Goal: Information Seeking & Learning: Check status

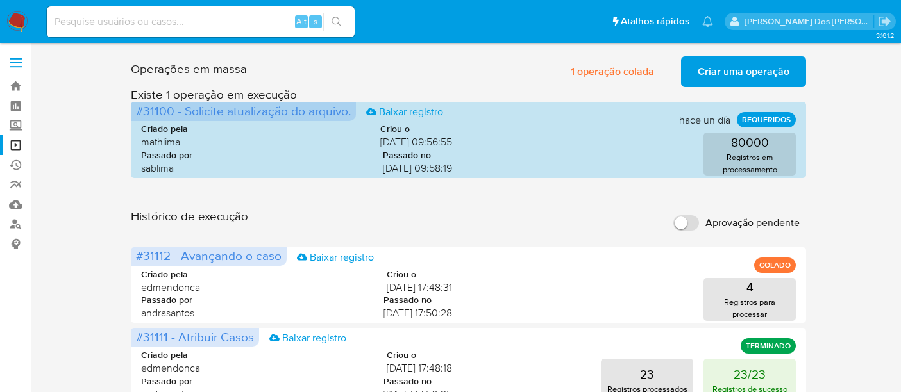
scroll to position [214, 0]
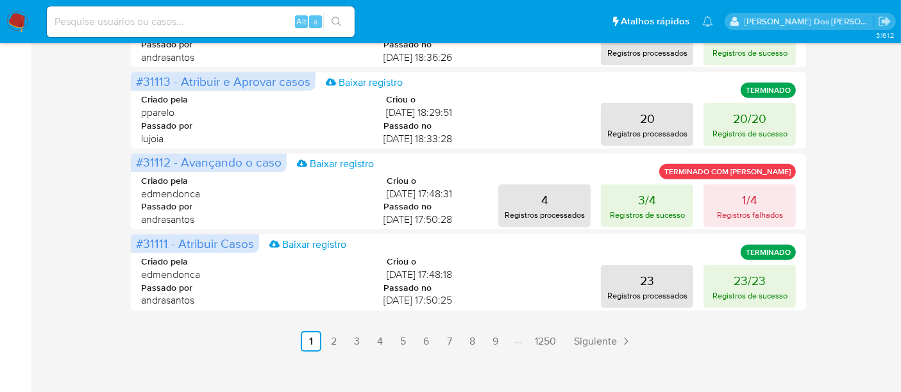
scroll to position [678, 0]
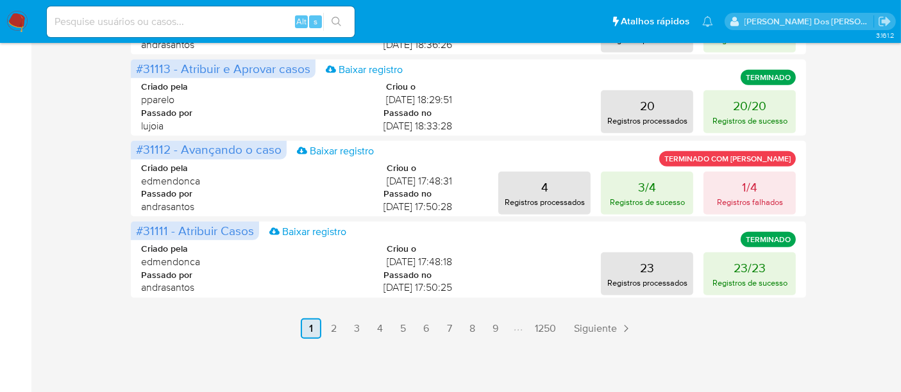
click at [337, 326] on link "2" at bounding box center [334, 329] width 21 height 21
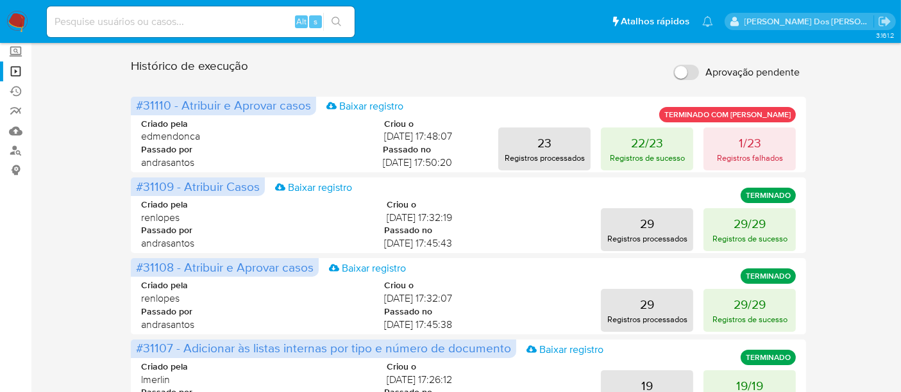
scroll to position [96, 0]
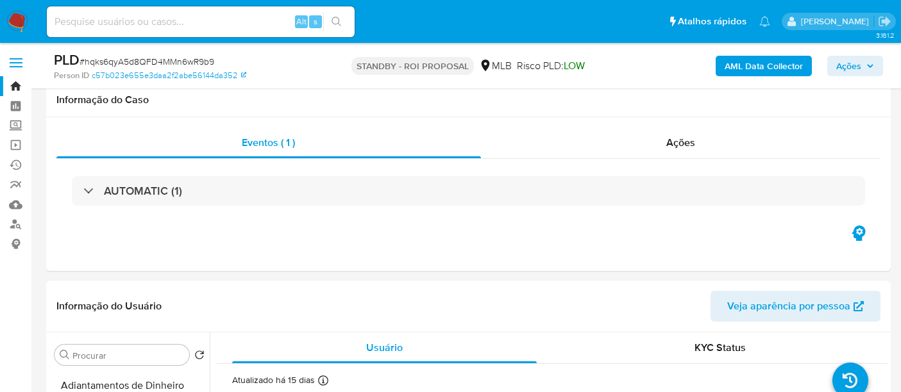
select select "10"
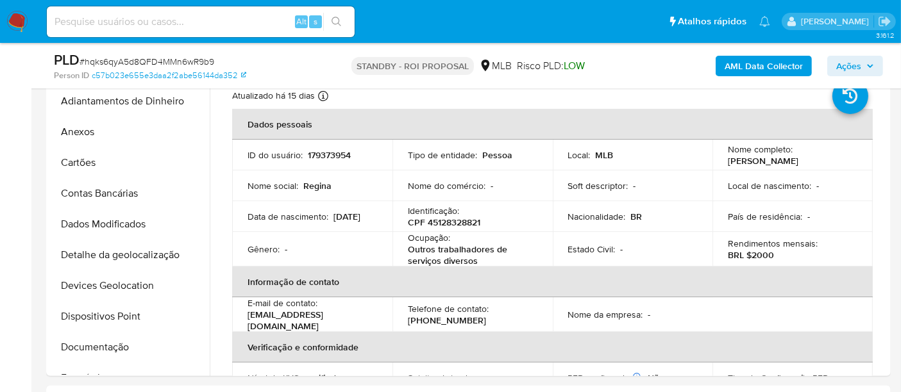
scroll to position [16, 0]
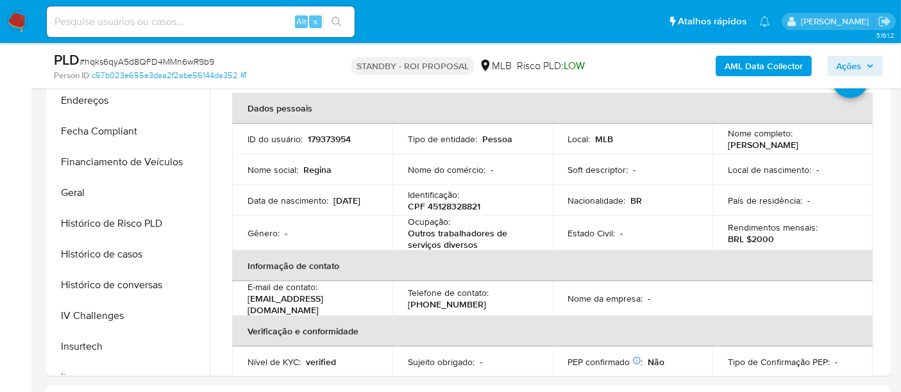
click at [21, 24] on img at bounding box center [17, 22] width 22 height 22
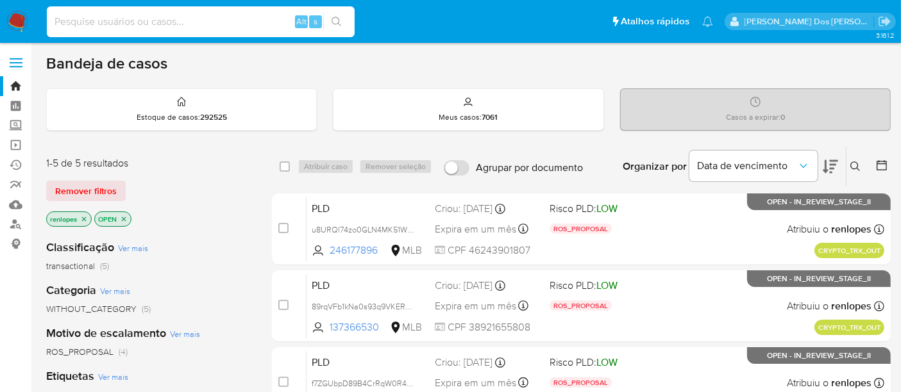
click at [203, 17] on input at bounding box center [201, 21] width 308 height 17
paste input "FX0zw73QRvkySzCstJXAptOj"
type input "FX0zw73QRvkySzCstJXAptOj"
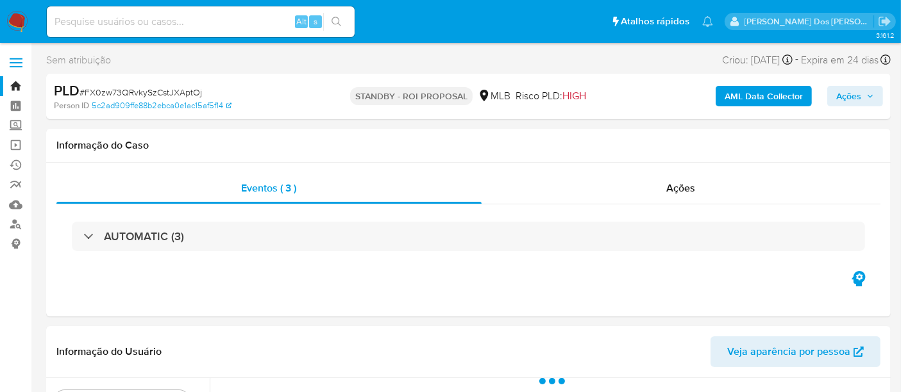
select select "10"
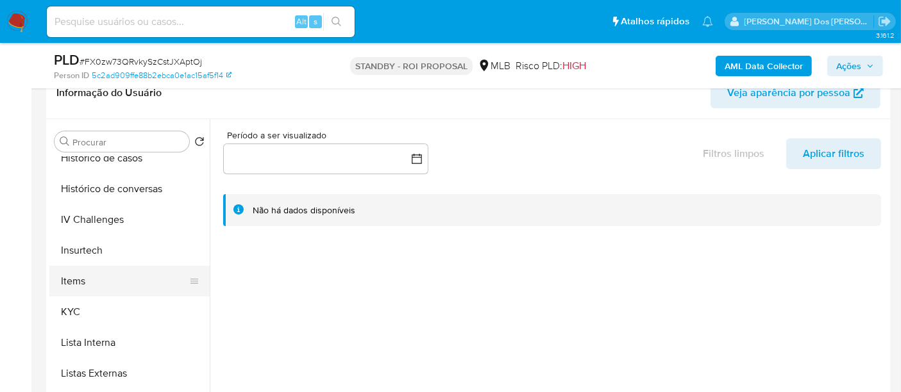
scroll to position [498, 0]
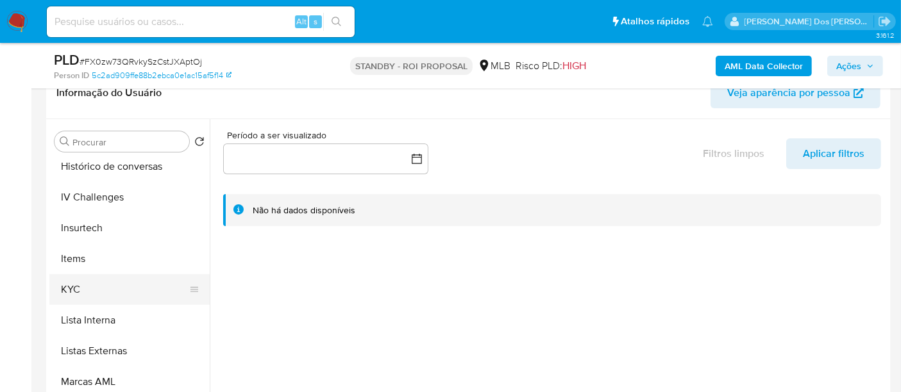
click at [73, 281] on button "KYC" at bounding box center [124, 289] width 150 height 31
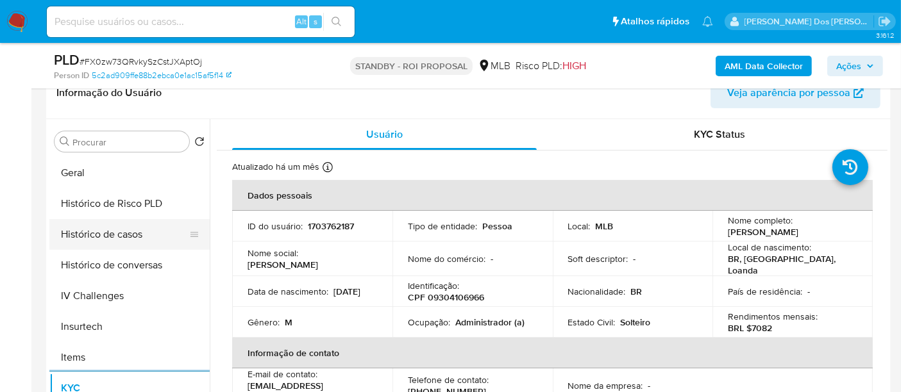
scroll to position [356, 0]
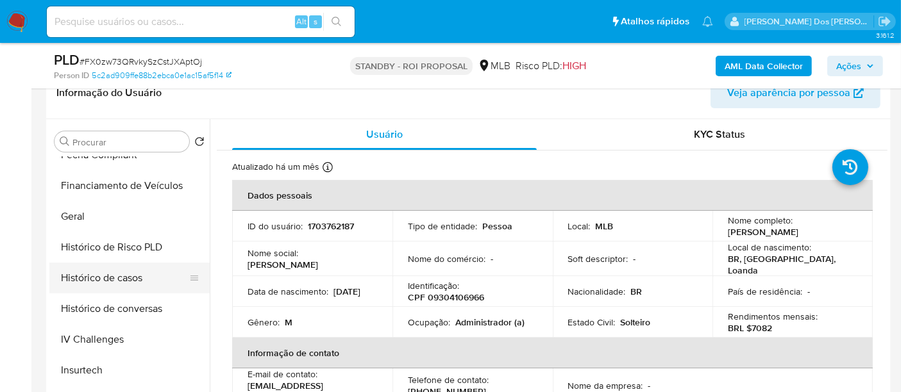
click at [130, 285] on button "Histórico de casos" at bounding box center [124, 278] width 150 height 31
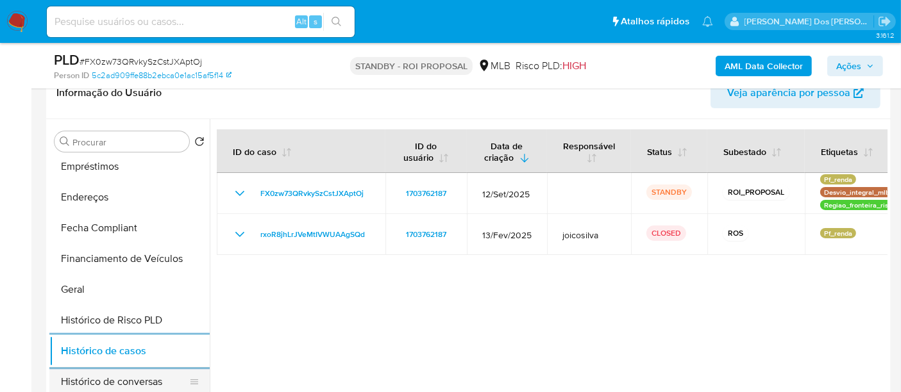
scroll to position [214, 0]
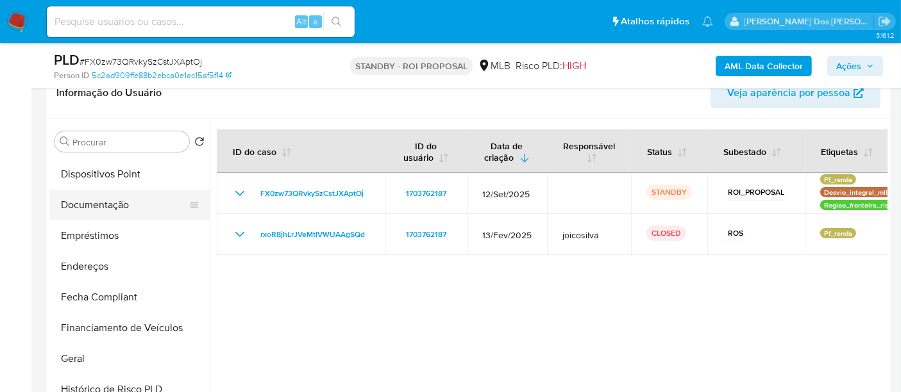
click at [112, 210] on button "Documentação" at bounding box center [124, 205] width 150 height 31
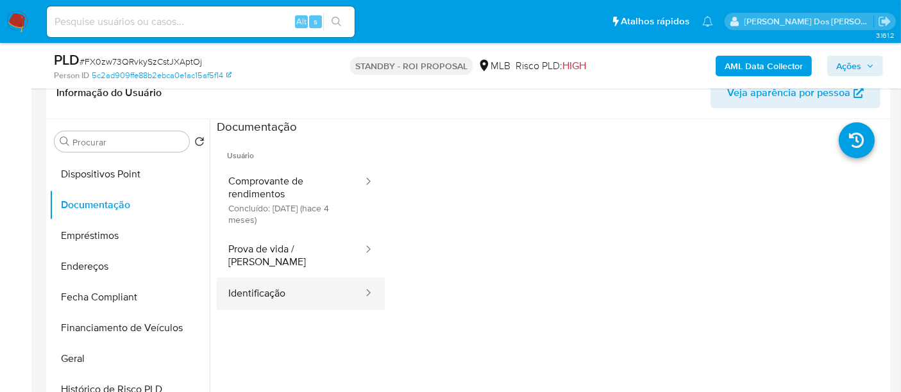
click at [233, 281] on button "Identificação" at bounding box center [290, 294] width 147 height 33
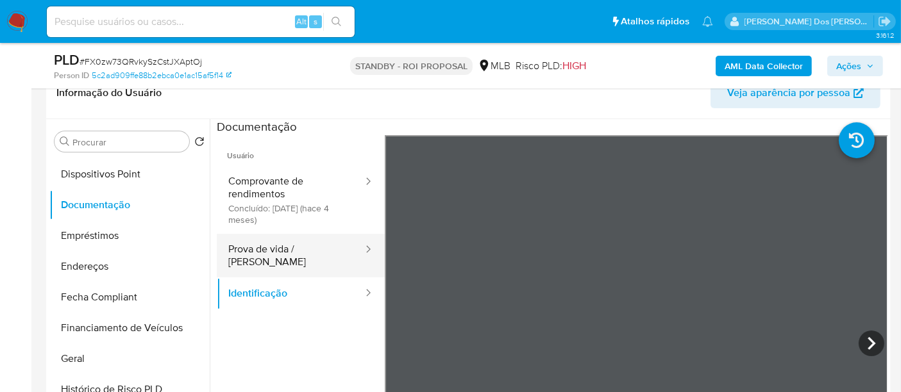
click at [300, 253] on button "Prova de vida / Selfie" at bounding box center [290, 256] width 147 height 44
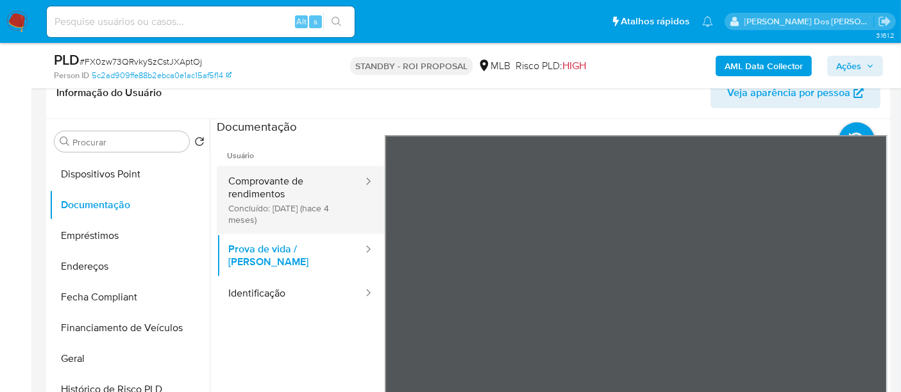
click at [263, 185] on button "Comprovante de rendimentos Concluído: 18/05/2025 (hace 4 meses)" at bounding box center [290, 200] width 147 height 68
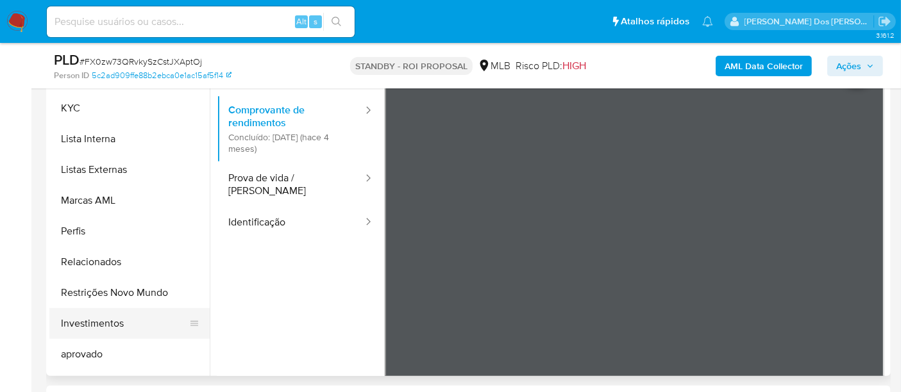
scroll to position [641, 0]
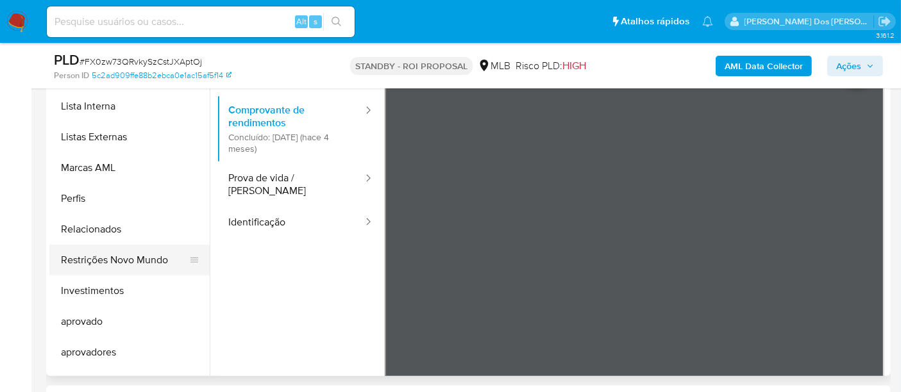
click at [134, 257] on button "Restrições Novo Mundo" at bounding box center [124, 260] width 150 height 31
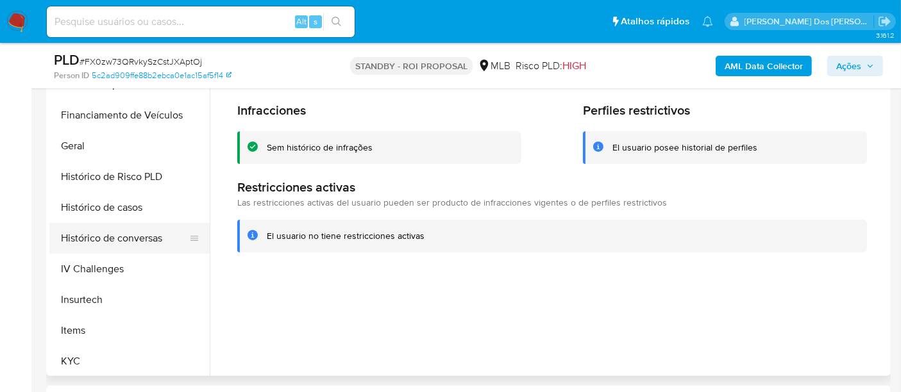
scroll to position [285, 0]
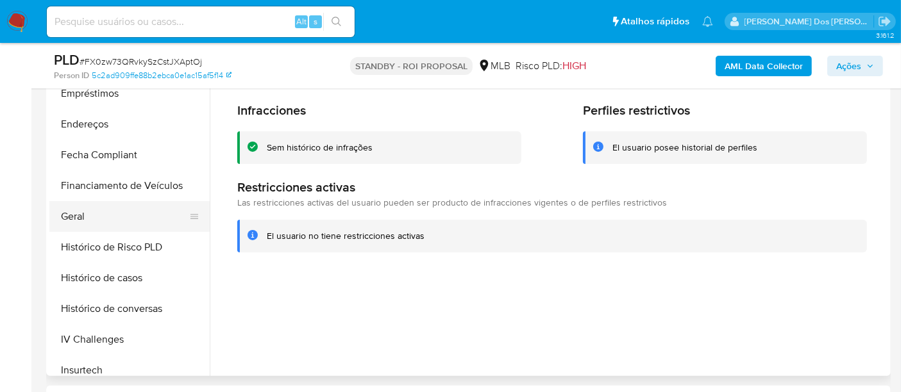
drag, startPoint x: 78, startPoint y: 215, endPoint x: 173, endPoint y: 223, distance: 95.3
click at [77, 215] on button "Geral" at bounding box center [124, 216] width 150 height 31
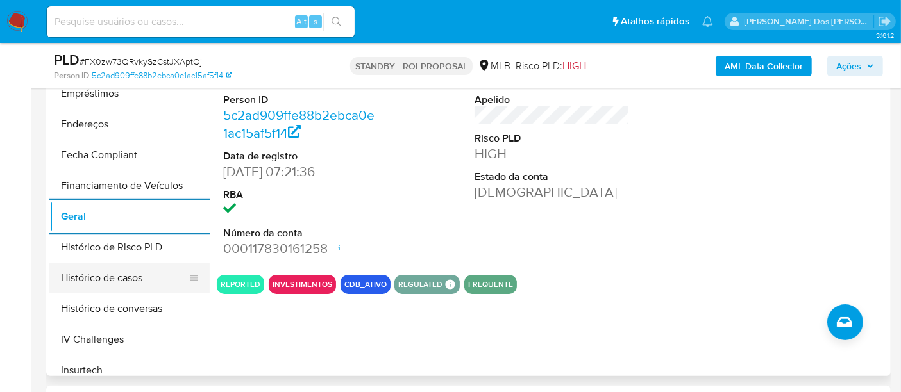
scroll to position [498, 0]
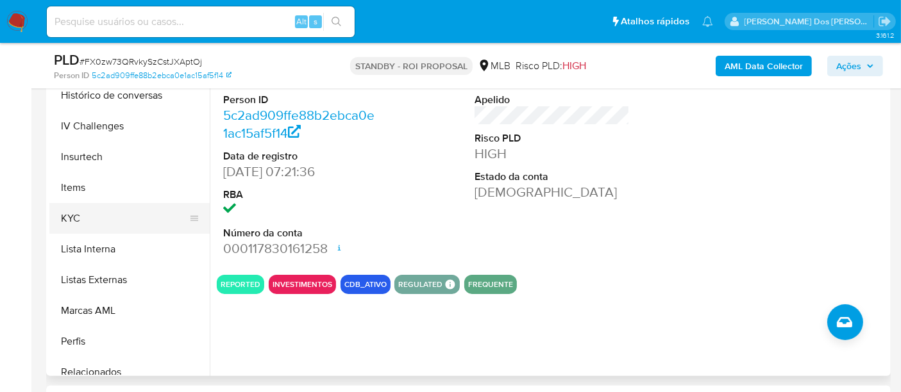
click at [78, 223] on button "KYC" at bounding box center [124, 218] width 150 height 31
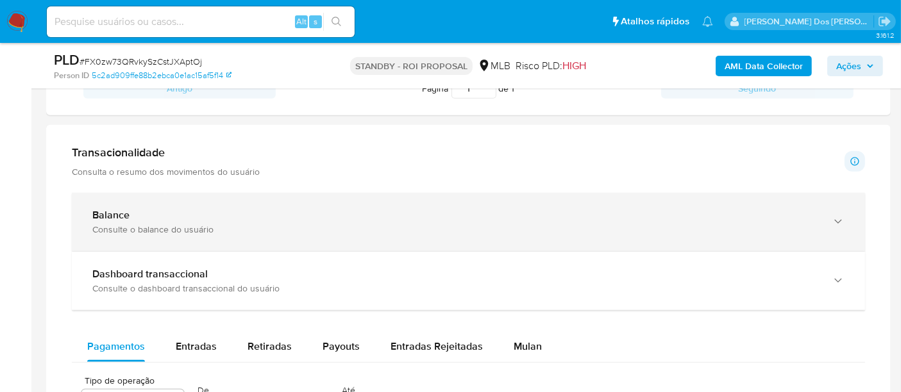
scroll to position [784, 0]
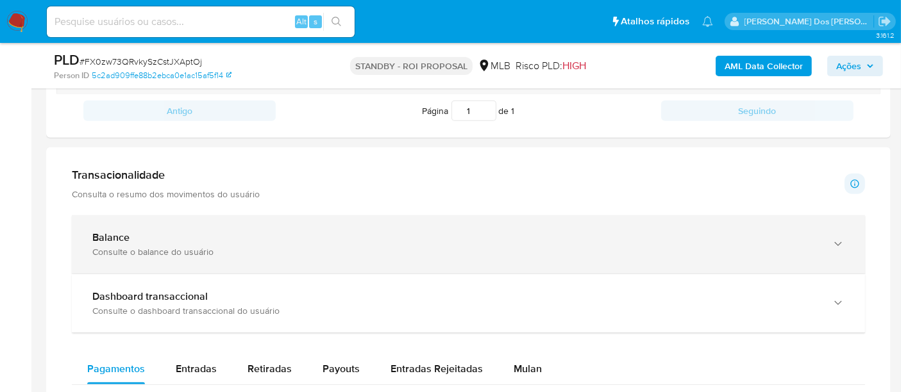
click at [308, 246] on div "Consulte o balance do usuário" at bounding box center [455, 252] width 727 height 12
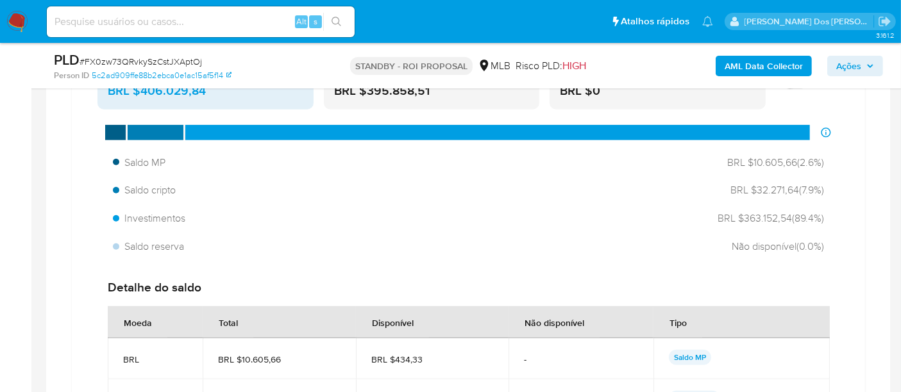
scroll to position [997, 0]
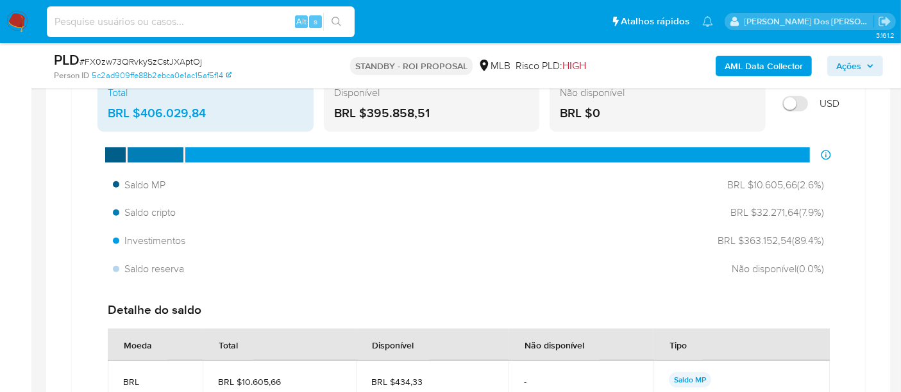
click at [248, 21] on input at bounding box center [201, 21] width 308 height 17
paste input "C6PyzmJ4x5gKO5LrNsEcbVCJ"
type input "C6PyzmJ4x5gKO5LrNsEcbVCJ"
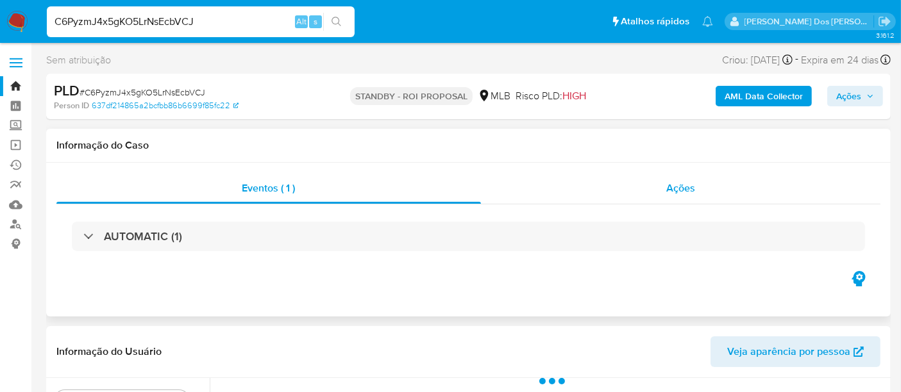
select select "10"
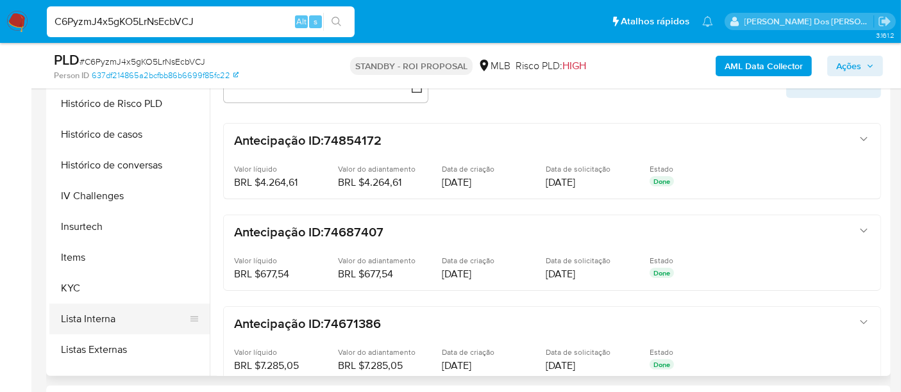
scroll to position [498, 0]
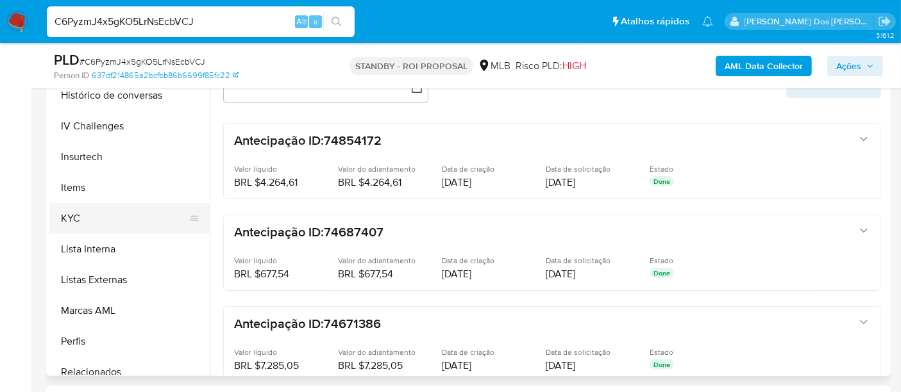
click at [73, 221] on button "KYC" at bounding box center [124, 218] width 150 height 31
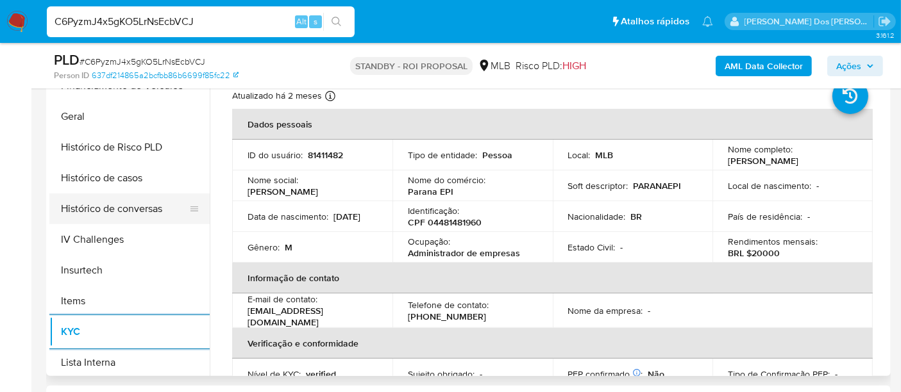
scroll to position [356, 0]
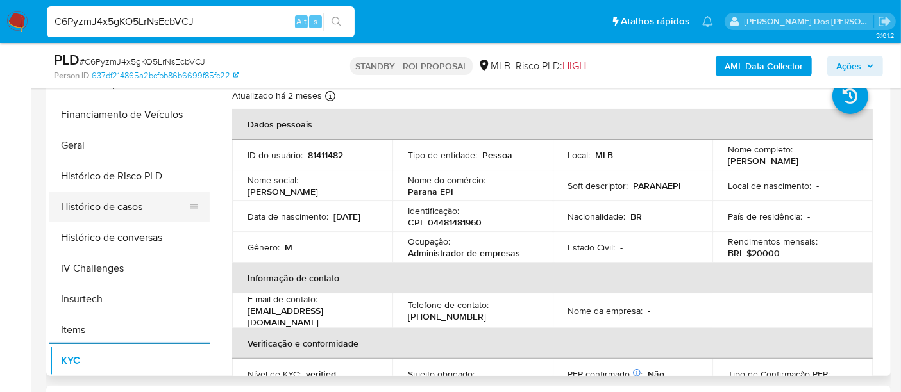
click at [105, 207] on button "Histórico de casos" at bounding box center [124, 207] width 150 height 31
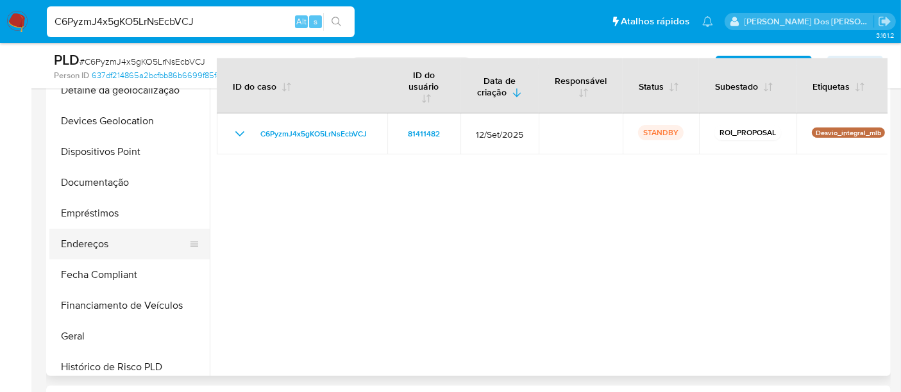
scroll to position [142, 0]
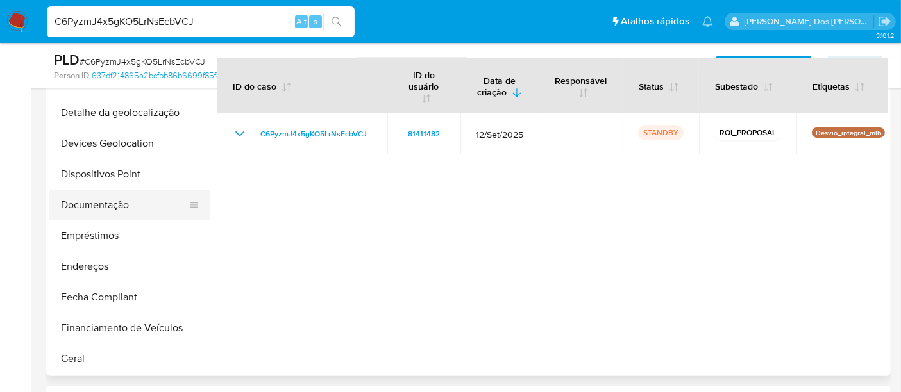
click at [114, 212] on button "Documentação" at bounding box center [124, 205] width 150 height 31
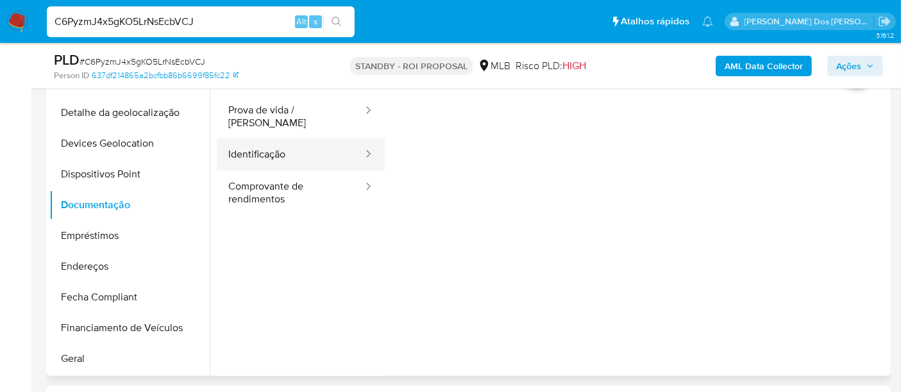
click at [273, 144] on button "Identificação" at bounding box center [290, 155] width 147 height 33
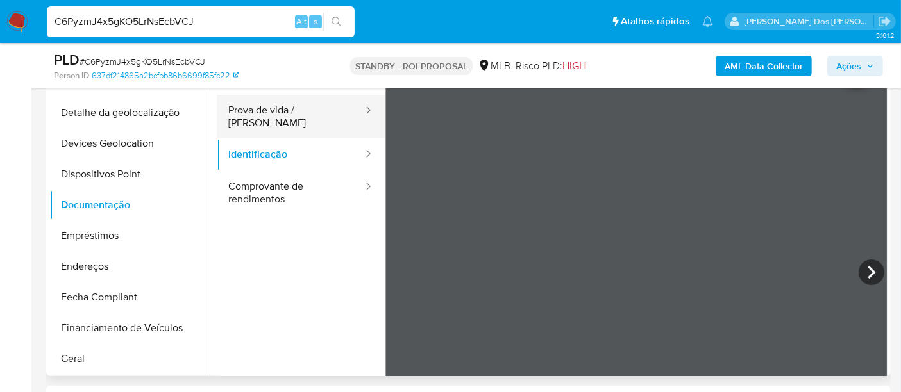
click at [287, 116] on button "Prova de vida / [PERSON_NAME]" at bounding box center [290, 117] width 147 height 44
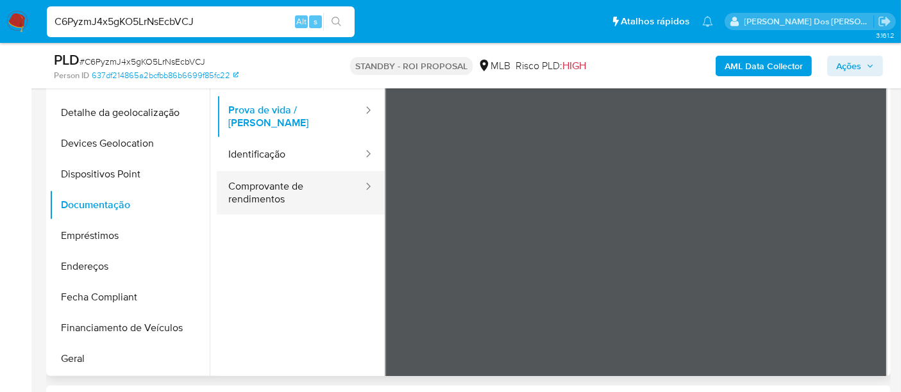
click at [278, 172] on button "Comprovante de rendimentos" at bounding box center [290, 193] width 147 height 44
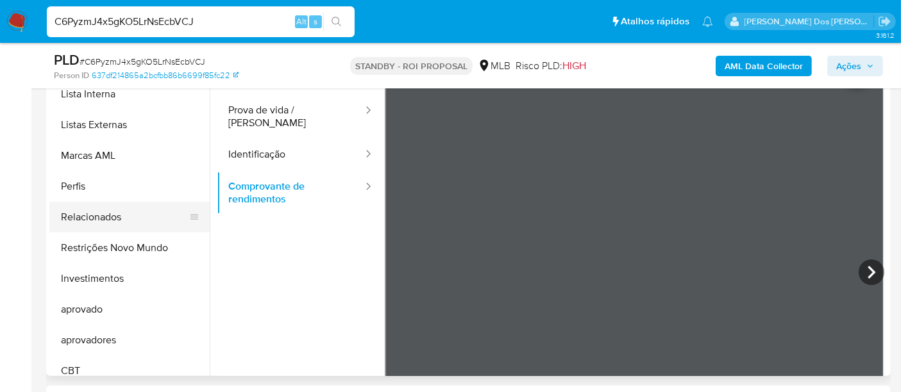
scroll to position [664, 0]
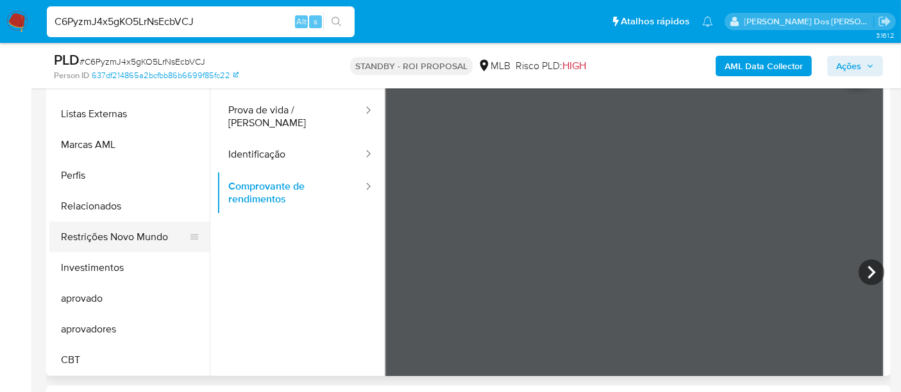
click at [117, 235] on button "Restrições Novo Mundo" at bounding box center [124, 237] width 150 height 31
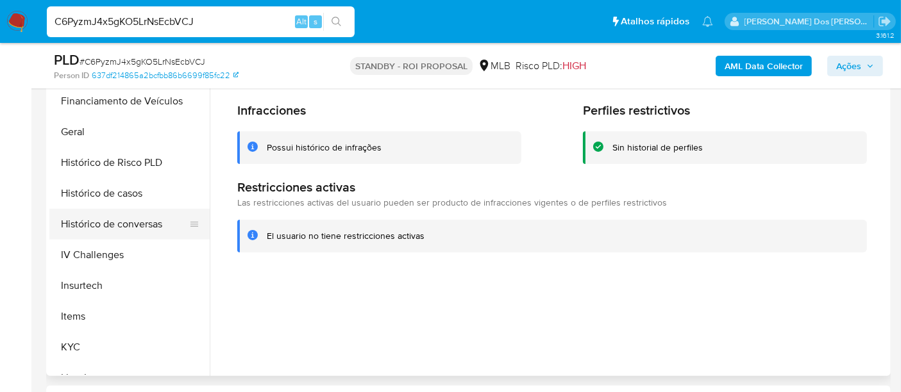
scroll to position [308, 0]
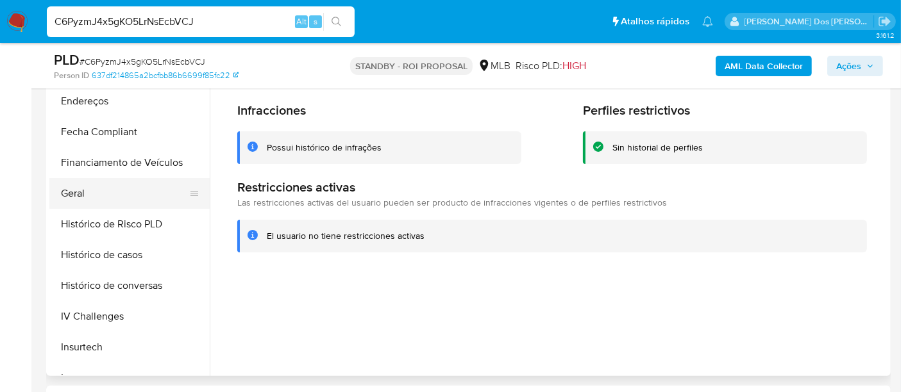
click at [74, 191] on button "Geral" at bounding box center [124, 193] width 150 height 31
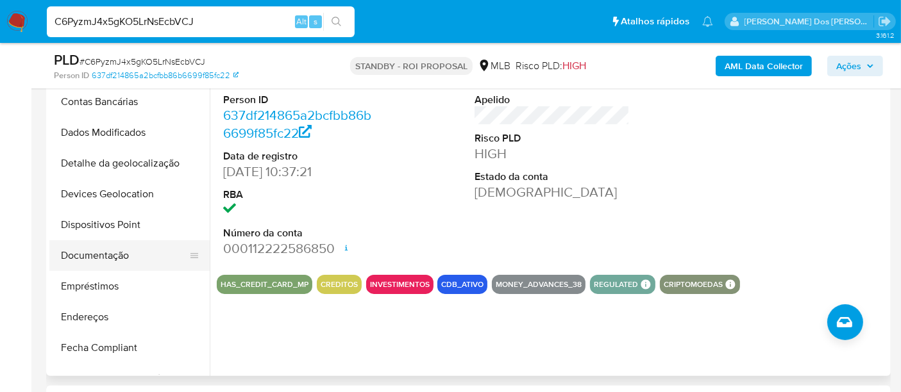
scroll to position [142, 0]
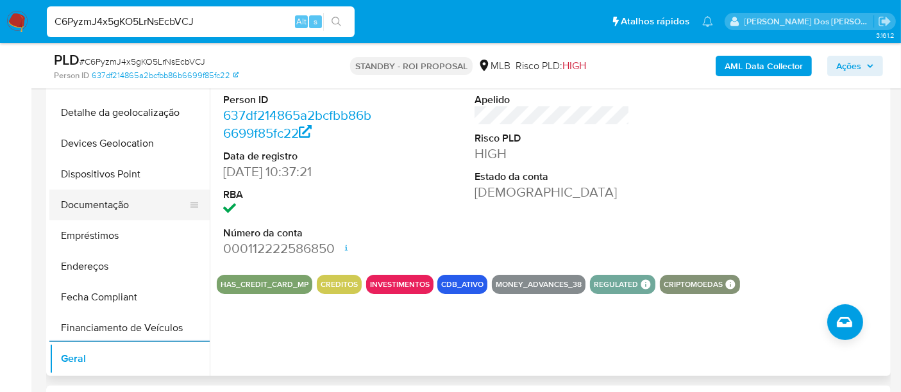
click at [110, 204] on button "Documentação" at bounding box center [124, 205] width 150 height 31
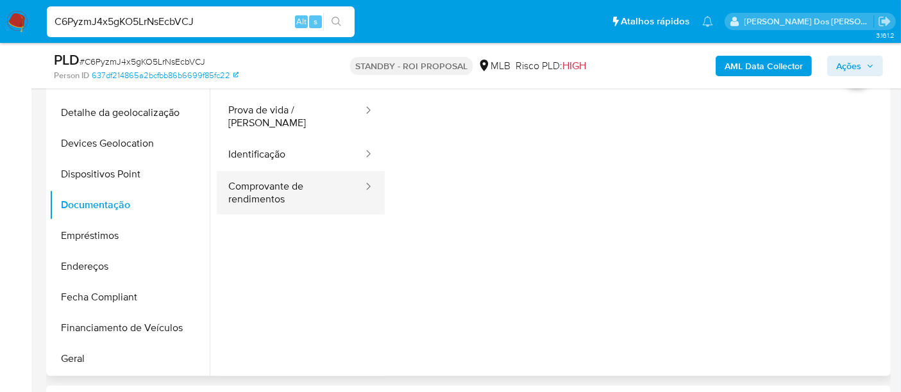
click at [282, 187] on button "Comprovante de rendimentos" at bounding box center [290, 193] width 147 height 44
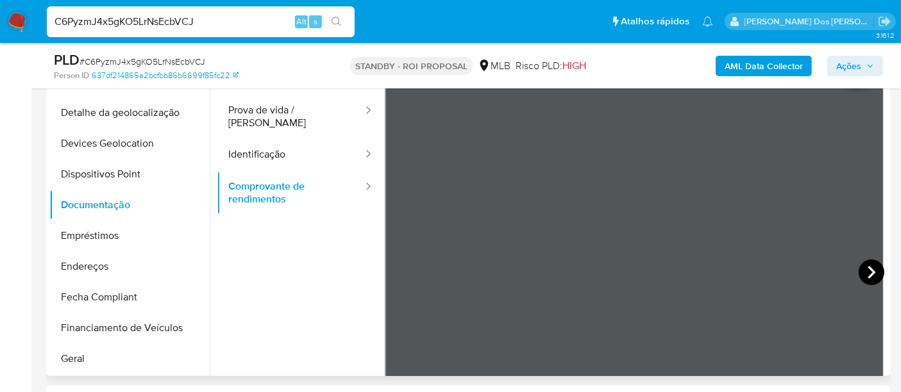
click at [872, 270] on icon at bounding box center [872, 273] width 26 height 26
click at [264, 22] on input "C6PyzmJ4x5gKO5LrNsEcbVCJ" at bounding box center [201, 21] width 308 height 17
paste input "IndilBjRqlWUjMLEUzb7YXs5"
type input "IndilBjRqlWUjMLEUzb7YXs5"
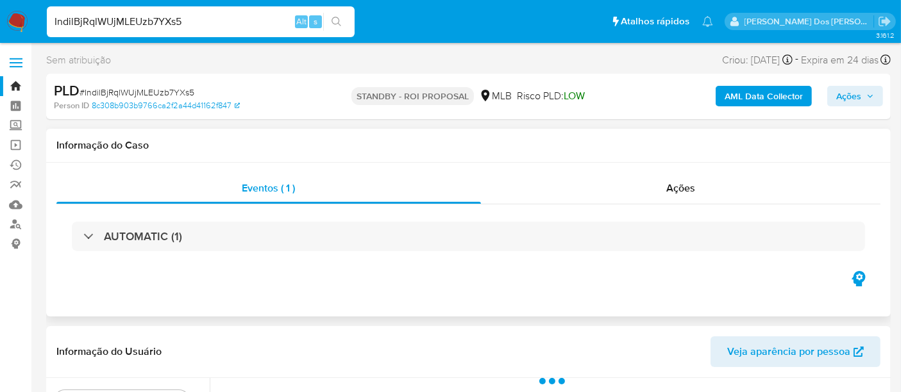
select select "10"
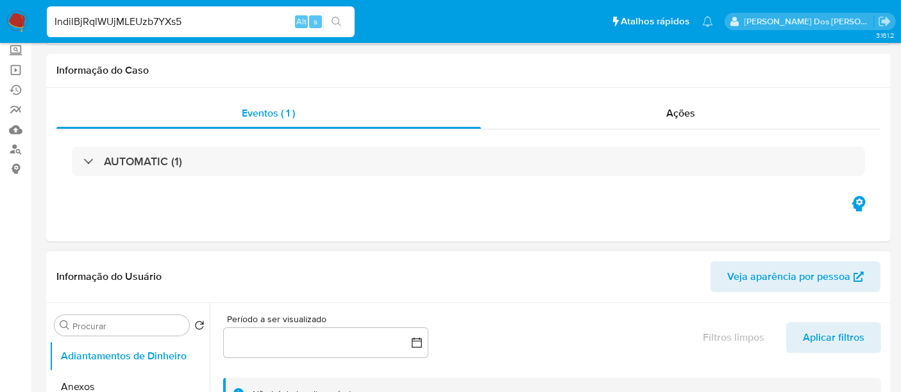
scroll to position [214, 0]
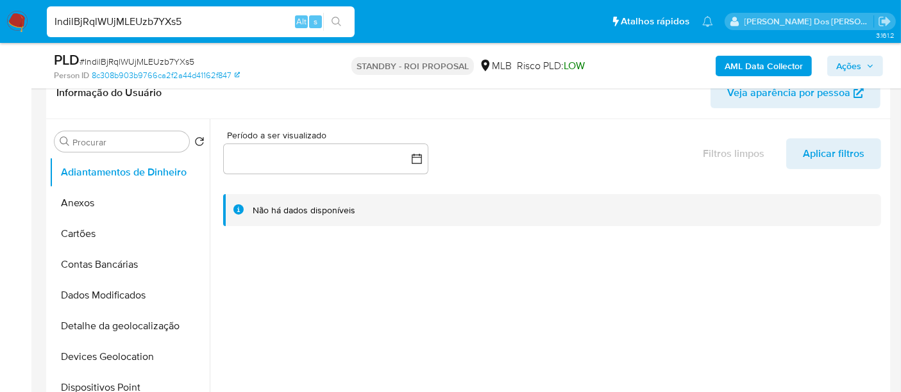
click at [189, 12] on div "IndilBjRqlWUjMLEUzb7YXs5 Alt s" at bounding box center [201, 21] width 308 height 31
click at [187, 19] on input "IndilBjRqlWUjMLEUzb7YXs5" at bounding box center [201, 21] width 308 height 17
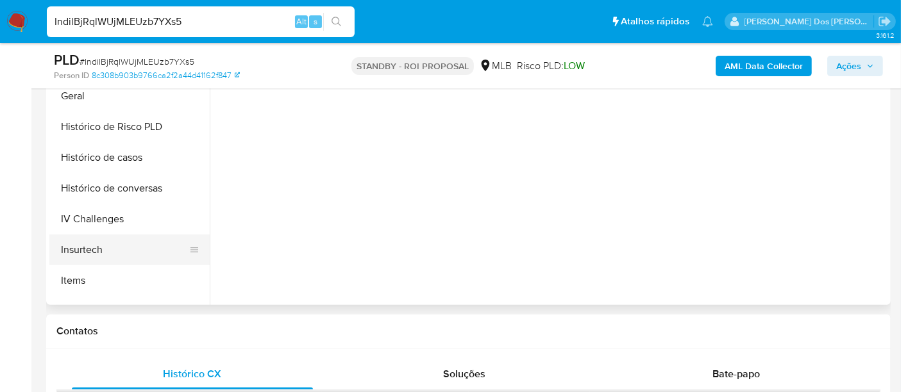
scroll to position [356, 0]
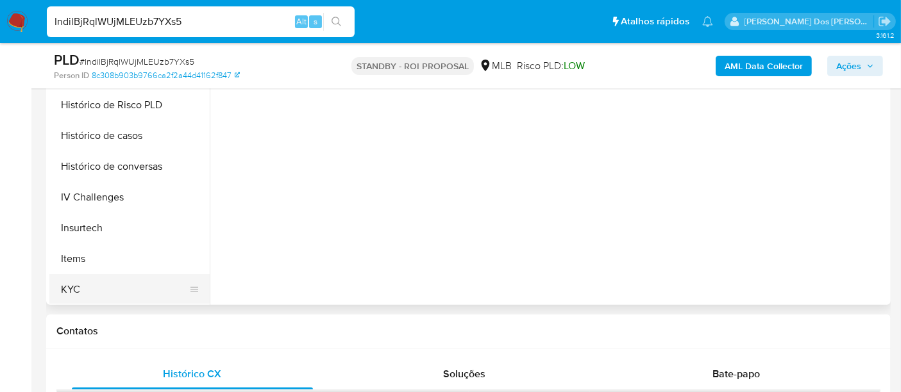
click at [69, 289] on button "KYC" at bounding box center [124, 289] width 150 height 31
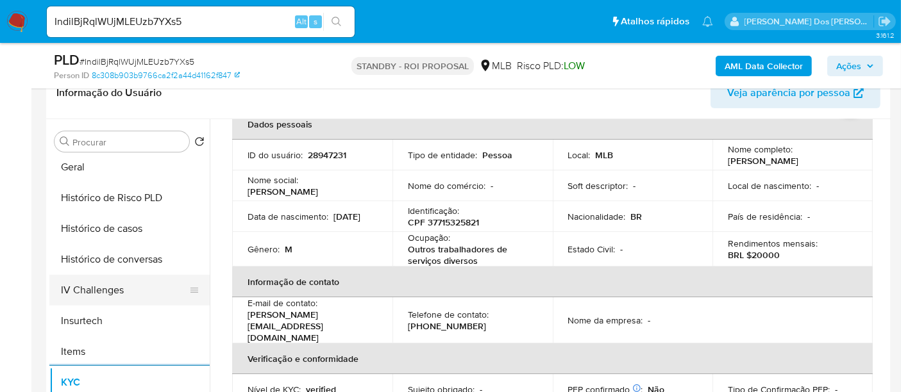
scroll to position [427, 0]
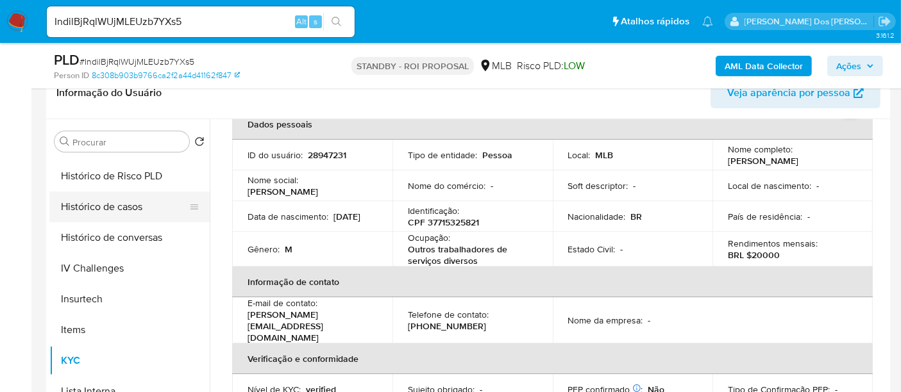
click at [119, 210] on button "Histórico de casos" at bounding box center [124, 207] width 150 height 31
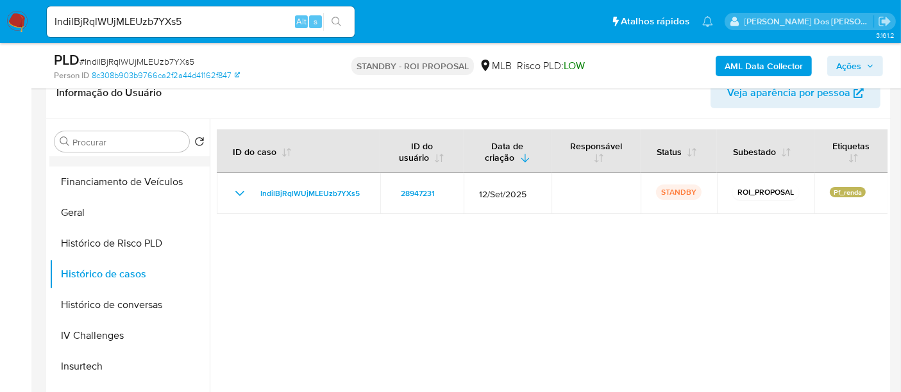
scroll to position [214, 0]
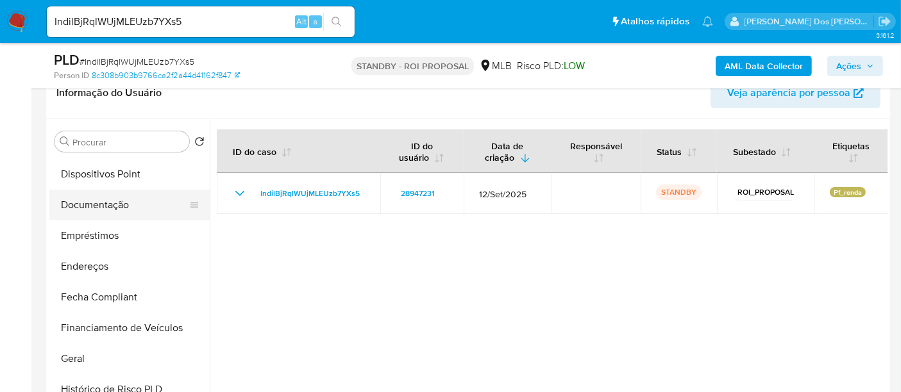
click at [106, 206] on button "Documentação" at bounding box center [124, 205] width 150 height 31
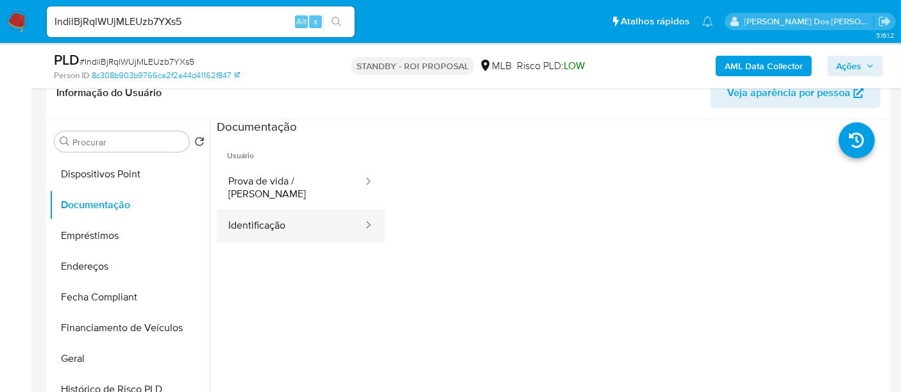
click at [272, 214] on button "Identificação" at bounding box center [290, 226] width 147 height 33
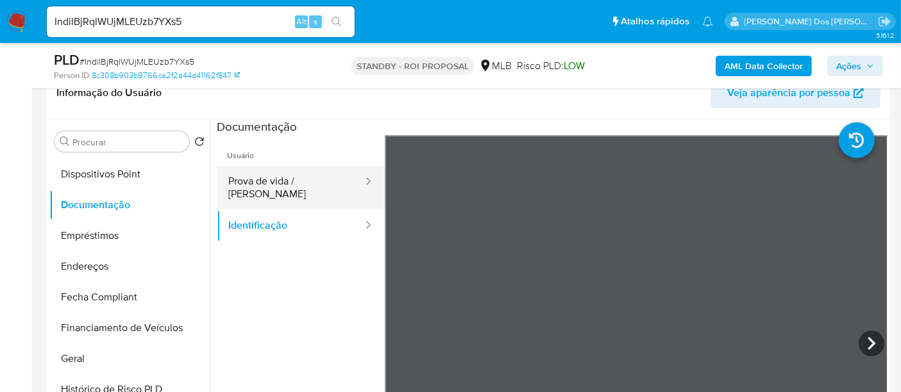
click at [282, 185] on button "Prova de vida / [PERSON_NAME]" at bounding box center [290, 188] width 147 height 44
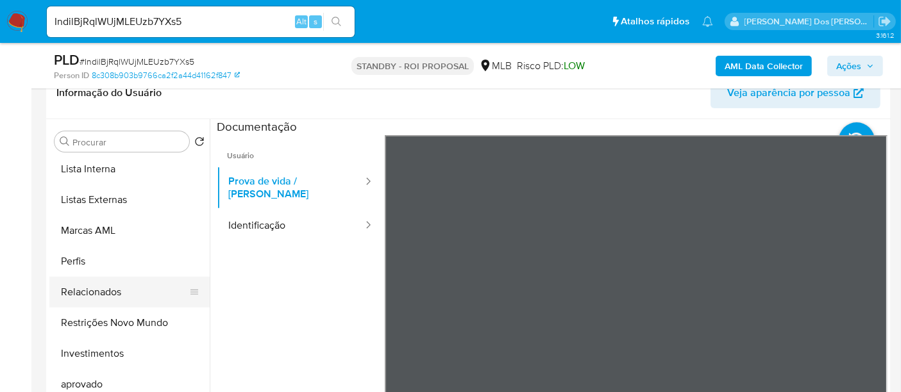
scroll to position [664, 0]
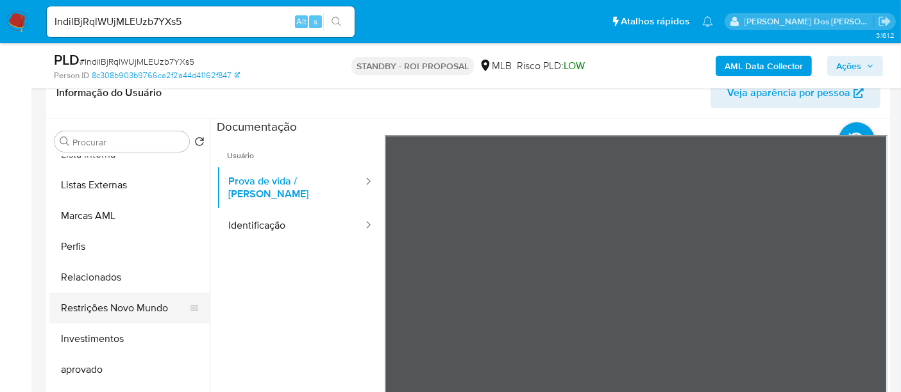
click at [134, 307] on button "Restrições Novo Mundo" at bounding box center [124, 308] width 150 height 31
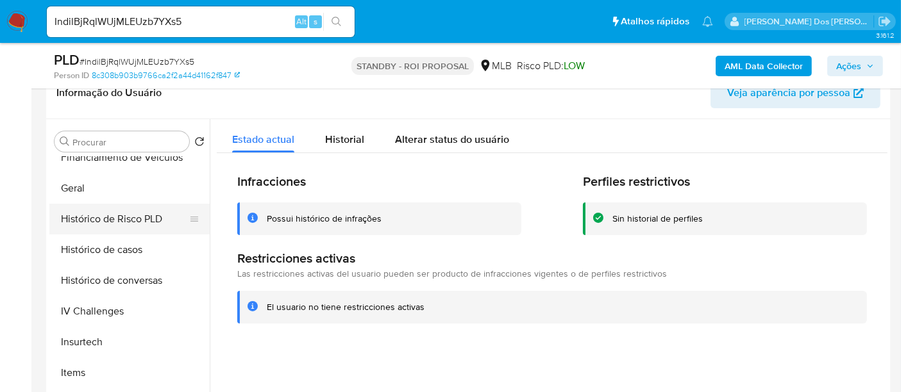
scroll to position [308, 0]
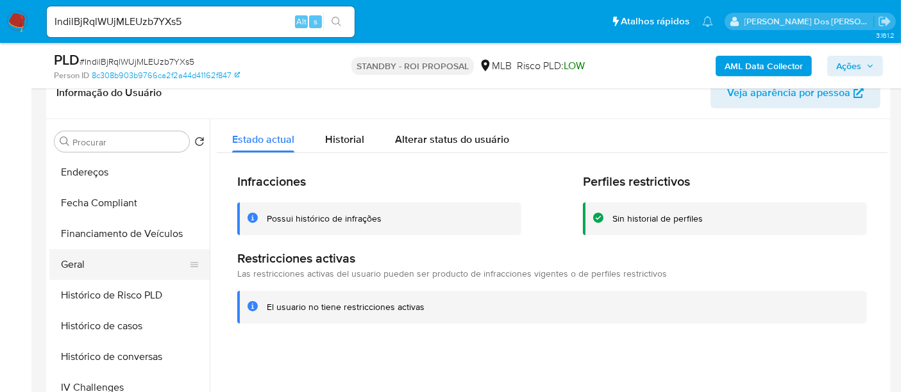
click at [87, 264] on button "Geral" at bounding box center [124, 264] width 150 height 31
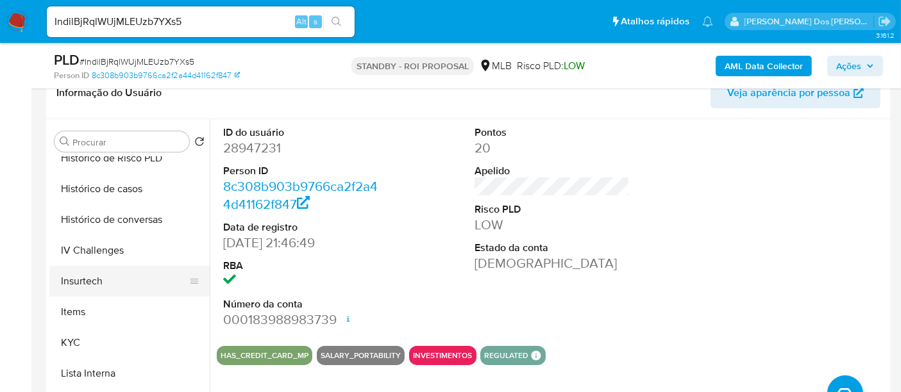
scroll to position [450, 0]
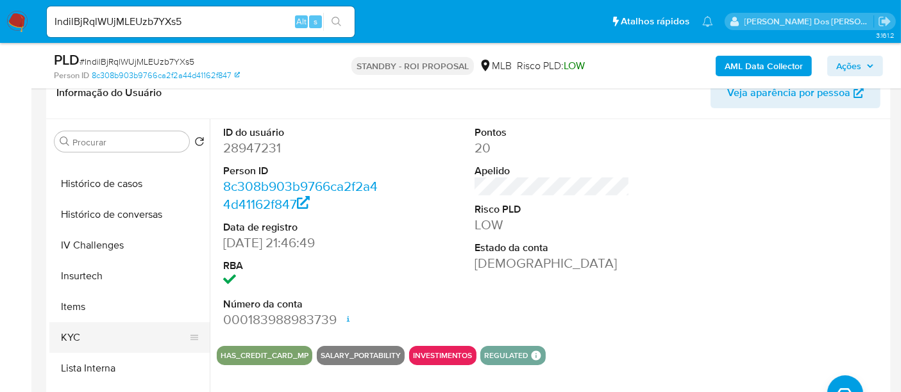
click at [73, 339] on button "KYC" at bounding box center [124, 338] width 150 height 31
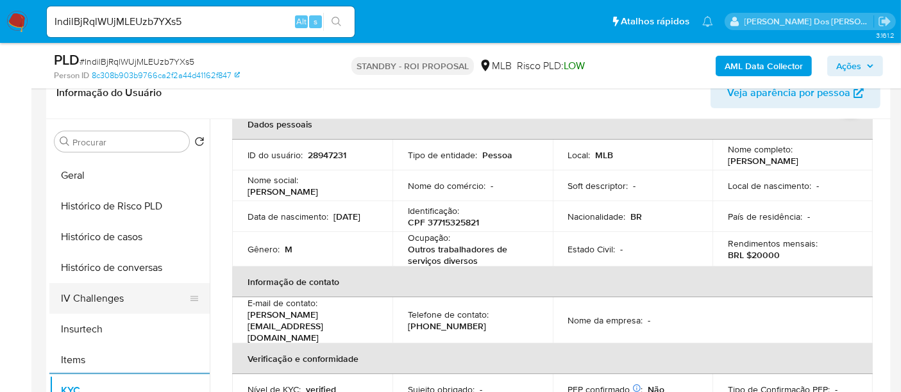
scroll to position [308, 0]
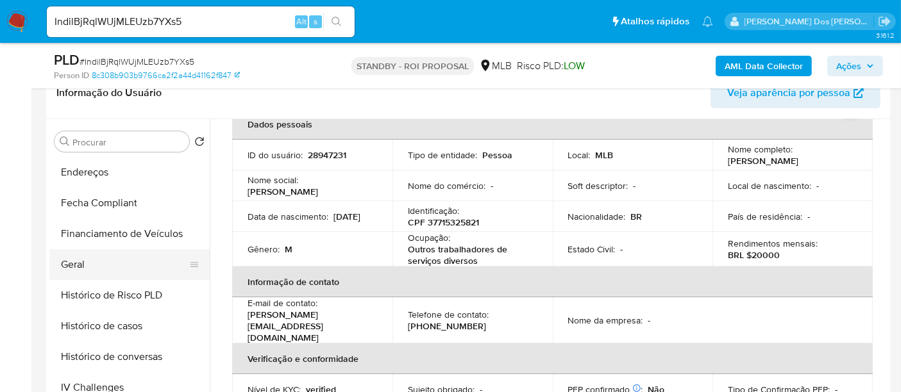
click at [76, 265] on button "Geral" at bounding box center [124, 264] width 150 height 31
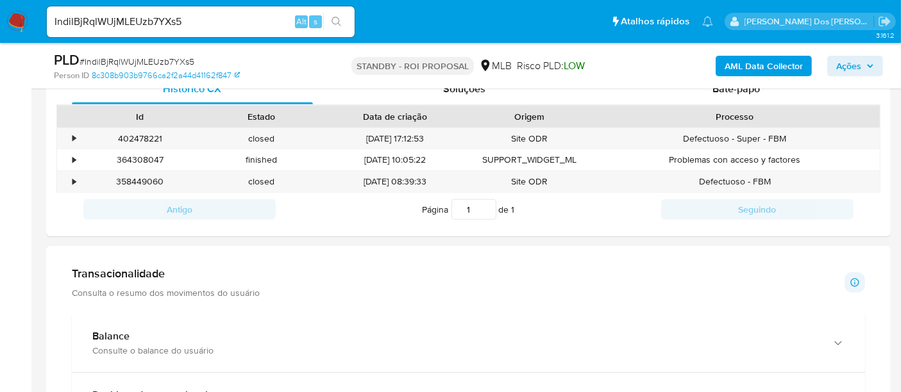
scroll to position [926, 0]
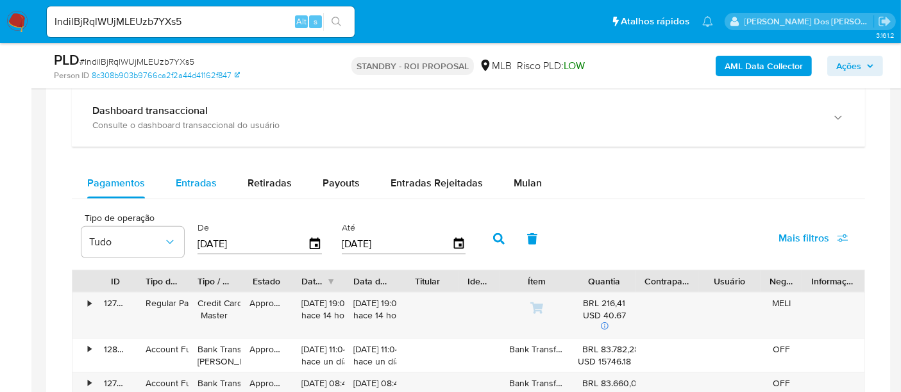
click at [198, 180] on span "Entradas" at bounding box center [196, 183] width 41 height 15
select select "10"
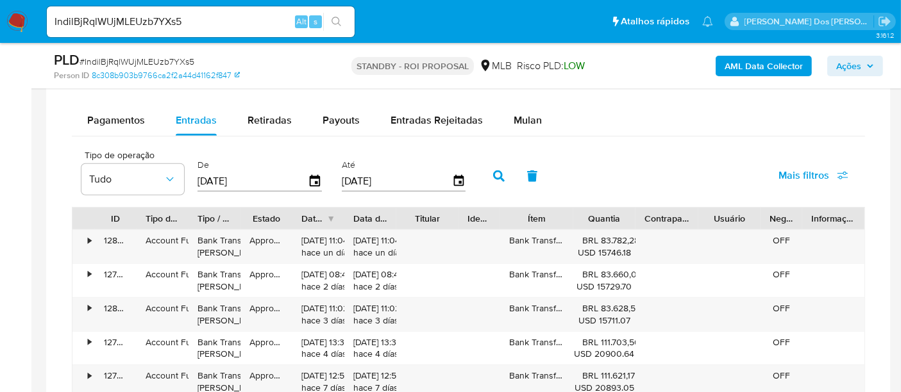
scroll to position [1068, 0]
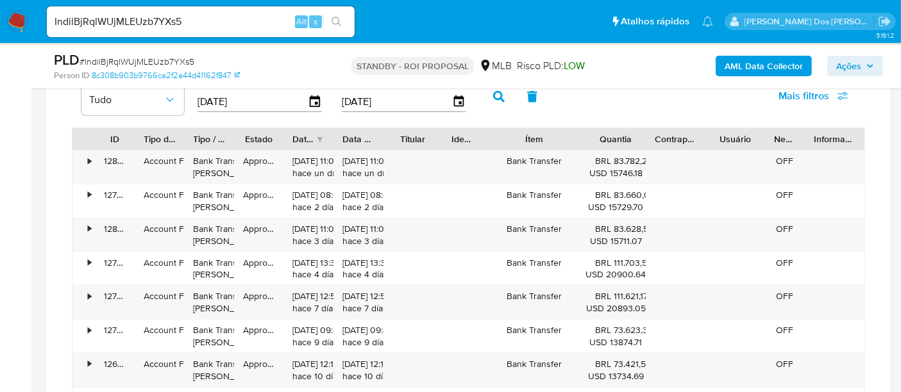
drag, startPoint x: 578, startPoint y: 142, endPoint x: 606, endPoint y: 147, distance: 28.0
click at [609, 147] on div "ID Tipo de operação Tipo / Método Estado Data de criação Data de aprovação Titu…" at bounding box center [468, 139] width 792 height 22
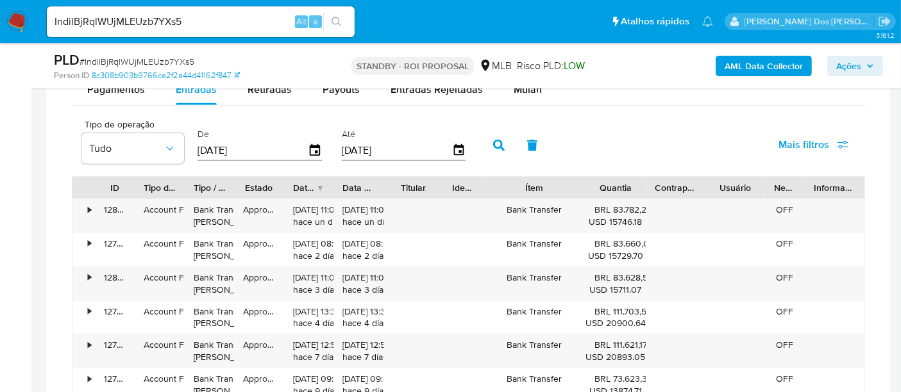
scroll to position [997, 0]
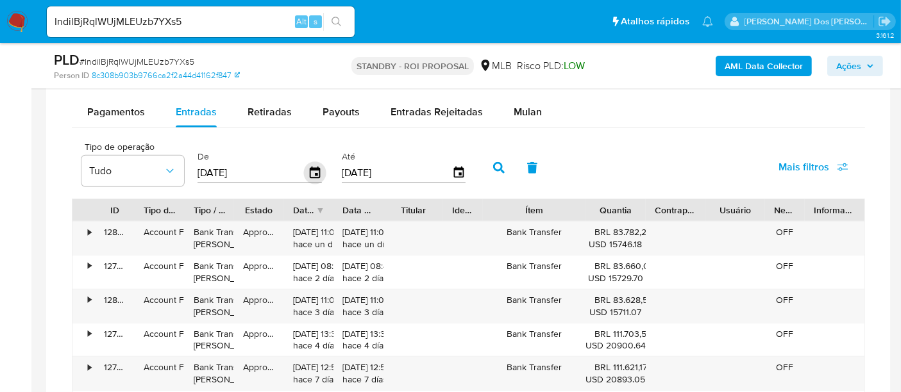
click at [310, 170] on icon "button" at bounding box center [315, 173] width 22 height 22
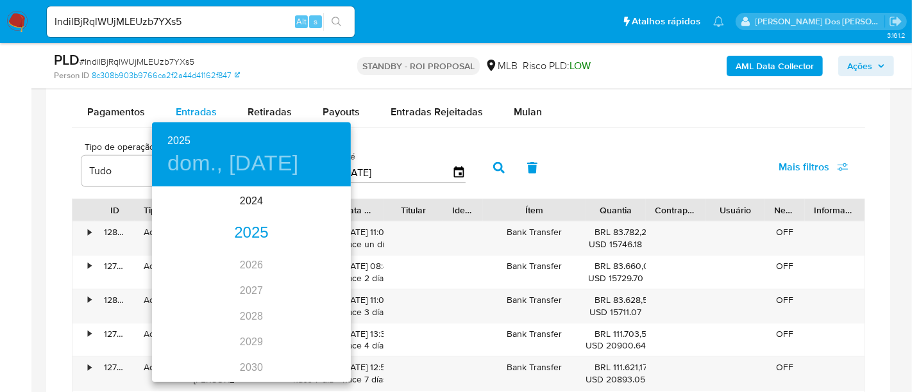
click at [249, 232] on div "2025" at bounding box center [251, 234] width 199 height 26
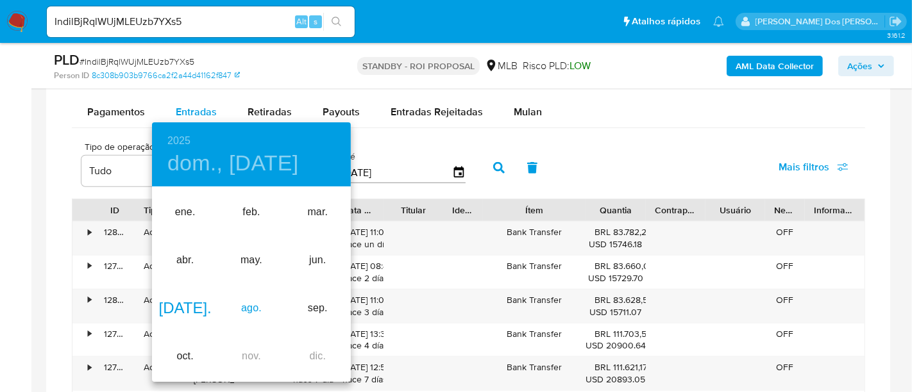
click at [255, 305] on div "ago." at bounding box center [251, 309] width 66 height 48
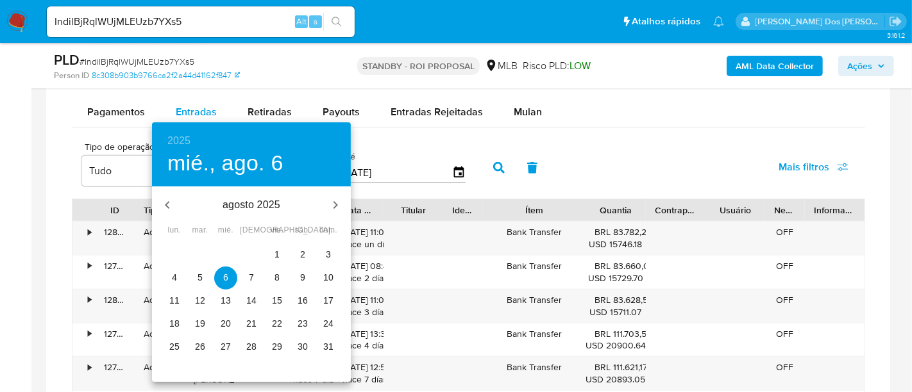
click at [280, 250] on span "1" at bounding box center [276, 254] width 23 height 13
type input "01/08/2025"
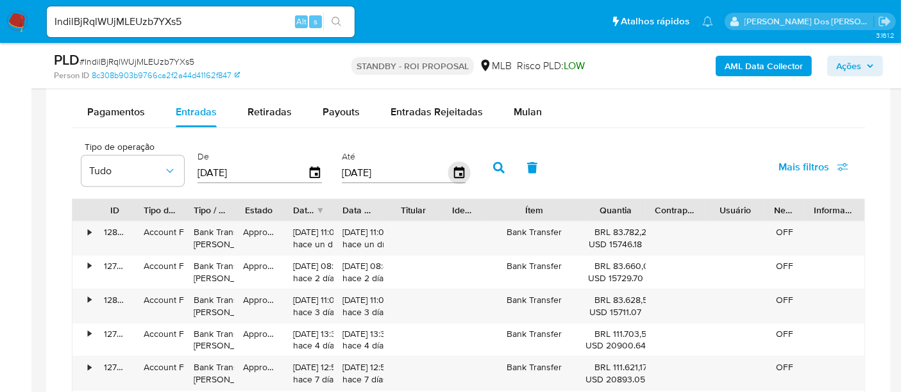
click at [453, 169] on icon "button" at bounding box center [459, 173] width 22 height 22
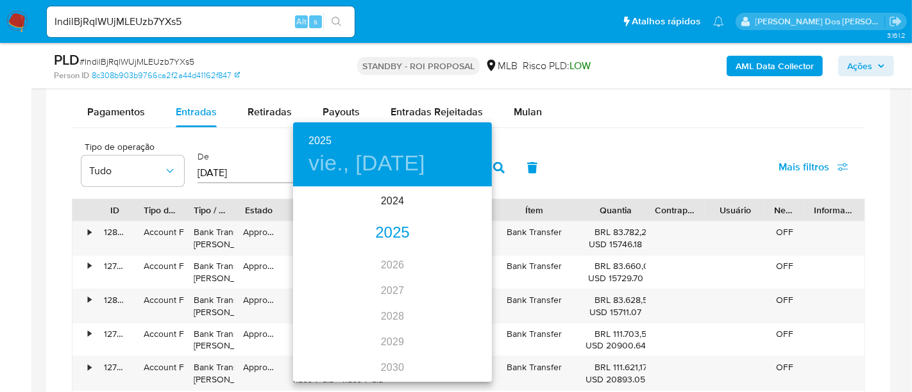
click at [394, 231] on div "2025" at bounding box center [392, 234] width 199 height 26
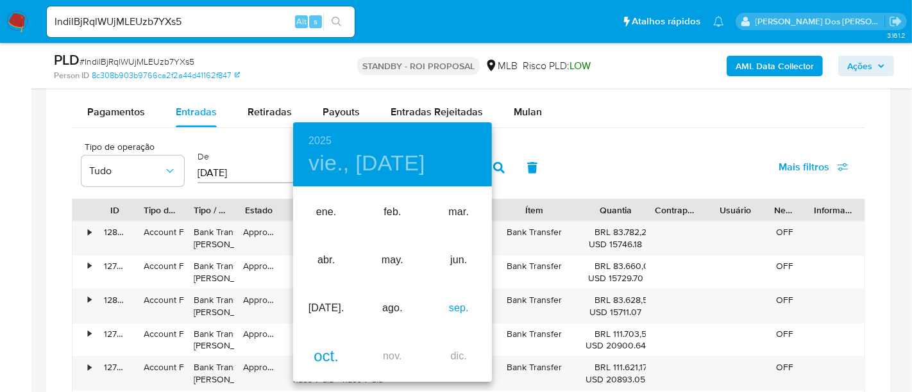
click at [462, 314] on div "sep." at bounding box center [459, 309] width 66 height 48
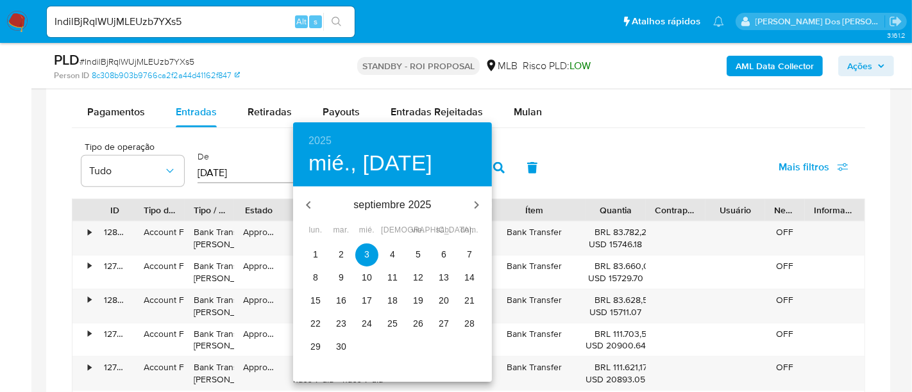
drag, startPoint x: 339, startPoint y: 348, endPoint x: 405, endPoint y: 308, distance: 77.1
click at [339, 348] on p "30" at bounding box center [341, 347] width 10 height 13
type input "30/09/2025"
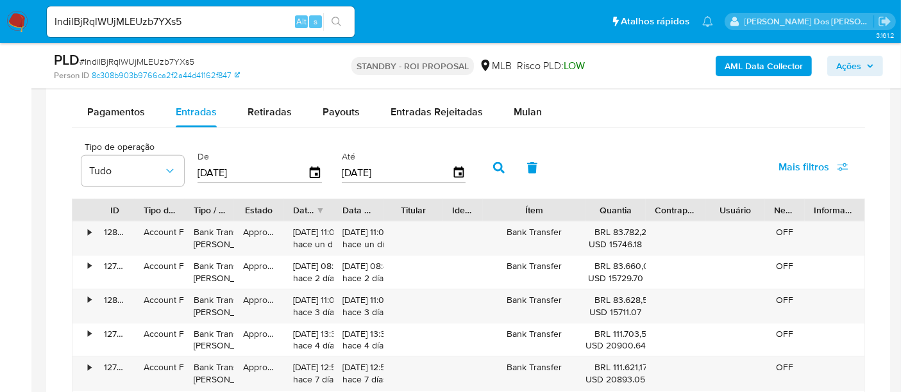
click at [782, 165] on span "Mais filtros" at bounding box center [804, 167] width 51 height 31
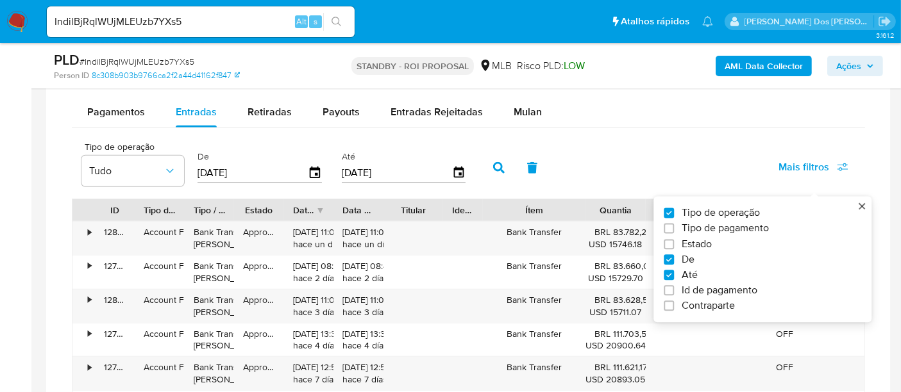
click at [712, 240] on span "Estado" at bounding box center [697, 244] width 30 height 13
click at [674, 240] on input "Estado" at bounding box center [669, 244] width 10 height 10
checkbox input "true"
type input "01/08/2025"
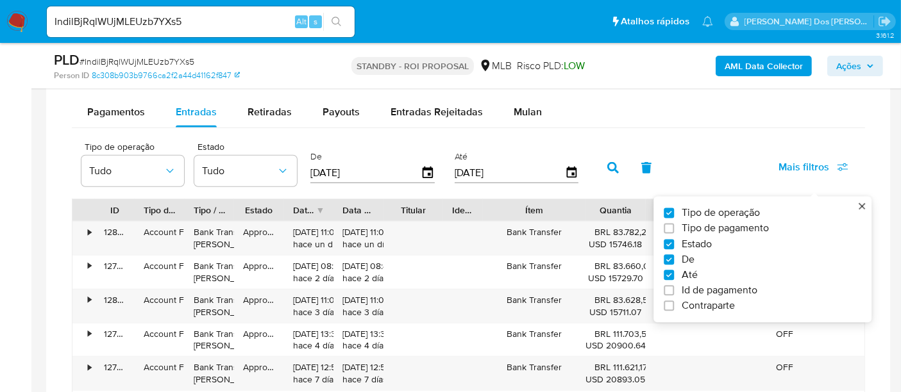
click at [712, 240] on span "Estado" at bounding box center [697, 244] width 30 height 13
click at [674, 240] on input "Estado" at bounding box center [669, 244] width 10 height 10
checkbox input "false"
type input "30/09/2025"
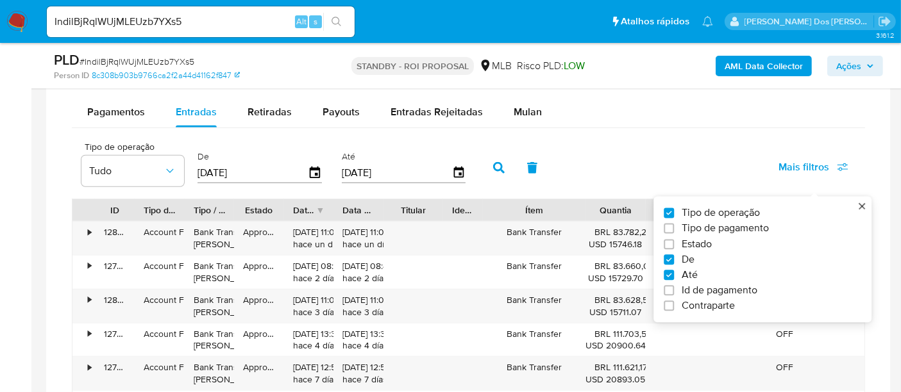
click at [712, 240] on span "Estado" at bounding box center [697, 244] width 30 height 13
click at [674, 240] on input "Estado" at bounding box center [669, 244] width 10 height 10
checkbox input "true"
type input "01/08/2025"
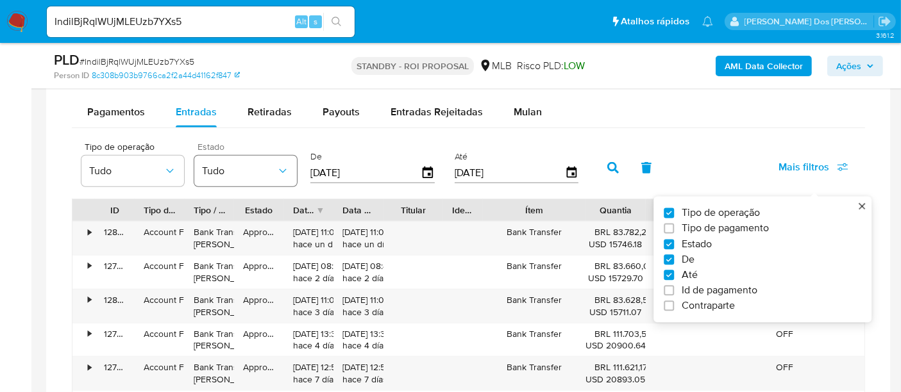
click at [257, 167] on span "Tudo" at bounding box center [239, 171] width 74 height 13
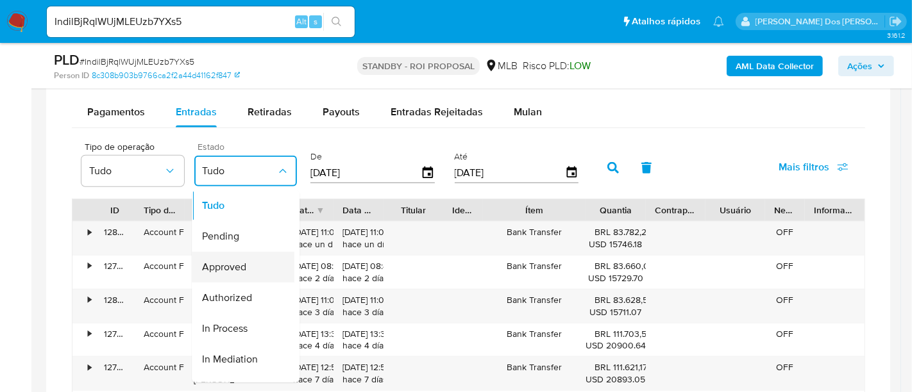
click at [230, 261] on span "Approved" at bounding box center [224, 267] width 44 height 13
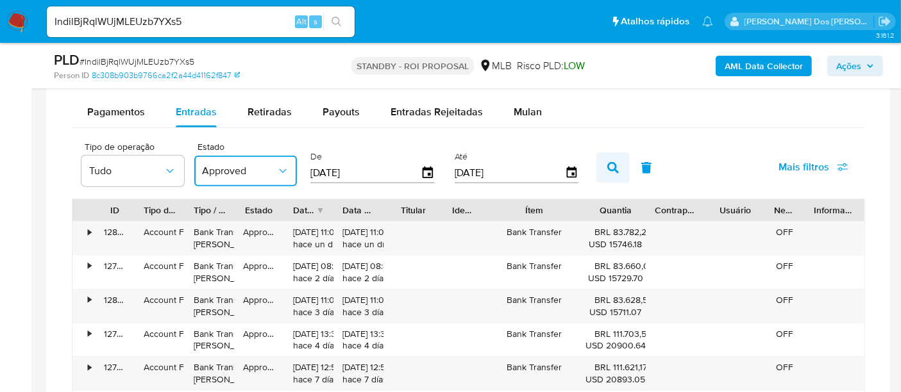
click at [607, 167] on icon "button" at bounding box center [613, 168] width 12 height 12
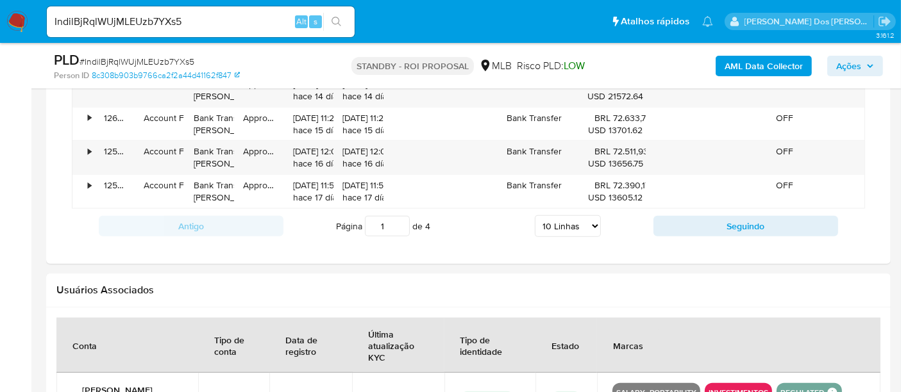
scroll to position [1354, 0]
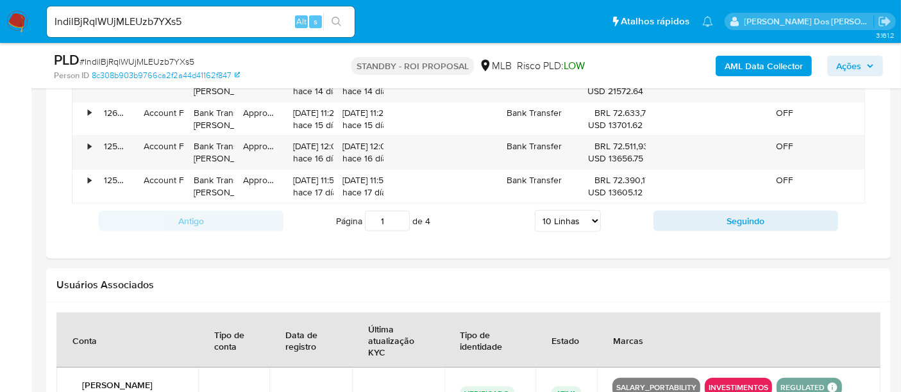
click at [586, 214] on select "5 Linhas 10 Linhas 20 Linhas 25 Linhas 50 Linhas 100 Linhas" at bounding box center [568, 221] width 66 height 22
select select "100"
click at [535, 210] on select "5 Linhas 10 Linhas 20 Linhas 25 Linhas 50 Linhas 100 Linhas" at bounding box center [568, 221] width 66 height 22
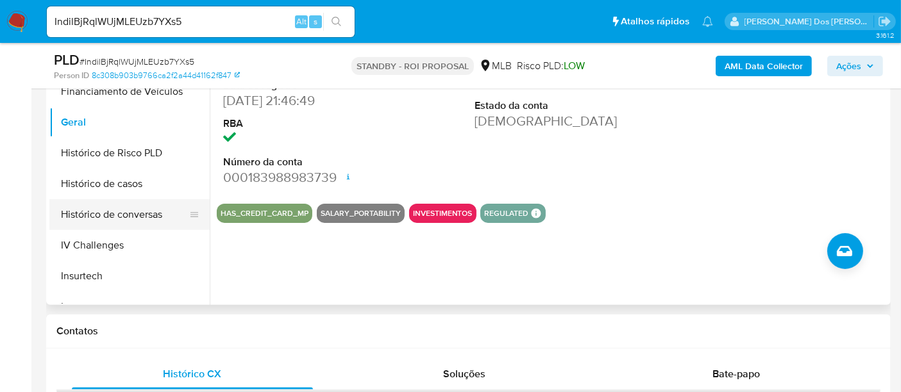
scroll to position [450, 0]
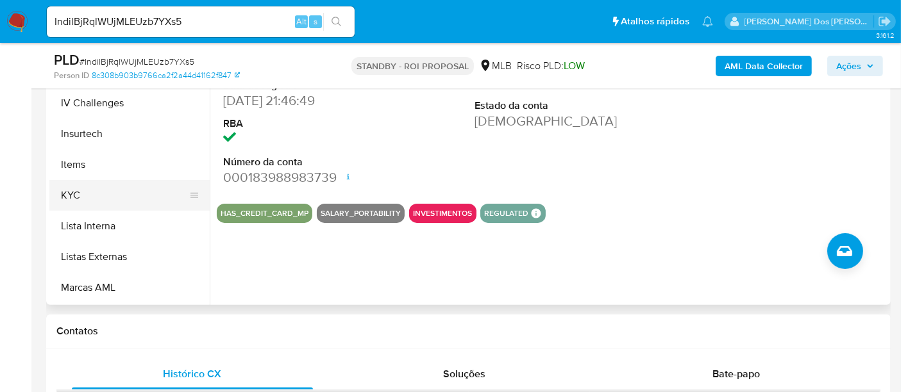
click at [73, 182] on button "KYC" at bounding box center [124, 195] width 150 height 31
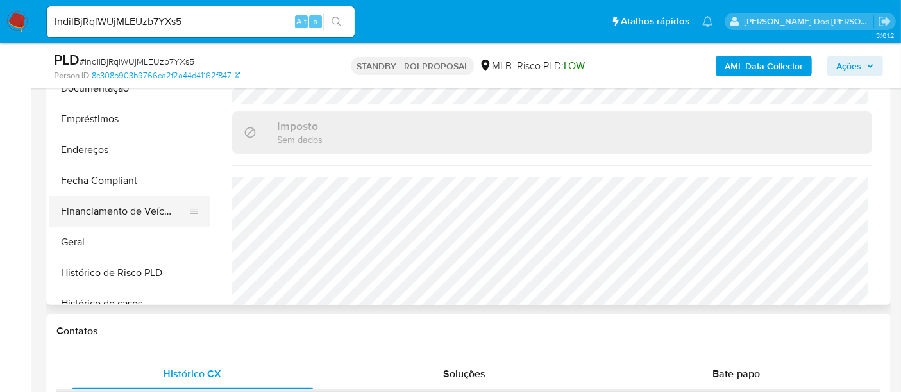
scroll to position [165, 0]
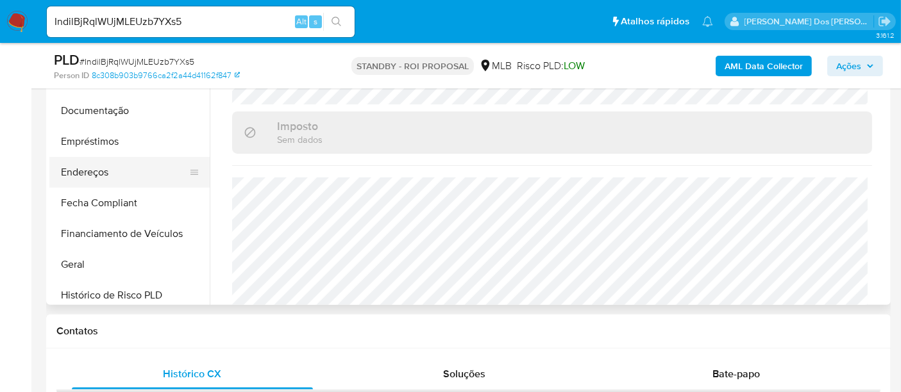
click at [81, 176] on button "Endereços" at bounding box center [124, 172] width 150 height 31
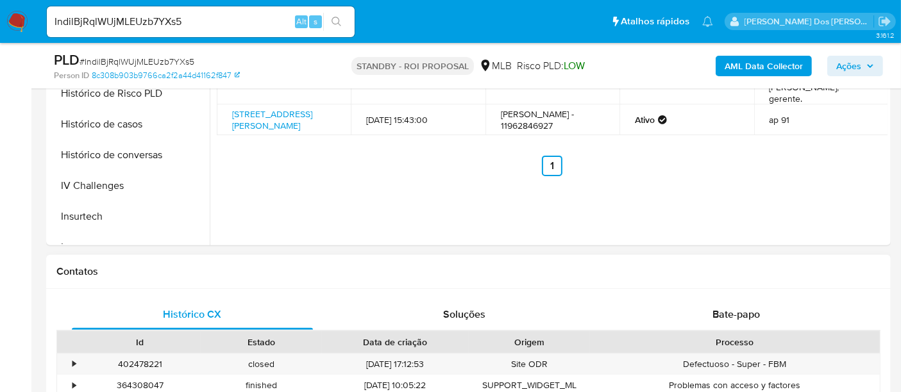
scroll to position [498, 0]
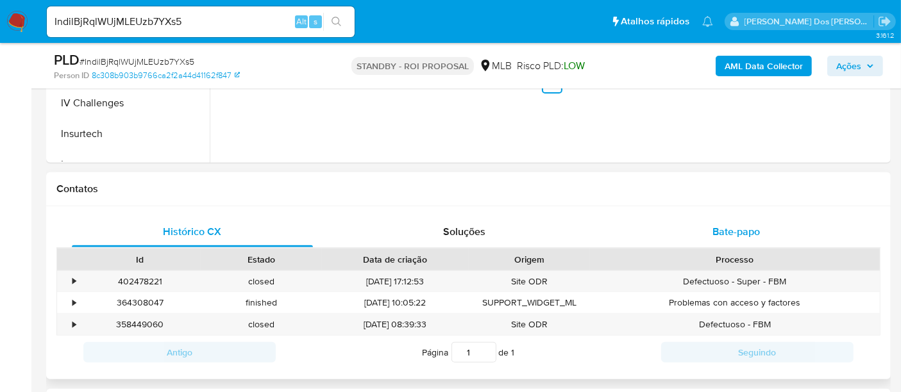
click at [710, 228] on div "Bate-papo" at bounding box center [736, 232] width 241 height 31
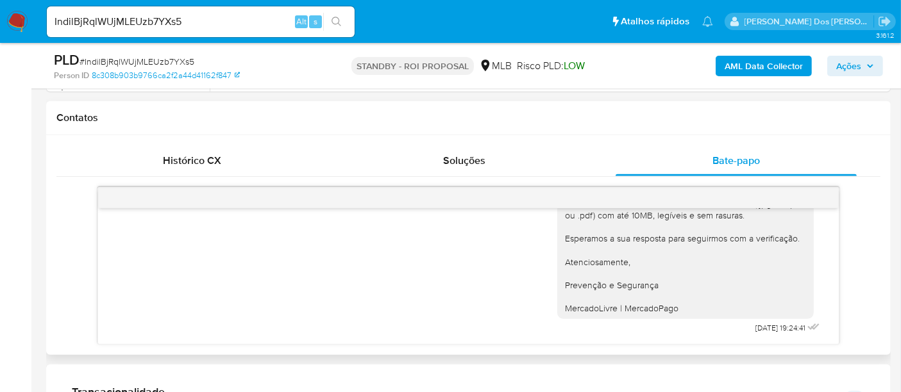
scroll to position [217, 0]
click at [144, 22] on input "IndilBjRqlWUjMLEUzb7YXs5" at bounding box center [201, 21] width 308 height 17
paste input "L2Nr0Dnamz2cCsdABMCq5iN"
type input "IL2Nr0Dnamz2cCsdABMCq5iN"
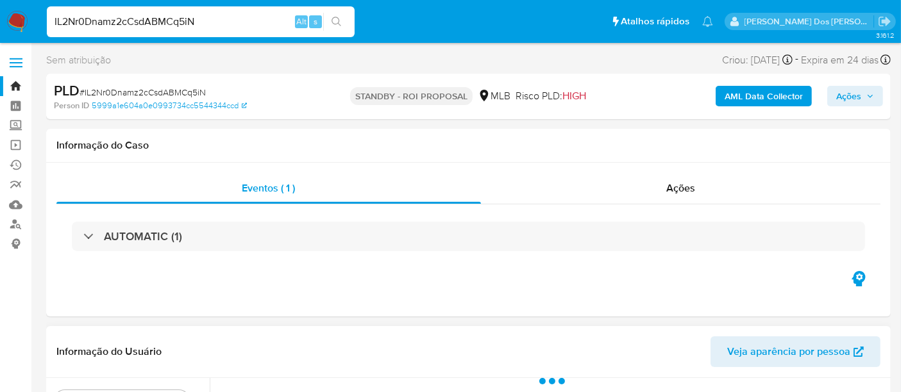
select select "10"
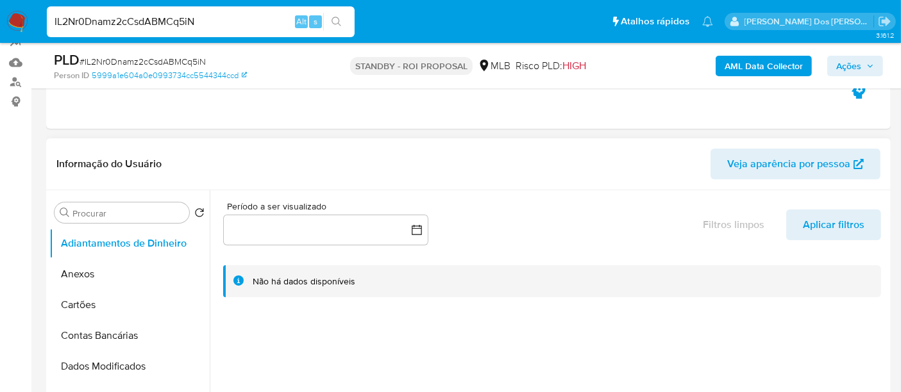
scroll to position [204, 0]
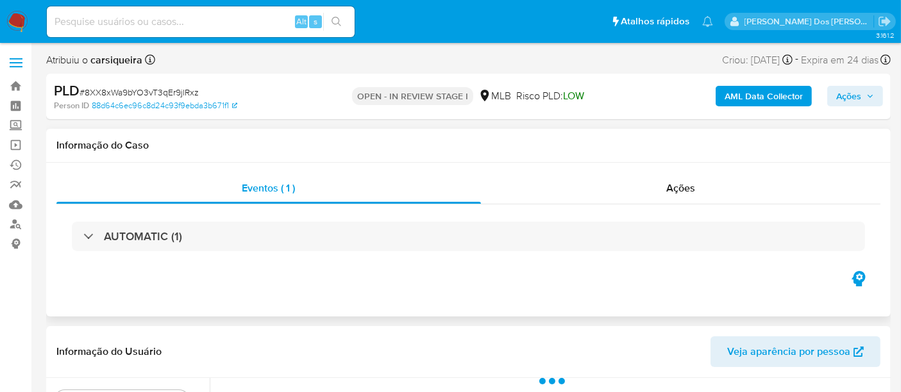
select select "10"
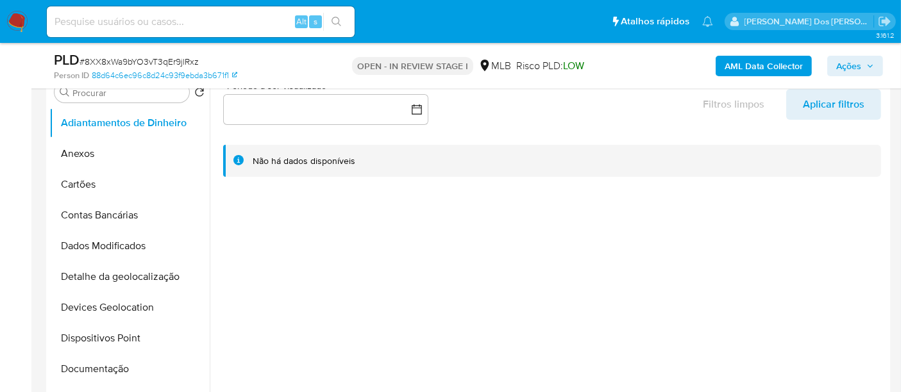
scroll to position [285, 0]
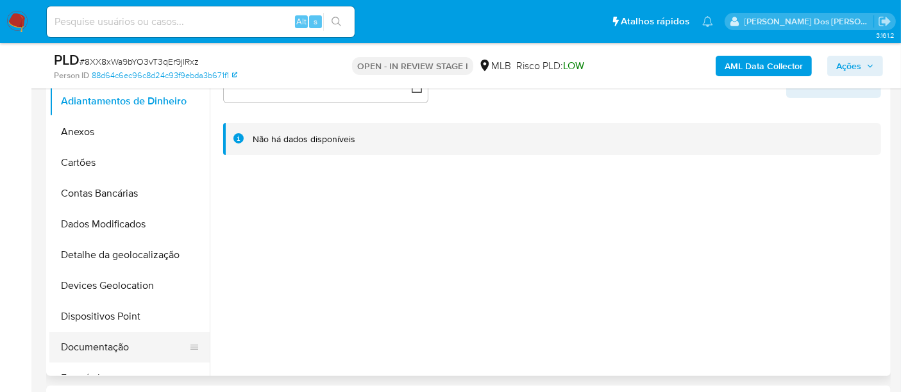
click at [98, 349] on button "Documentação" at bounding box center [124, 347] width 150 height 31
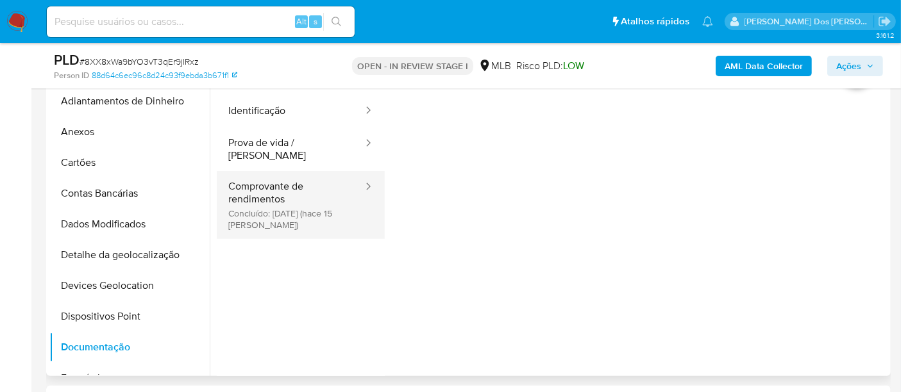
click at [261, 186] on button "Comprovante de rendimentos Concluído: 18/09/2025 (hace 15 días)" at bounding box center [290, 205] width 147 height 68
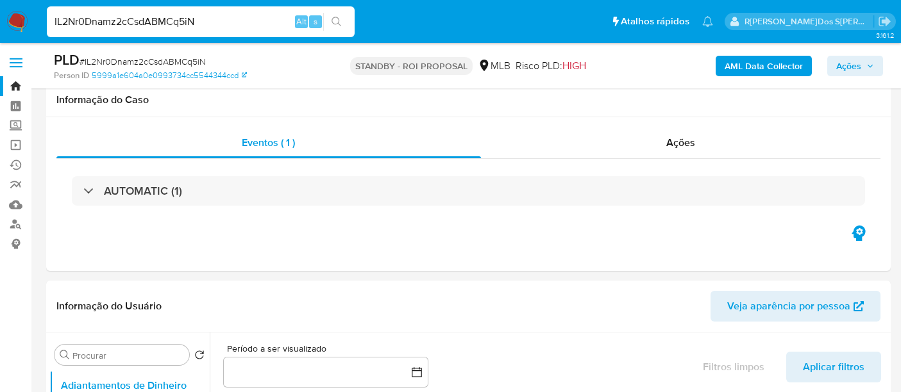
select select "10"
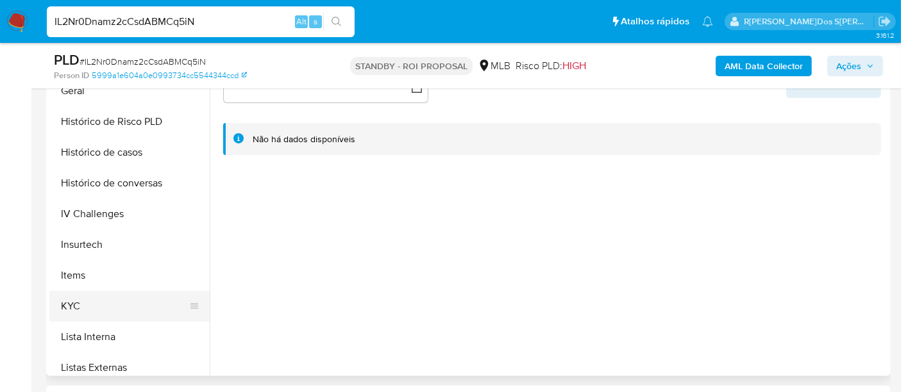
scroll to position [427, 0]
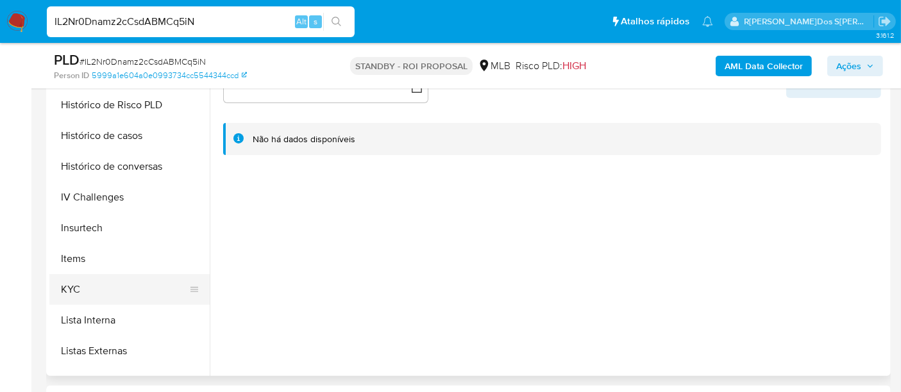
click at [73, 290] on button "KYC" at bounding box center [124, 289] width 150 height 31
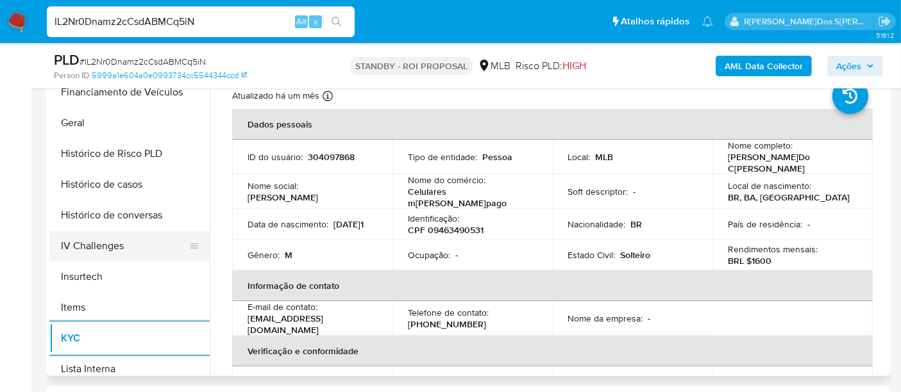
scroll to position [356, 0]
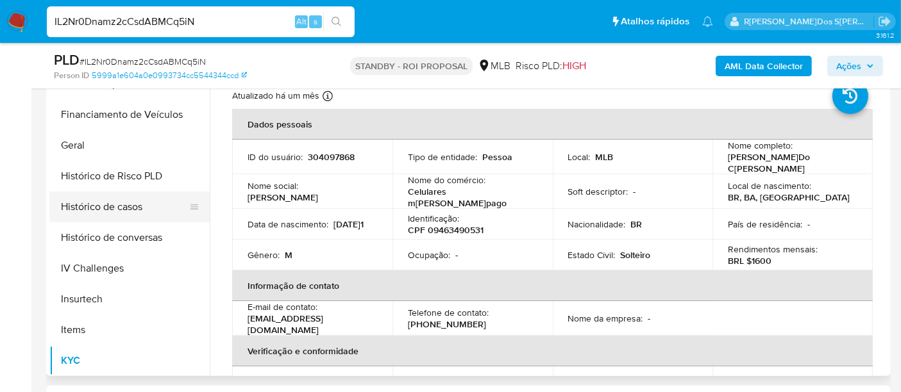
click at [130, 204] on button "Histórico de casos" at bounding box center [124, 207] width 150 height 31
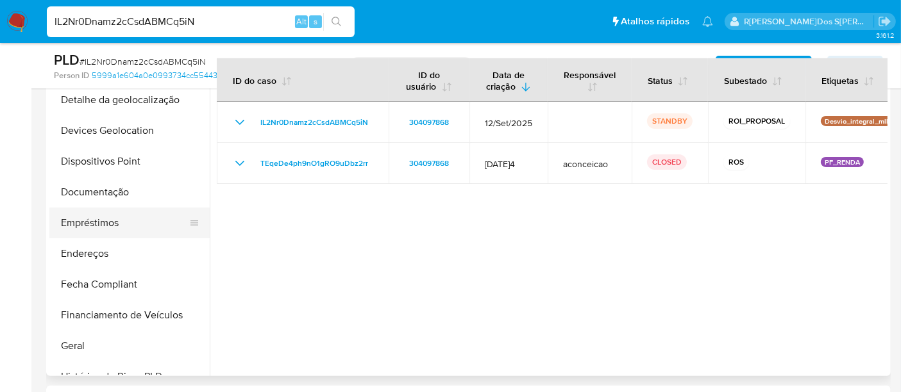
scroll to position [142, 0]
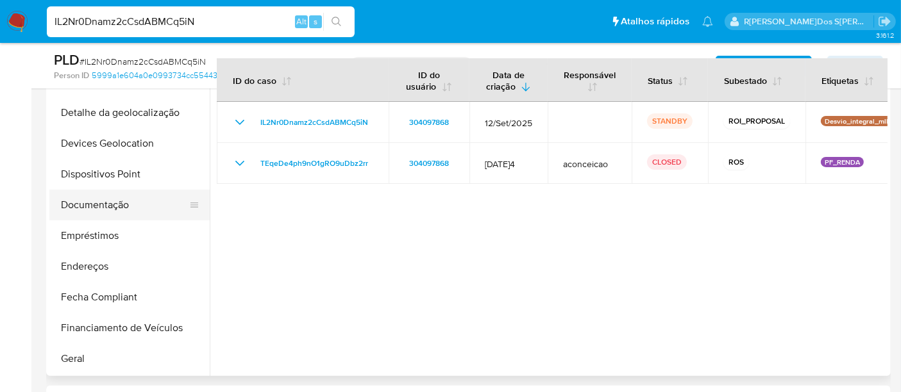
click at [119, 206] on button "Documentação" at bounding box center [124, 205] width 150 height 31
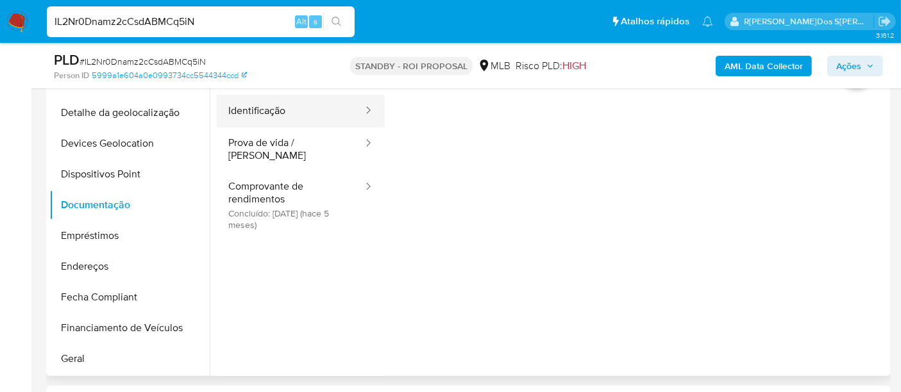
click at [265, 111] on button "Identificação" at bounding box center [290, 111] width 147 height 33
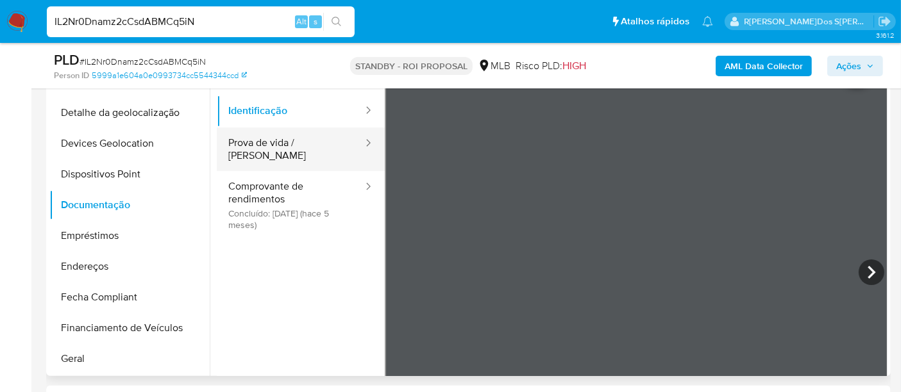
click at [295, 146] on button "Prova de vida / [PERSON_NAME]" at bounding box center [290, 150] width 147 height 44
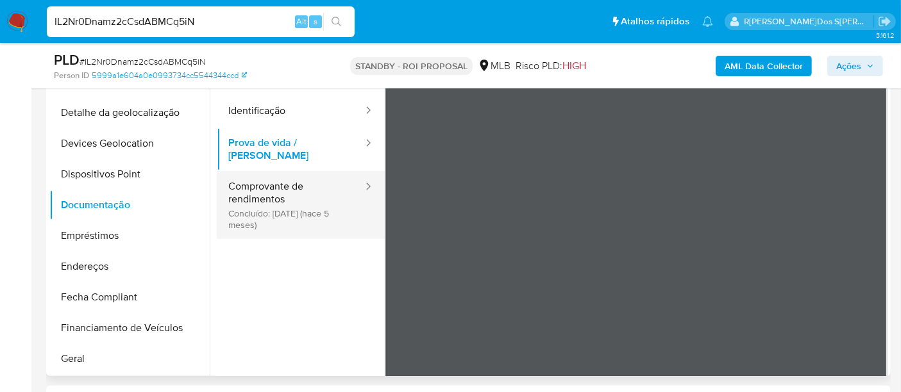
click at [257, 187] on button "Comprovante de rendimentos Concluído: 21/04/2025 (hace 5 meses)" at bounding box center [290, 205] width 147 height 68
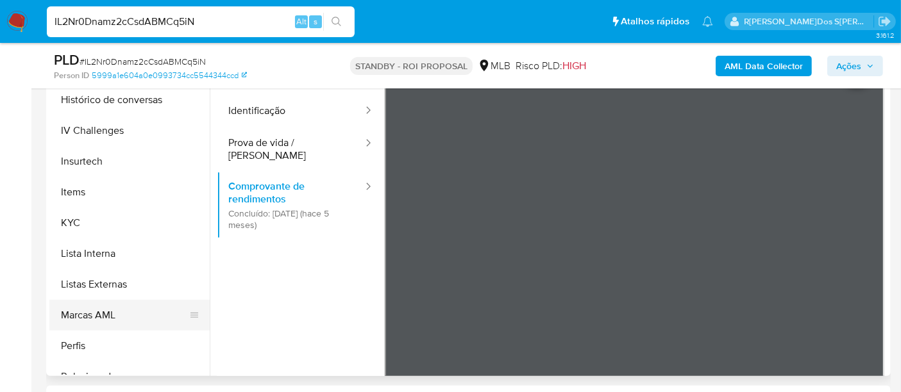
scroll to position [569, 0]
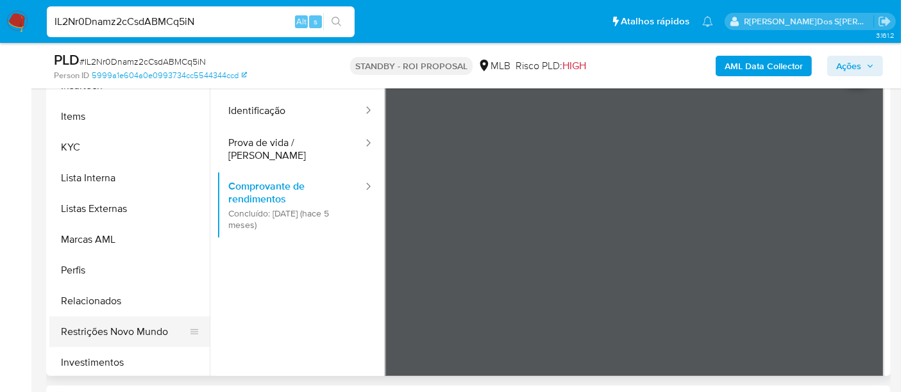
click at [117, 333] on button "Restrições Novo Mundo" at bounding box center [124, 332] width 150 height 31
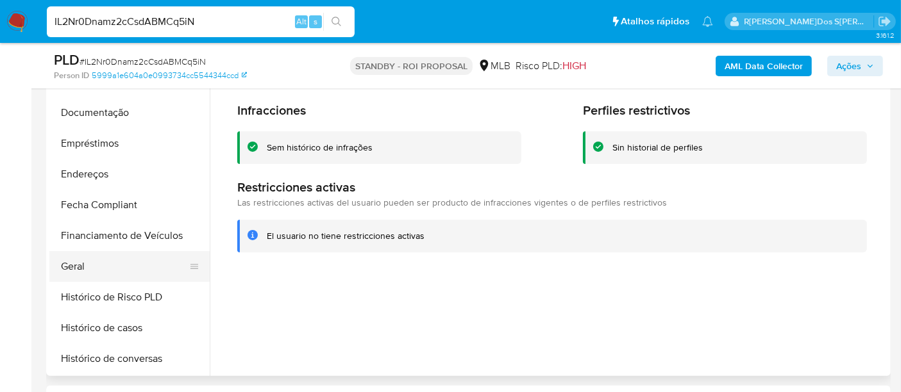
scroll to position [213, 0]
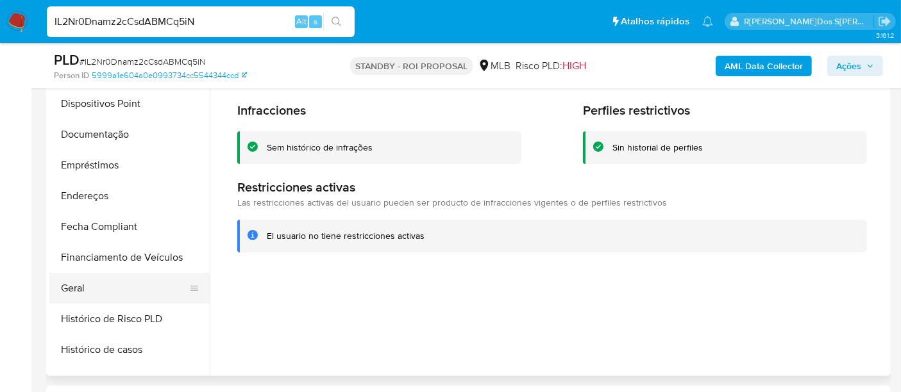
click at [80, 283] on button "Geral" at bounding box center [124, 288] width 150 height 31
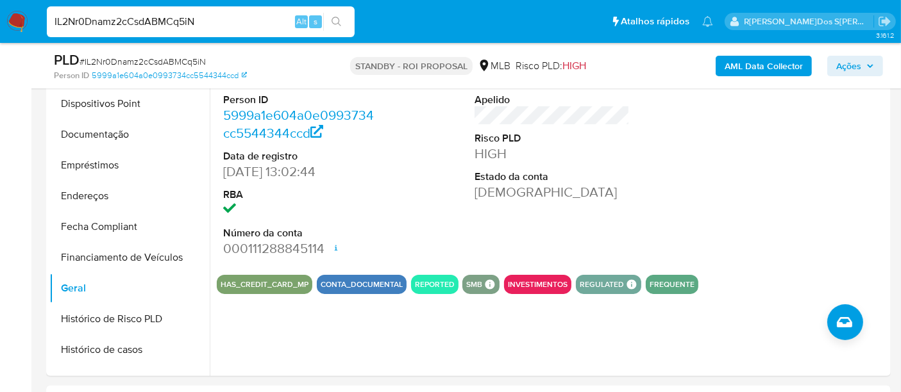
click at [155, 13] on input "IL2Nr0Dnamz2cCsdABMCq5iN" at bounding box center [201, 21] width 308 height 17
paste input "XBIJv4Q86XXGmjrgGqr1lT4T"
type input "XBIJv4Q86XXGmjrgGqr1lT4T"
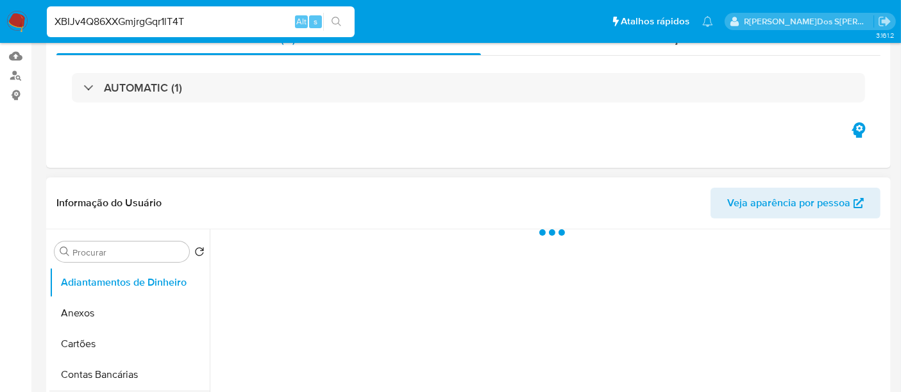
scroll to position [285, 0]
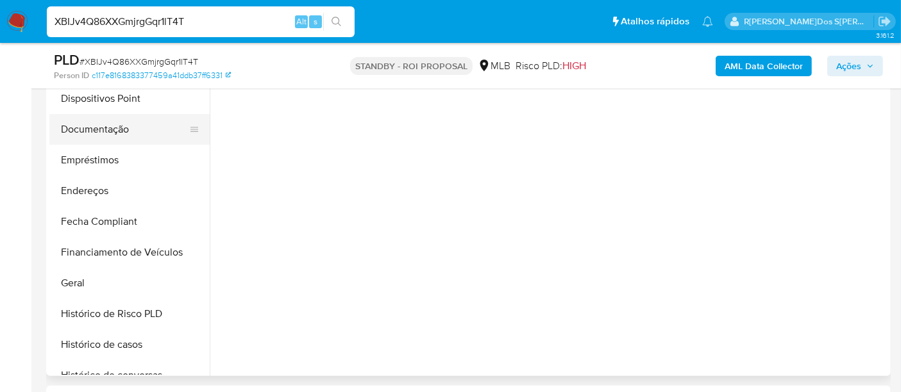
select select "10"
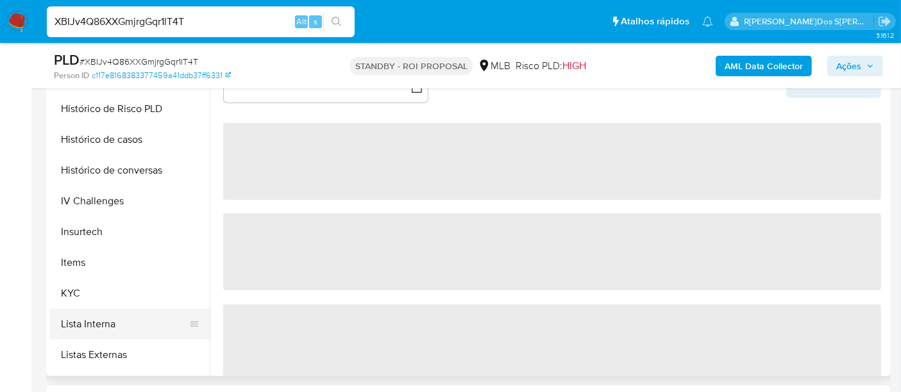
scroll to position [498, 0]
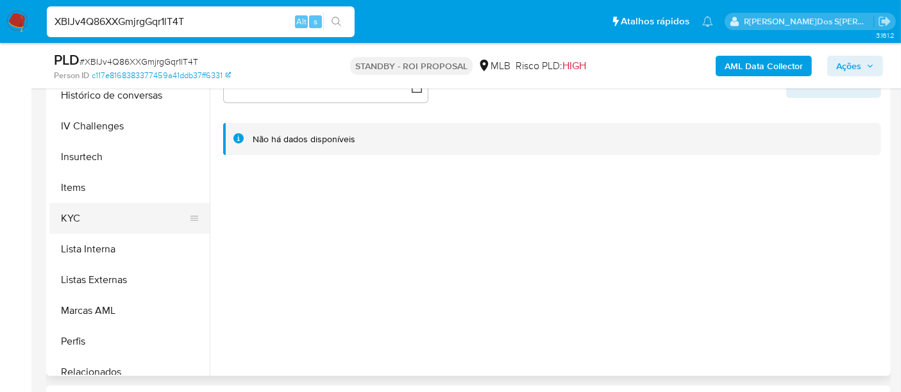
click at [63, 216] on button "KYC" at bounding box center [124, 218] width 150 height 31
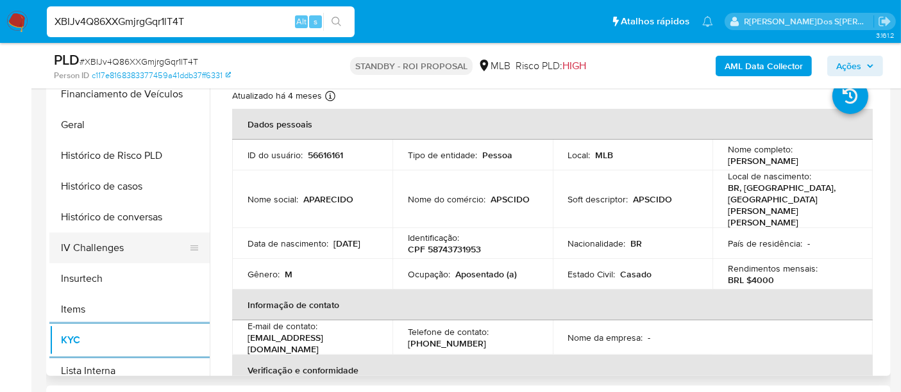
scroll to position [356, 0]
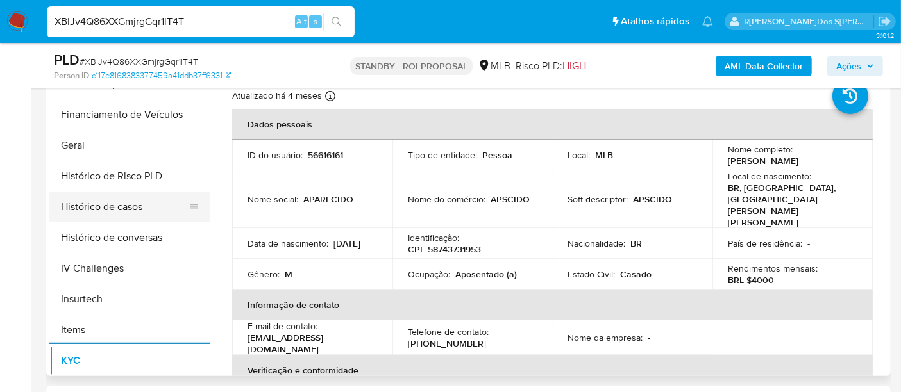
click at [108, 214] on button "Histórico de casos" at bounding box center [124, 207] width 150 height 31
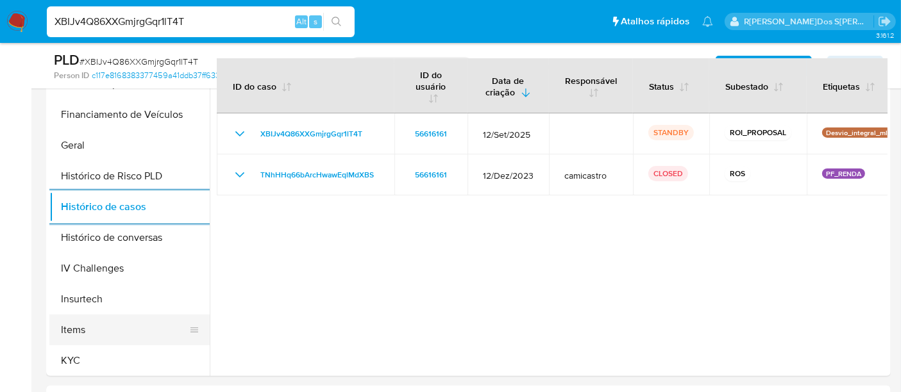
scroll to position [142, 0]
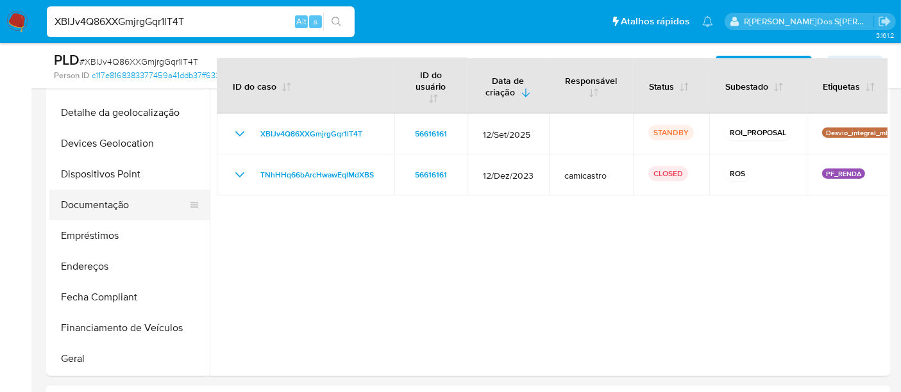
click at [112, 209] on button "Documentação" at bounding box center [124, 205] width 150 height 31
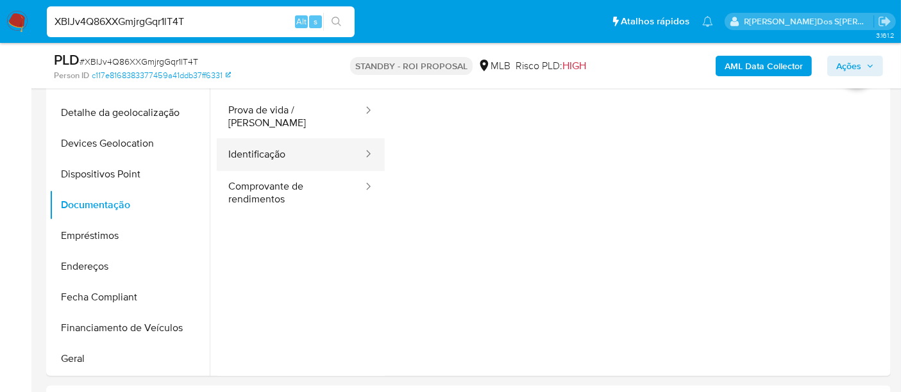
click at [270, 142] on button "Identificação" at bounding box center [290, 155] width 147 height 33
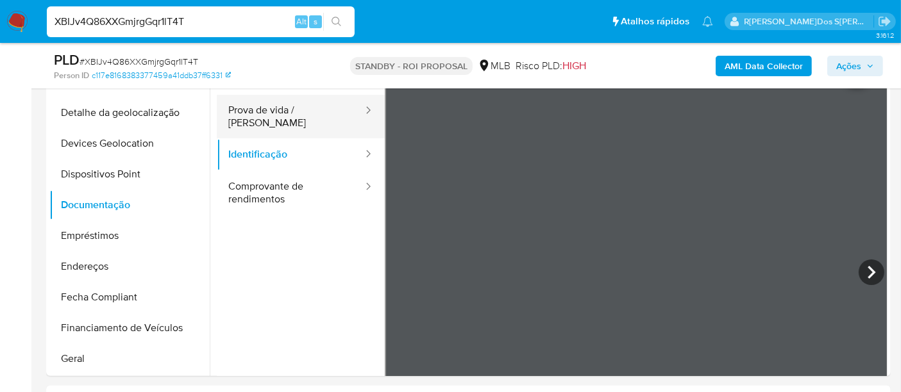
click at [276, 115] on button "Prova de vida / [PERSON_NAME]" at bounding box center [290, 117] width 147 height 44
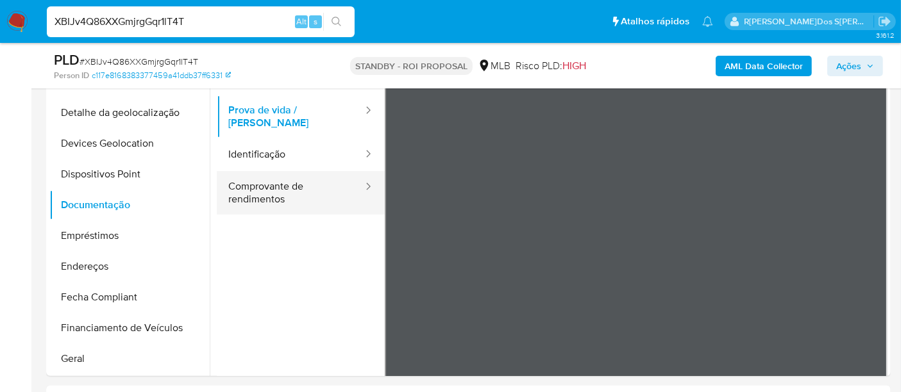
click at [277, 173] on button "Comprovante de rendimentos" at bounding box center [290, 193] width 147 height 44
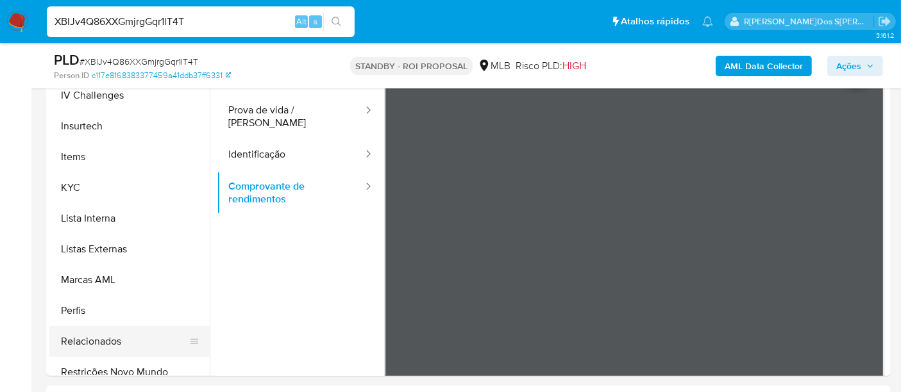
scroll to position [569, 0]
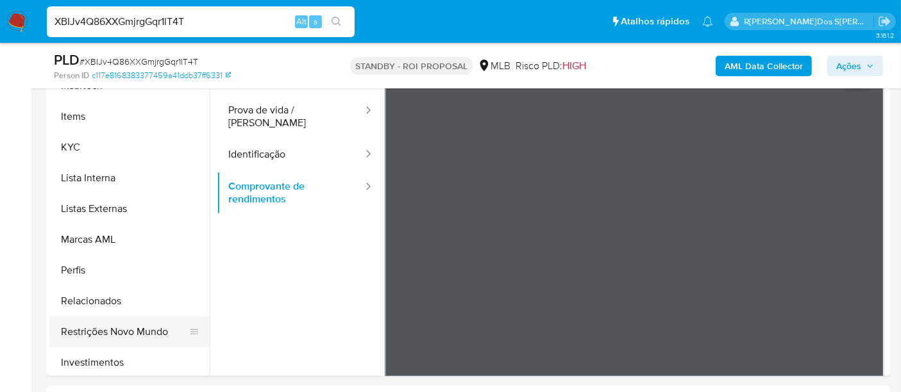
click at [119, 334] on button "Restrições Novo Mundo" at bounding box center [124, 332] width 150 height 31
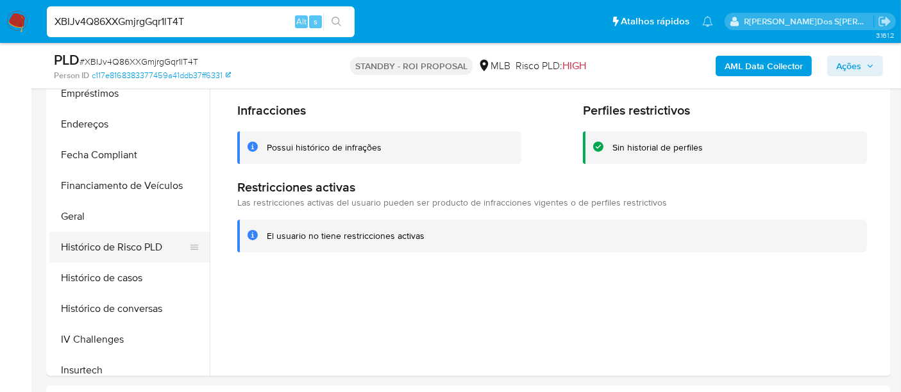
scroll to position [214, 0]
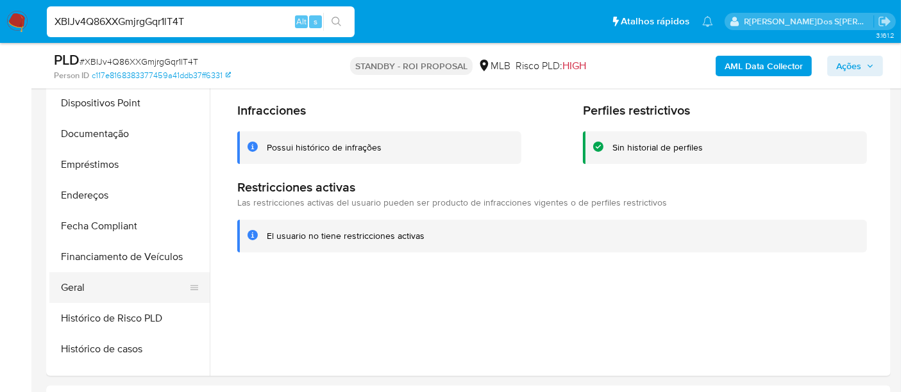
click at [83, 281] on button "Geral" at bounding box center [124, 288] width 150 height 31
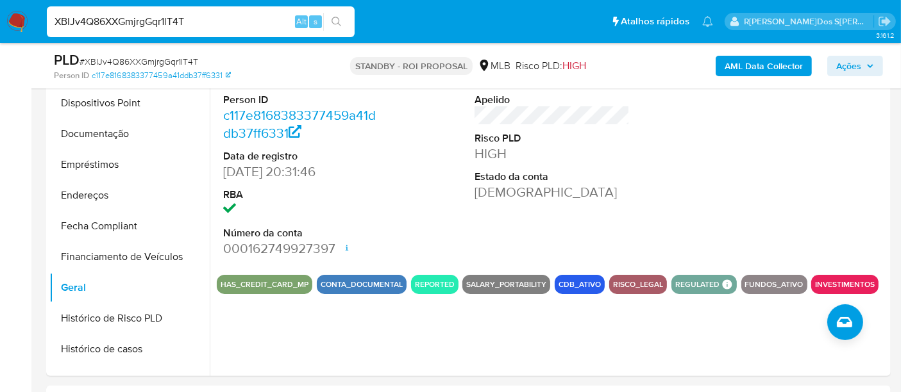
click at [215, 19] on input "XBIJv4Q86XXGmjrgGqr1lT4T" at bounding box center [201, 21] width 308 height 17
paste input "gIRUlEX59MKZG0IguKwI5sFV"
type input "gIRUlEX59MKZG0IguKwI5sFV"
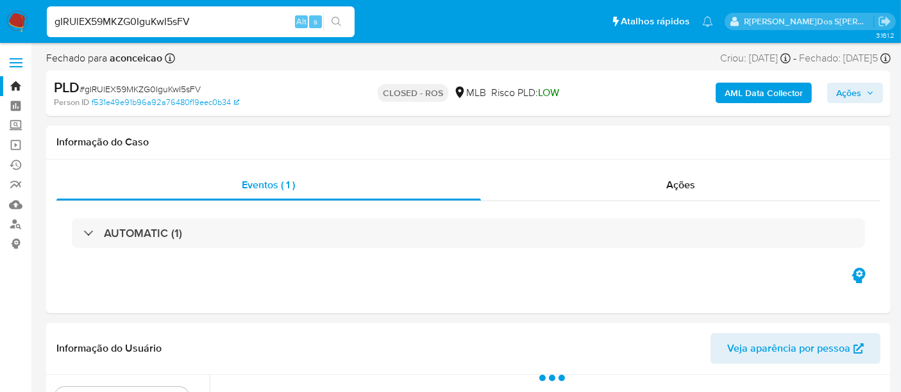
scroll to position [214, 0]
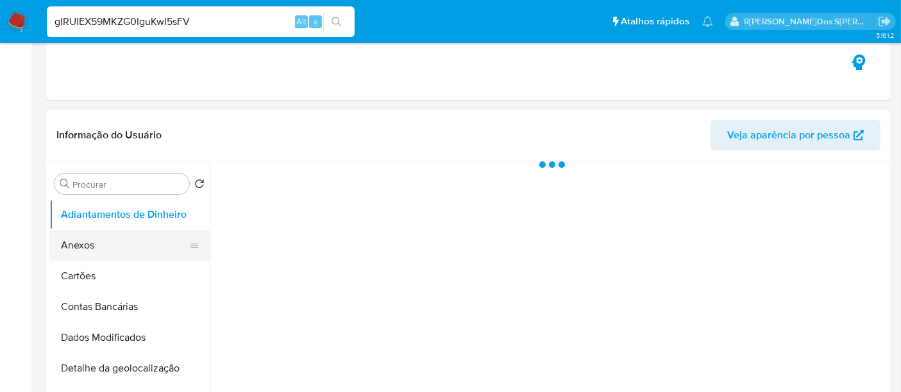
select select "10"
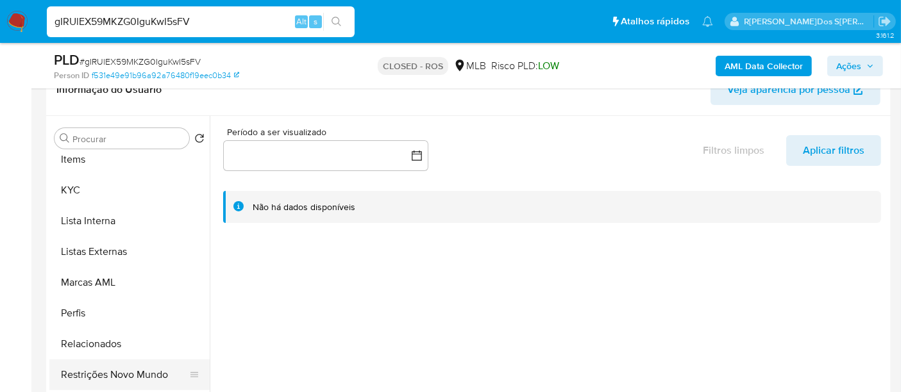
scroll to position [641, 0]
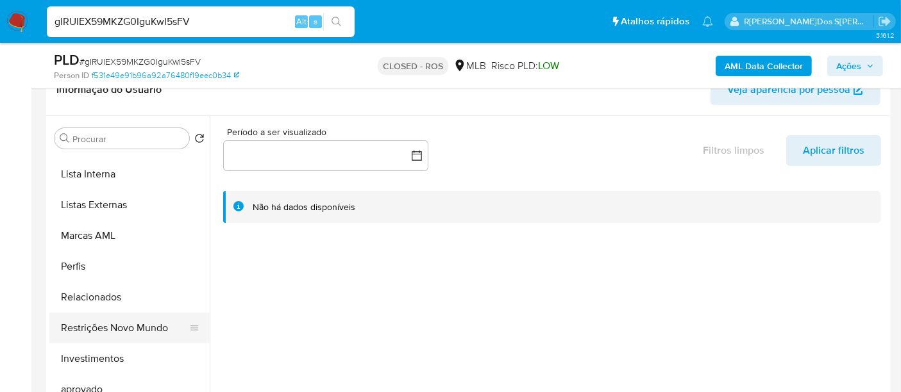
click at [135, 327] on button "Restrições Novo Mundo" at bounding box center [124, 328] width 150 height 31
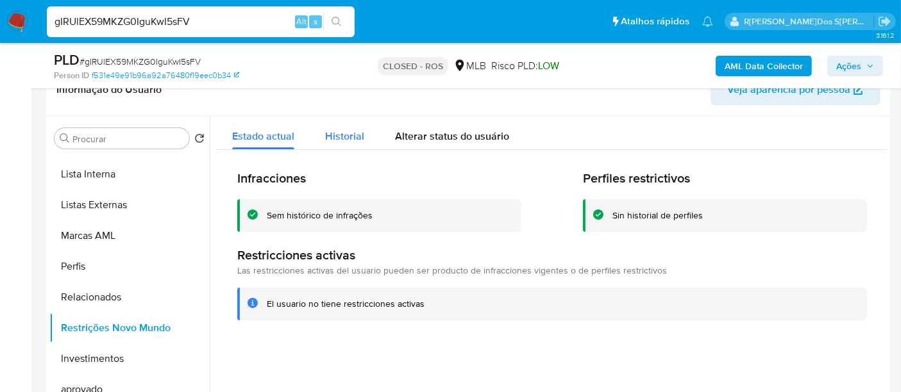
click at [346, 139] on span "Historial" at bounding box center [344, 136] width 39 height 15
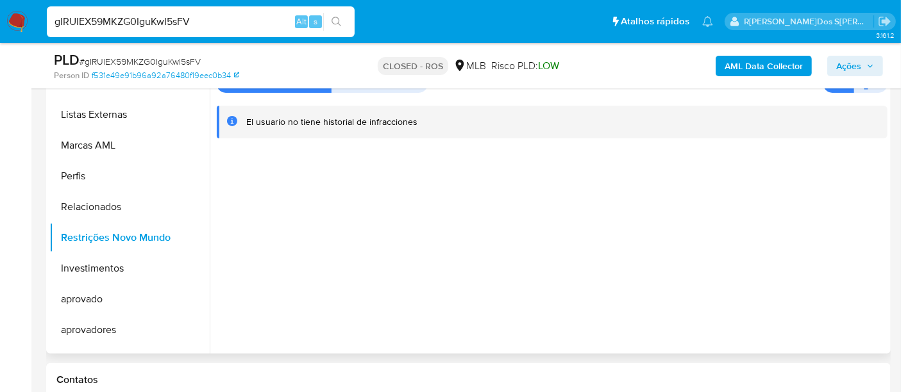
scroll to position [214, 0]
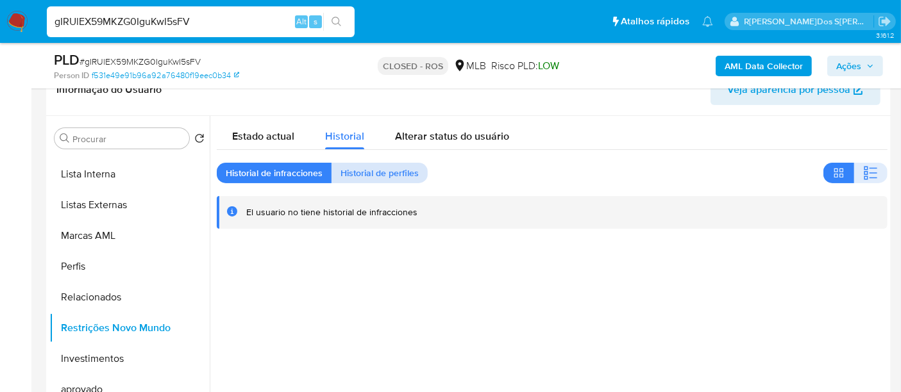
click at [375, 174] on span "Historial de perfiles" at bounding box center [380, 173] width 78 height 18
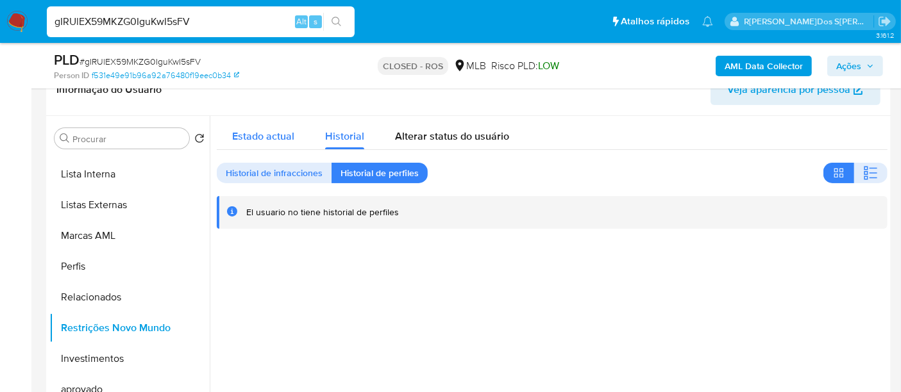
click at [263, 135] on span "Estado actual" at bounding box center [263, 136] width 62 height 15
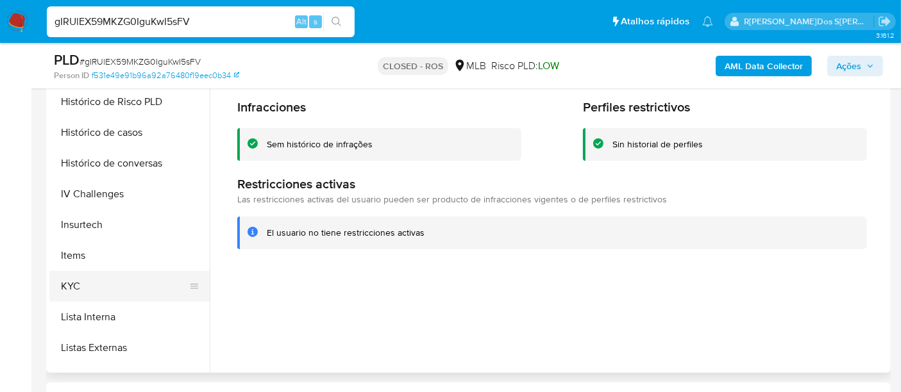
scroll to position [356, 0]
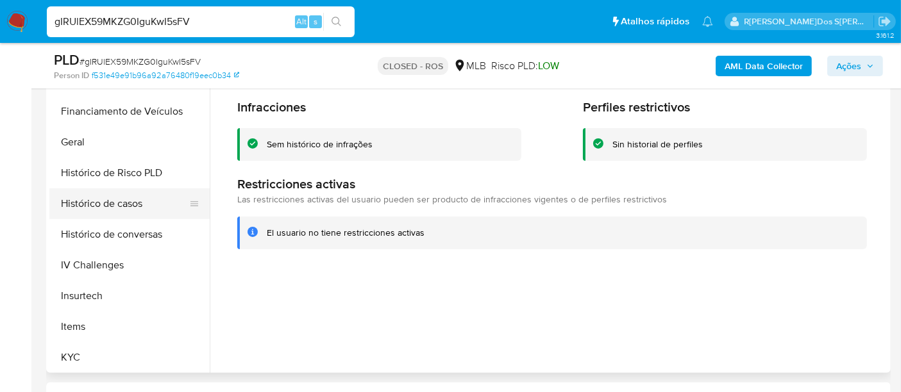
click at [103, 212] on button "Histórico de casos" at bounding box center [124, 204] width 150 height 31
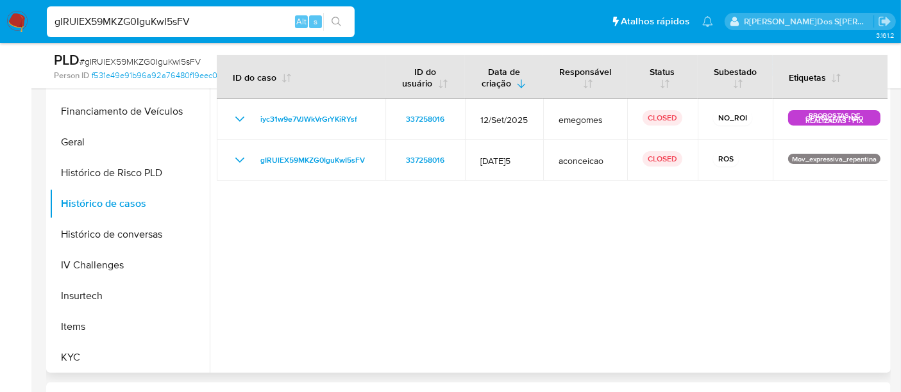
scroll to position [214, 0]
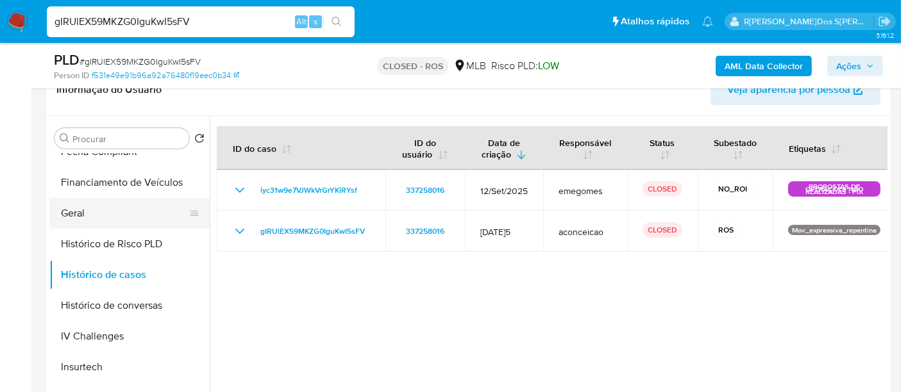
click at [78, 210] on button "Geral" at bounding box center [124, 213] width 150 height 31
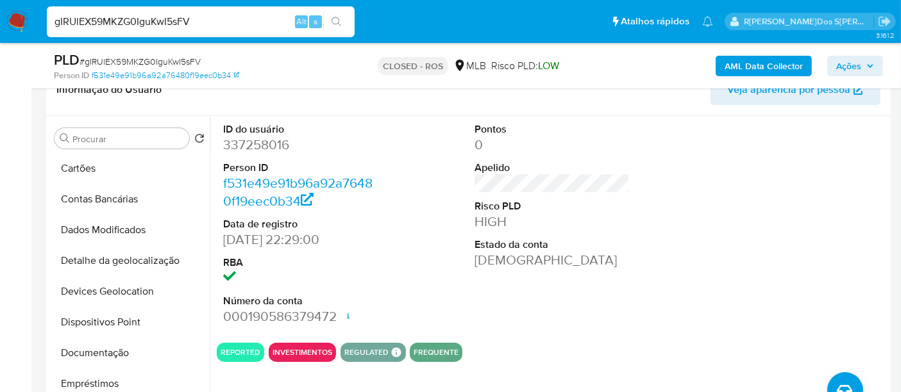
scroll to position [0, 0]
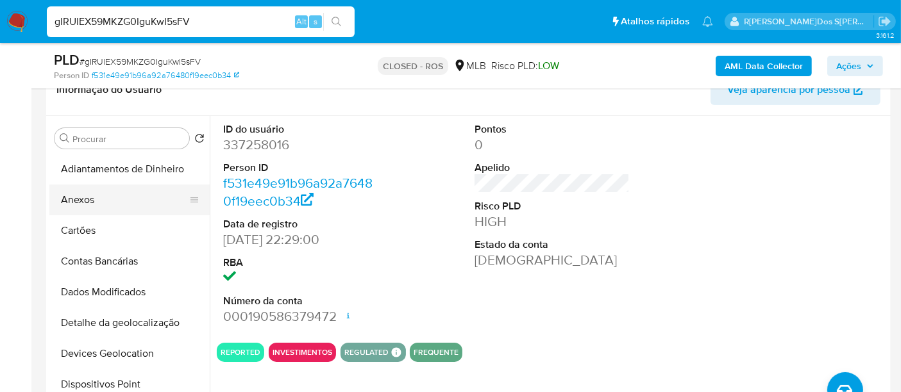
click at [88, 199] on button "Anexos" at bounding box center [124, 200] width 150 height 31
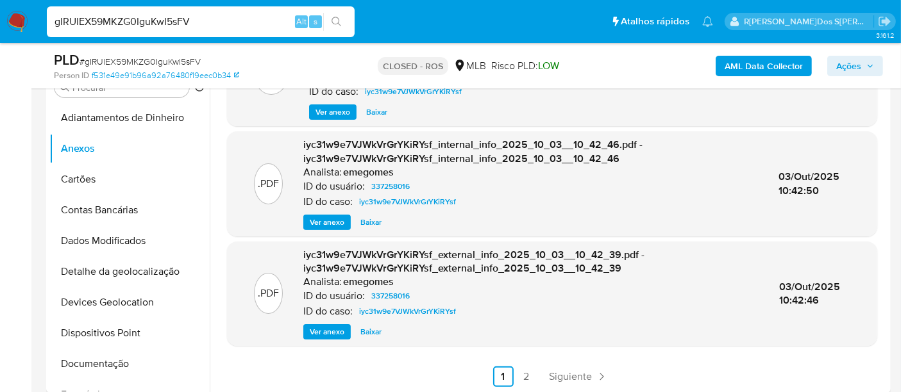
scroll to position [285, 0]
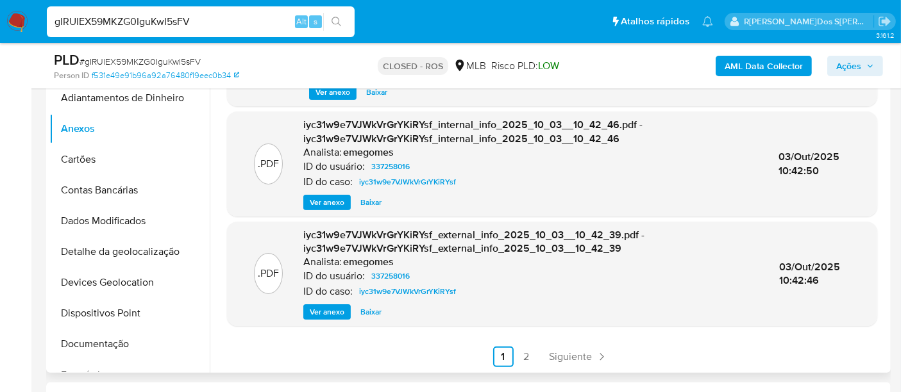
click at [330, 199] on span "Ver anexo" at bounding box center [327, 202] width 35 height 13
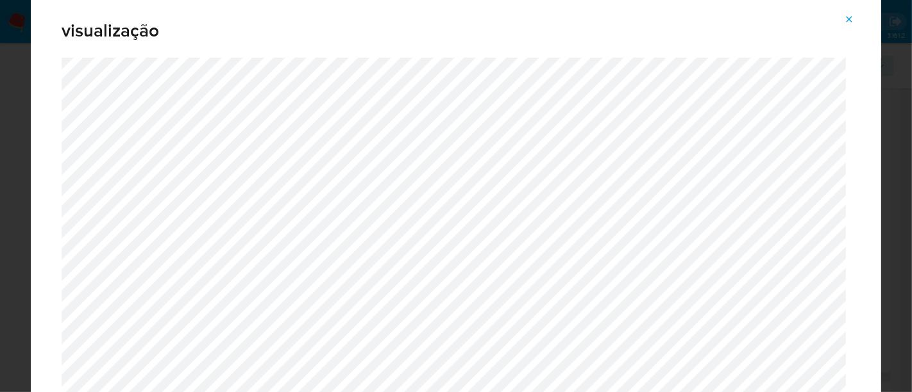
click at [855, 19] on button "Attachment preview" at bounding box center [849, 19] width 28 height 21
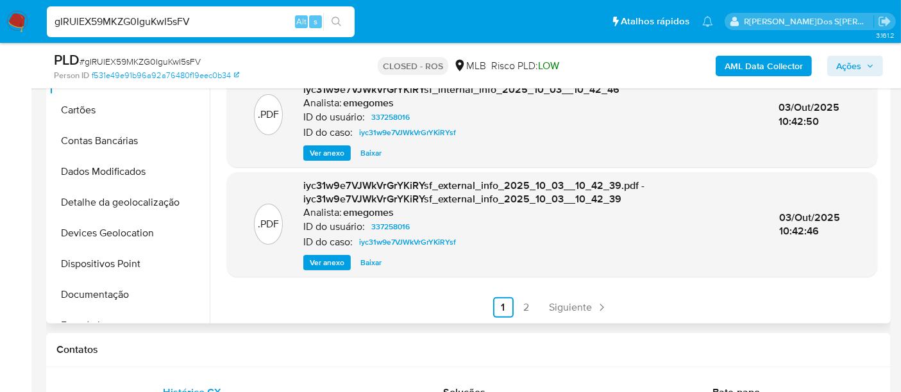
scroll to position [356, 0]
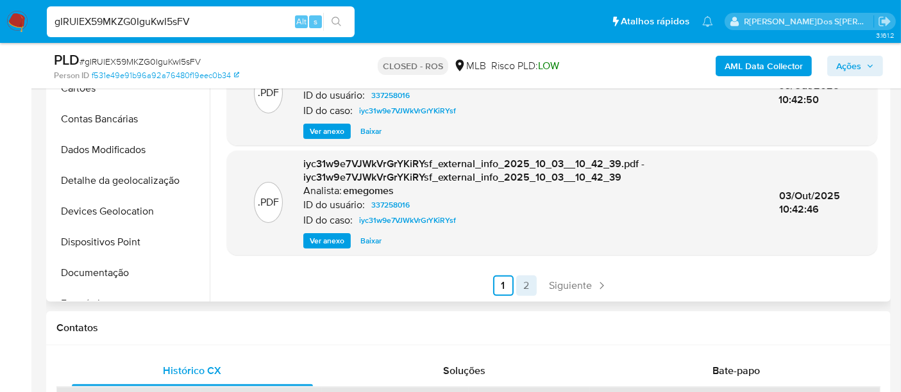
click at [521, 287] on link "2" at bounding box center [526, 286] width 21 height 21
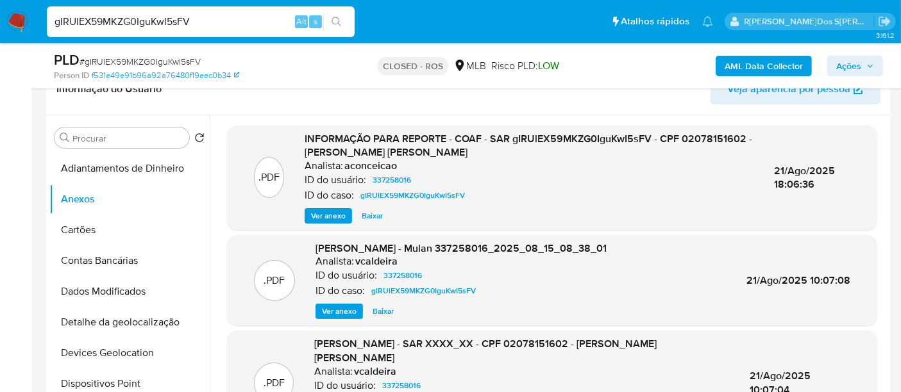
scroll to position [214, 0]
click at [341, 215] on span "Ver anexo" at bounding box center [328, 216] width 35 height 13
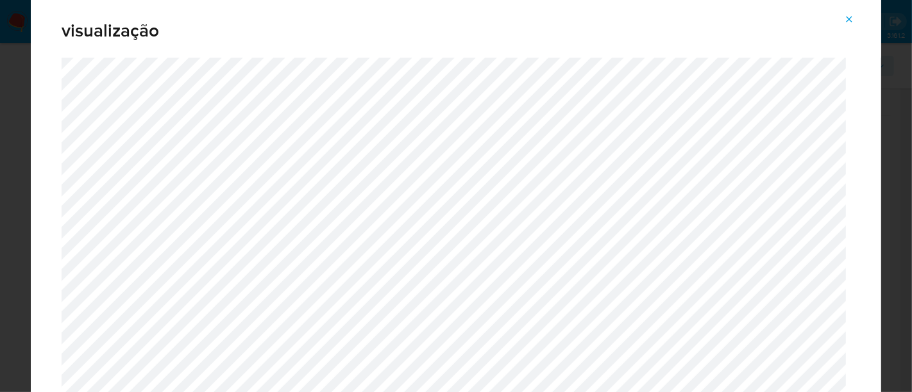
click at [852, 19] on icon "Attachment preview" at bounding box center [849, 19] width 10 height 10
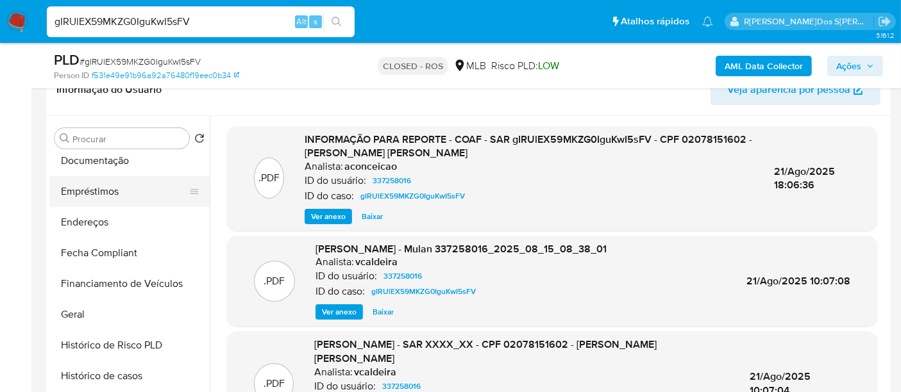
scroll to position [285, 0]
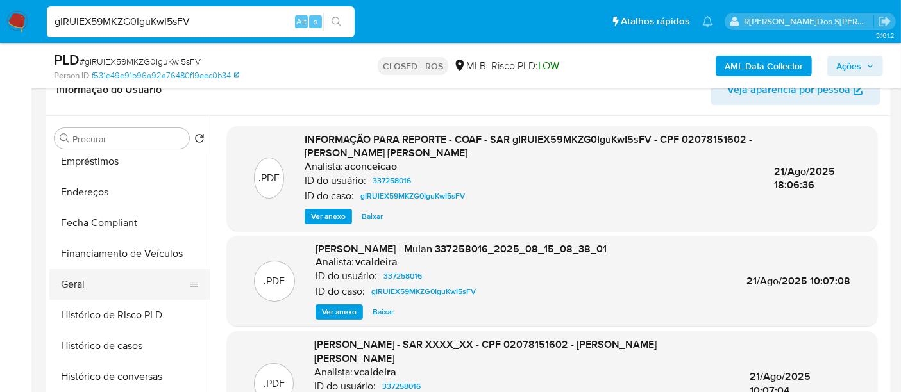
click at [77, 283] on button "Geral" at bounding box center [124, 284] width 150 height 31
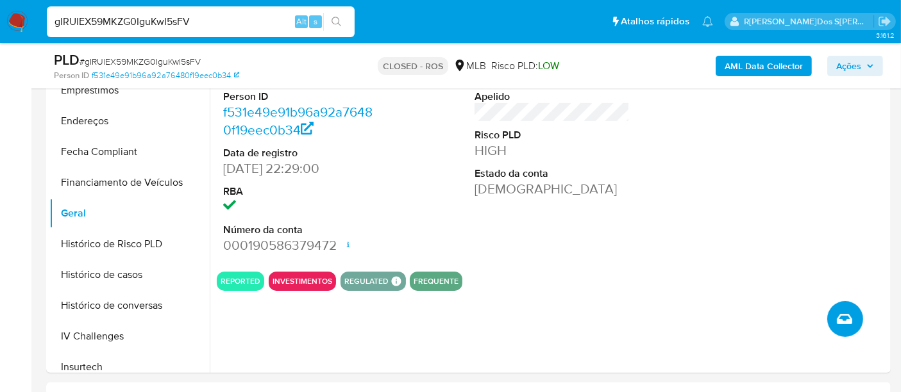
click at [835, 313] on button "Criar caso manual" at bounding box center [845, 319] width 36 height 36
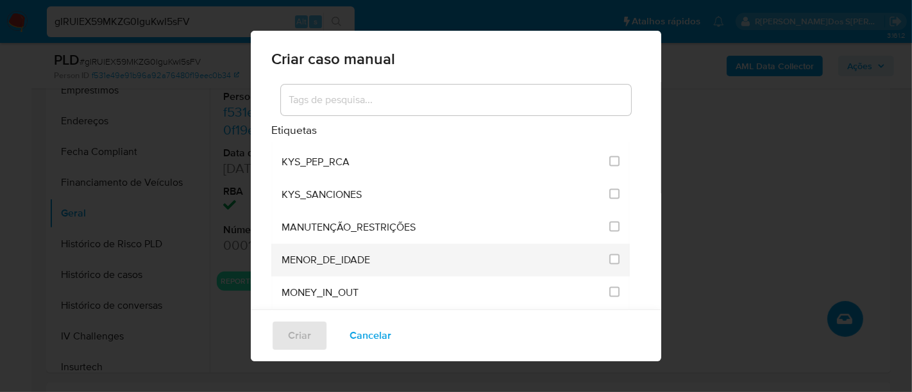
scroll to position [1567, 0]
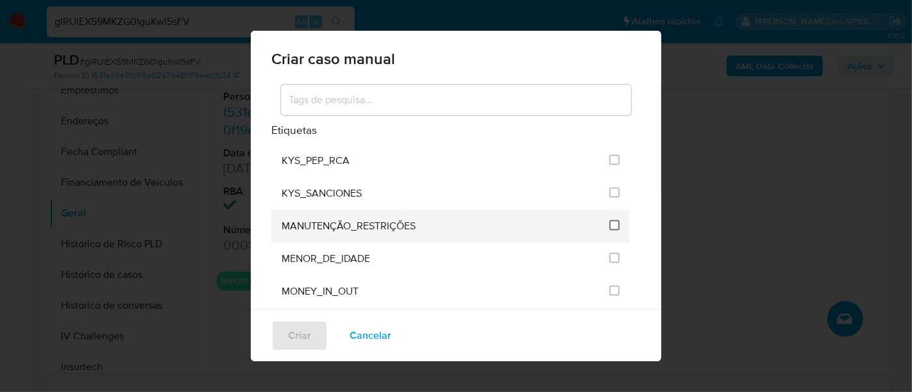
click at [609, 221] on input "2407" at bounding box center [614, 226] width 10 height 10
checkbox input "true"
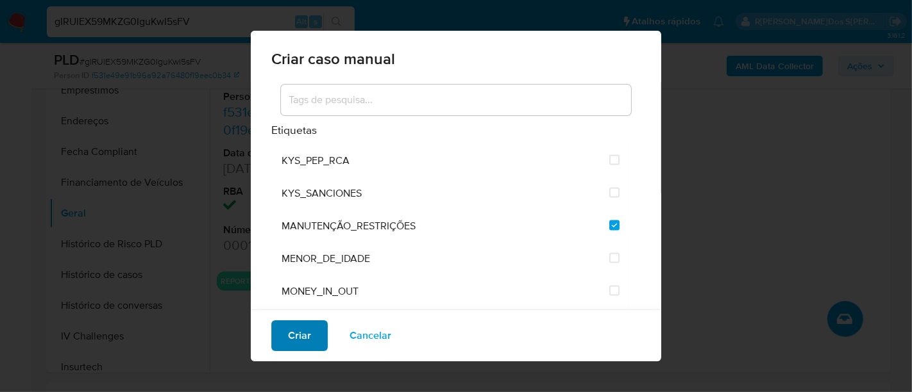
click at [300, 325] on span "Criar" at bounding box center [299, 336] width 23 height 28
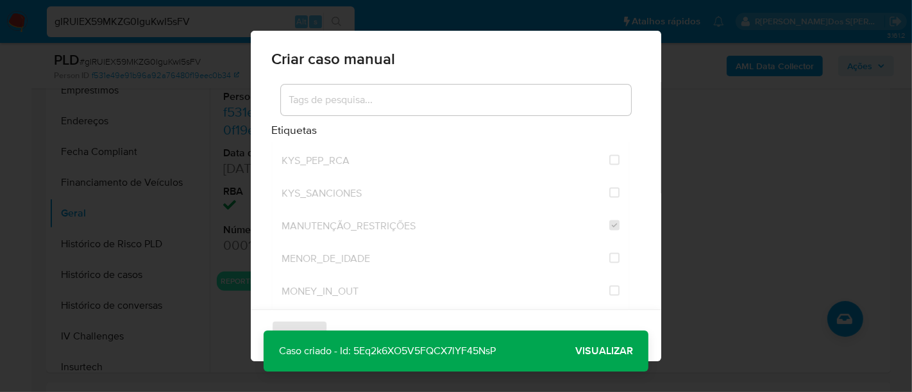
click at [582, 351] on span "Visualizar" at bounding box center [604, 351] width 58 height 0
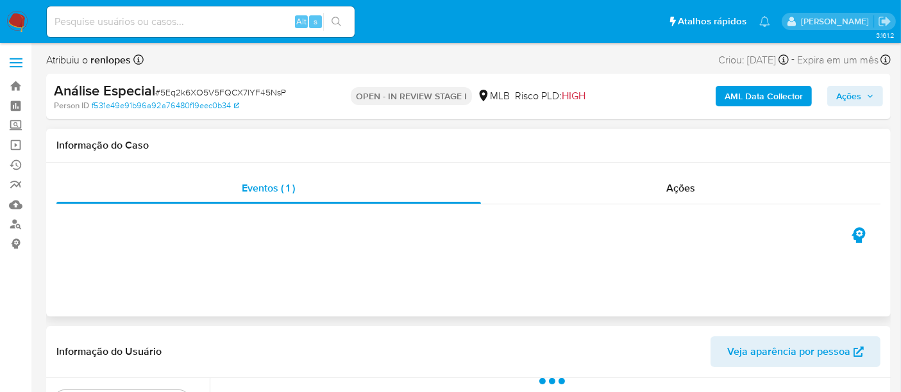
select select "10"
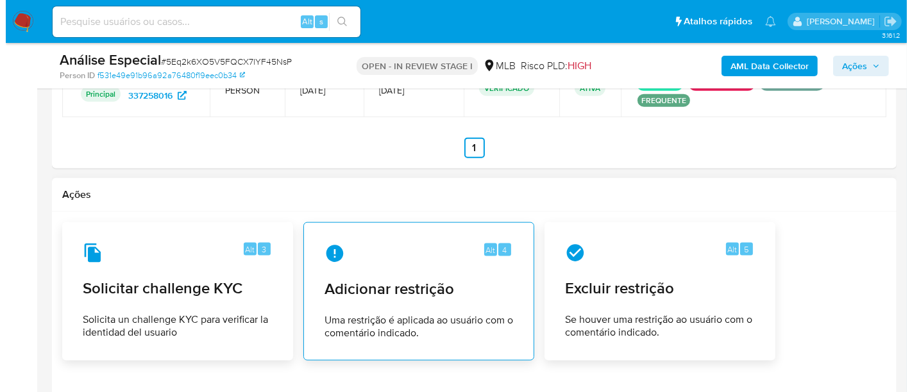
scroll to position [1665, 0]
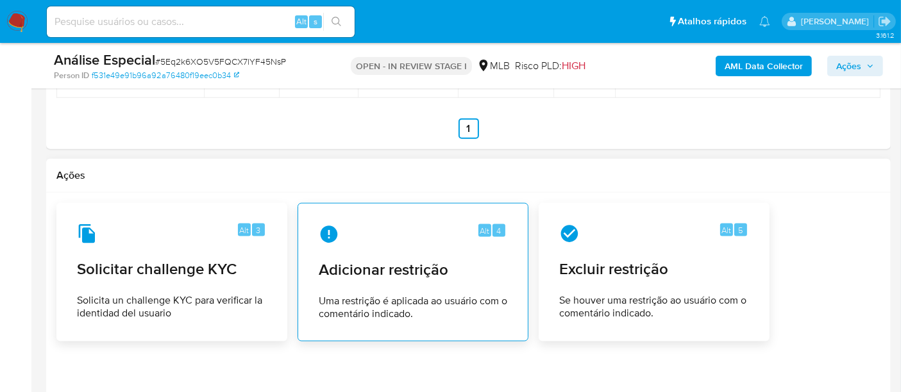
click at [385, 281] on div "Alt 4 Adicionar restrição Uma restrição é aplicada ao usuário com o comentário …" at bounding box center [412, 272] width 209 height 117
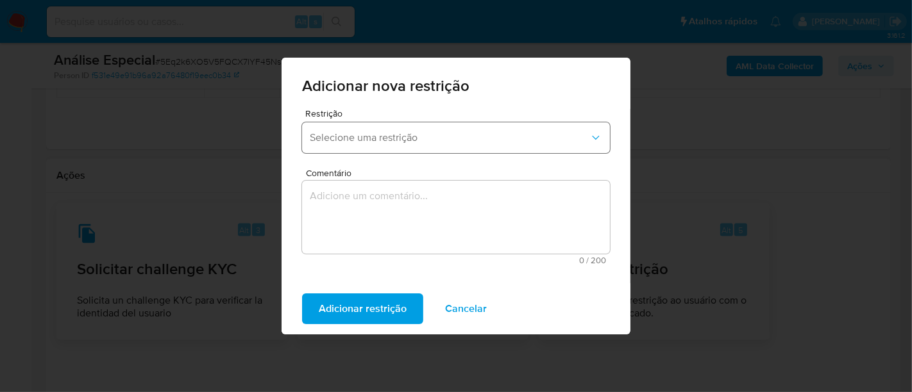
click at [423, 138] on span "Selecione uma restrição" at bounding box center [450, 137] width 280 height 13
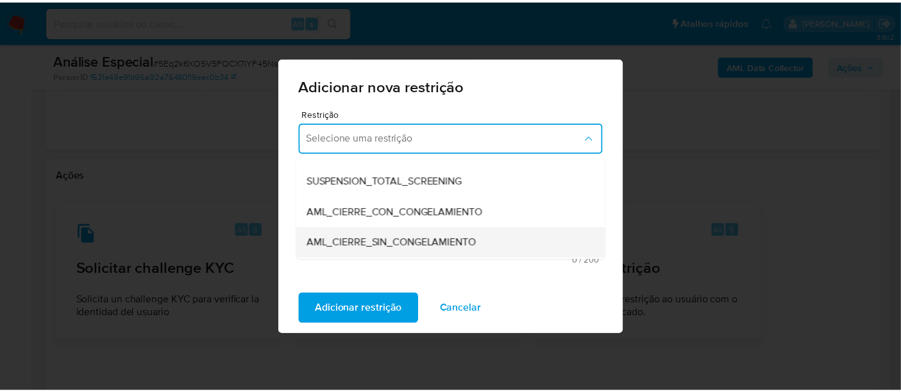
scroll to position [71, 0]
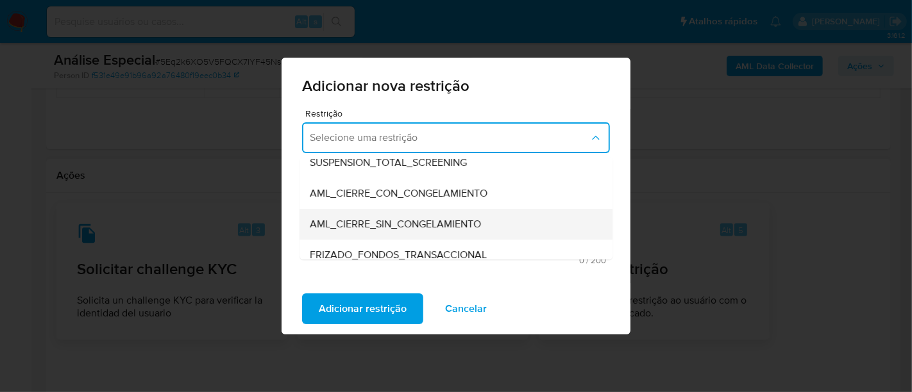
click at [407, 225] on span "AML_CIERRE_SIN_CONGELAMIENTO" at bounding box center [395, 224] width 171 height 13
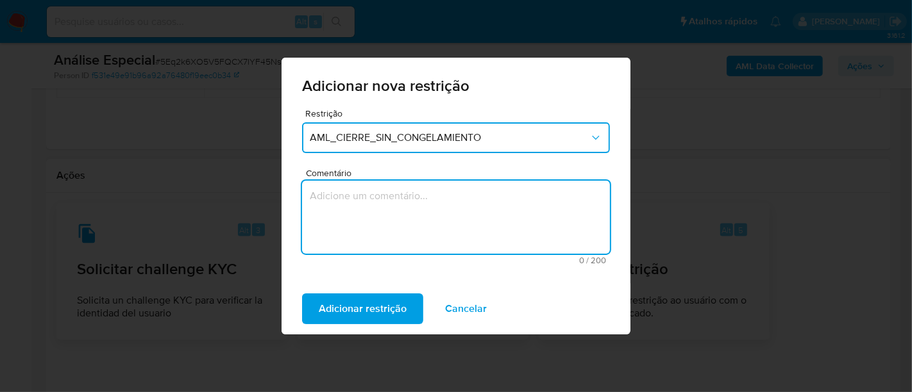
click at [388, 214] on textarea "Comentário" at bounding box center [456, 217] width 308 height 73
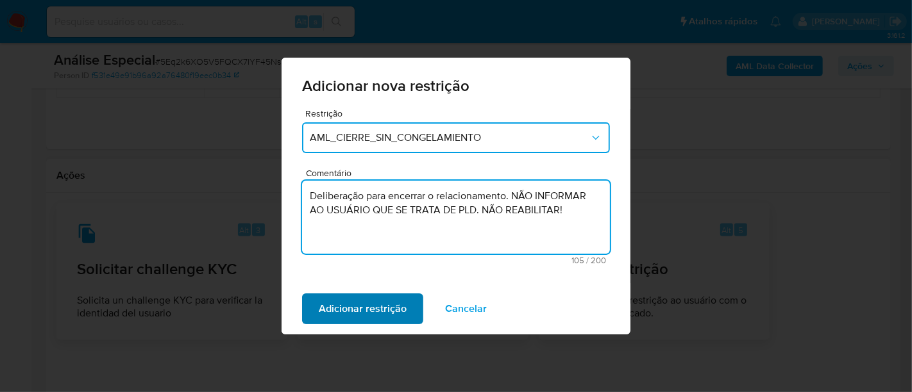
type textarea "Deliberação para encerrar o relacionamento. NÃO INFORMAR AO USUÁRIO QUE SE TRAT…"
click at [367, 307] on span "Adicionar restrição" at bounding box center [363, 309] width 88 height 28
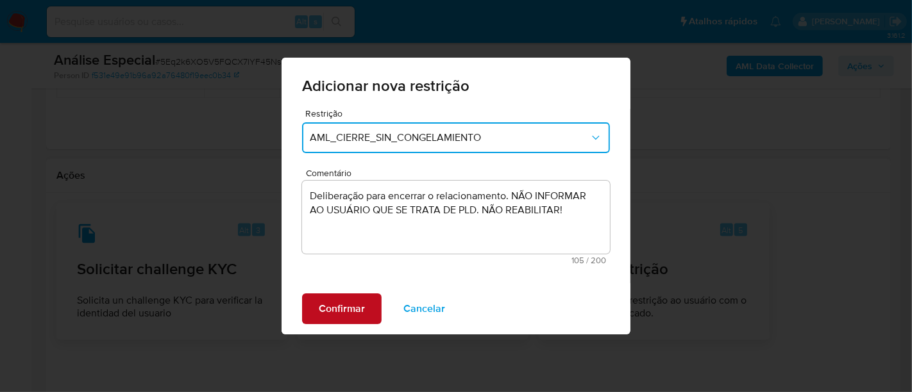
click at [357, 311] on span "Confirmar" at bounding box center [342, 309] width 46 height 28
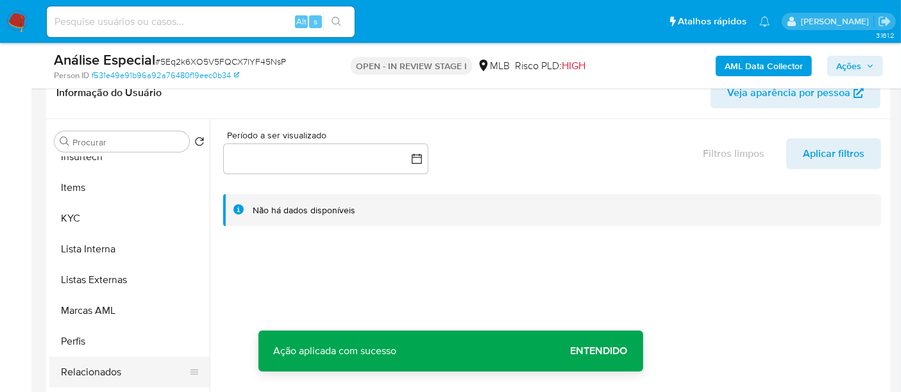
scroll to position [664, 0]
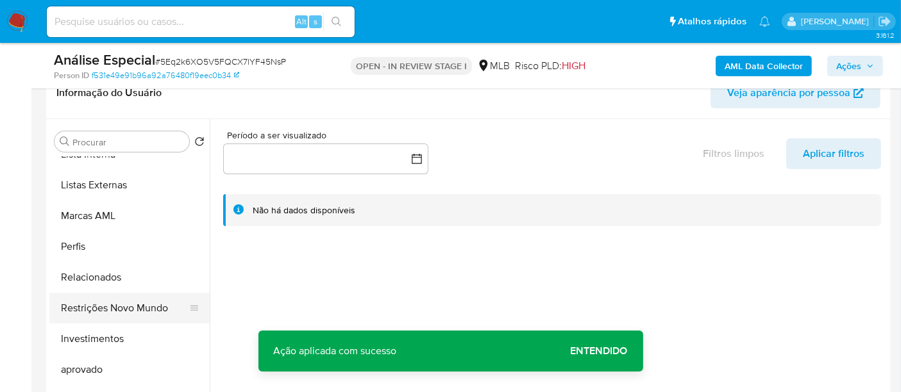
click at [127, 303] on button "Restrições Novo Mundo" at bounding box center [124, 308] width 150 height 31
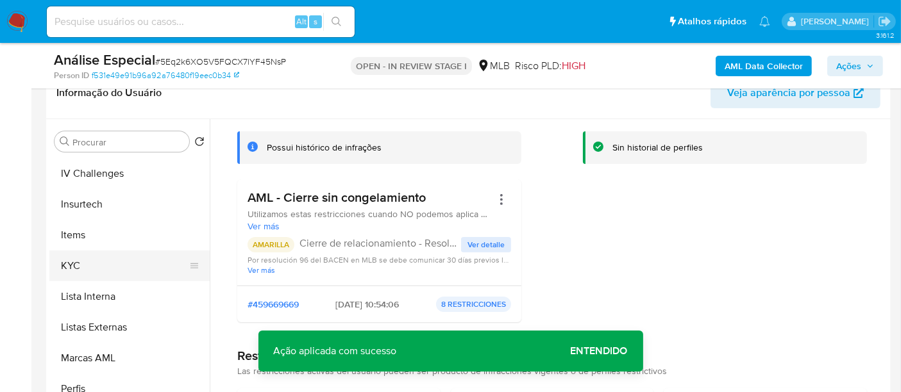
scroll to position [450, 0]
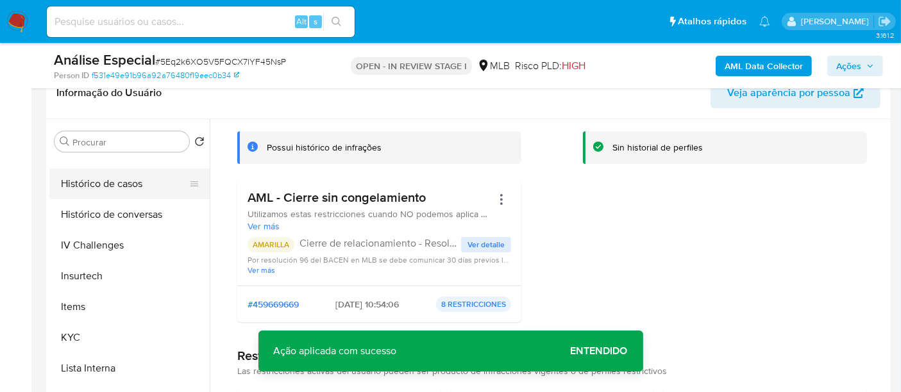
click at [92, 184] on button "Histórico de casos" at bounding box center [124, 184] width 150 height 31
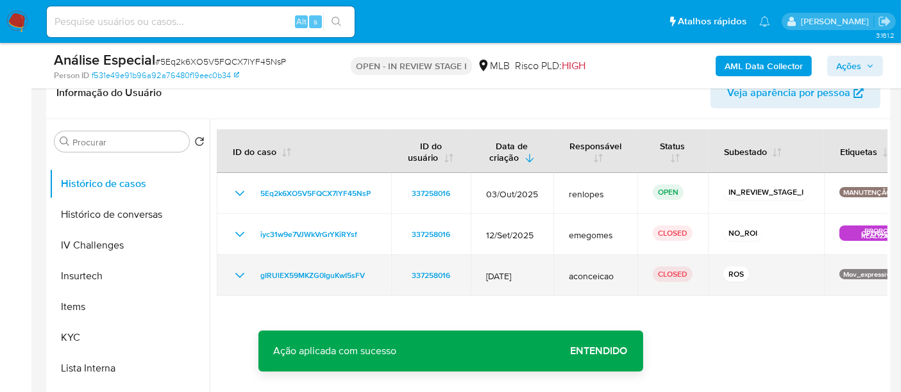
drag, startPoint x: 254, startPoint y: 276, endPoint x: 372, endPoint y: 281, distance: 118.1
click at [372, 281] on div "gIRUlEX59MKZG0IguKwI5sFV" at bounding box center [304, 275] width 144 height 15
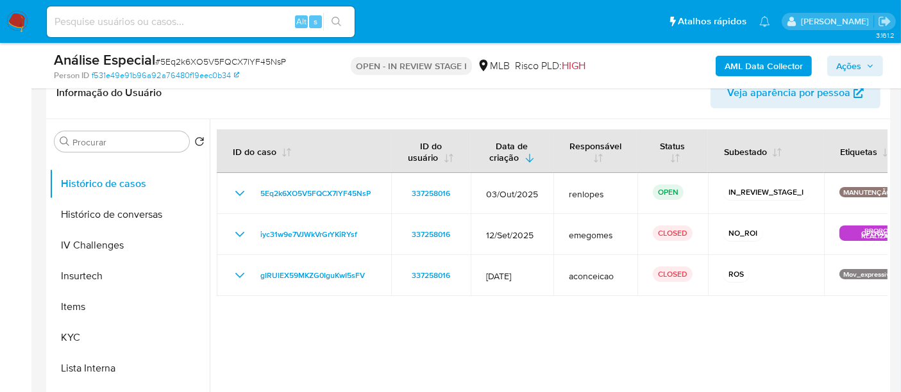
click at [845, 64] on span "Ações" at bounding box center [848, 66] width 25 height 21
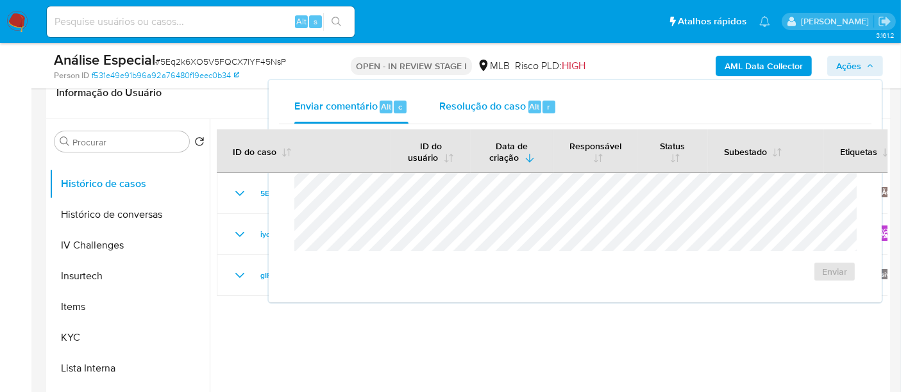
click at [479, 105] on span "Resolução do caso" at bounding box center [482, 106] width 87 height 15
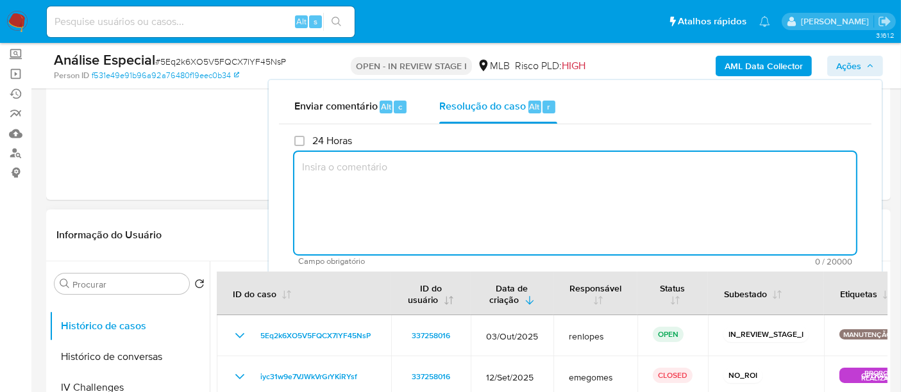
scroll to position [71, 0]
click at [445, 200] on textarea at bounding box center [575, 203] width 562 height 103
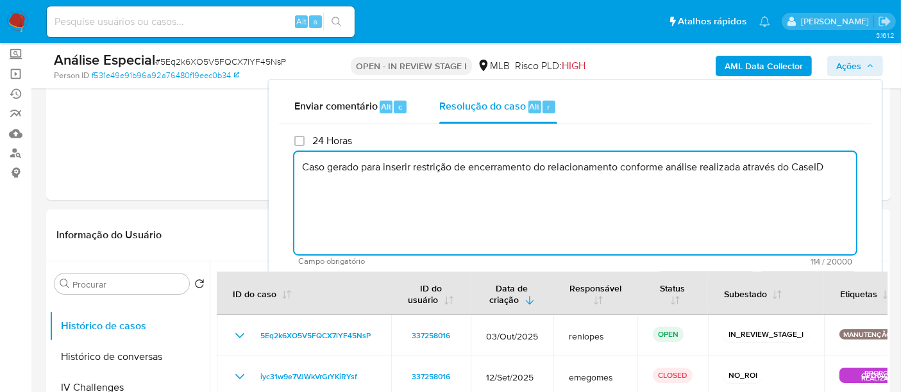
paste textarea "gIRUlEX59MKZG0IguKwI5sFV"
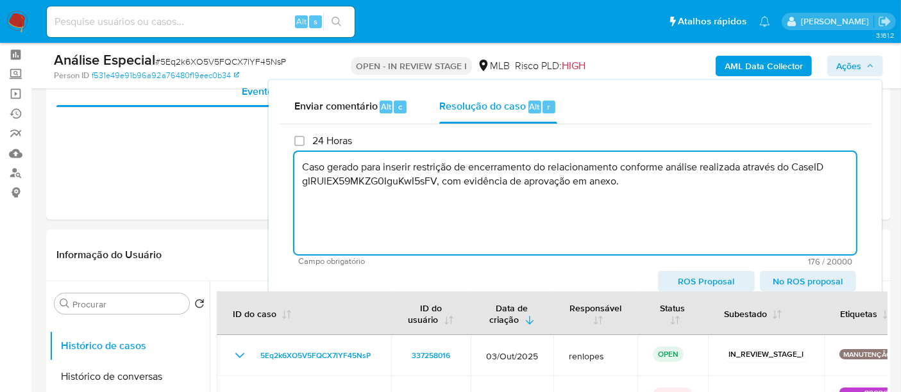
scroll to position [0, 0]
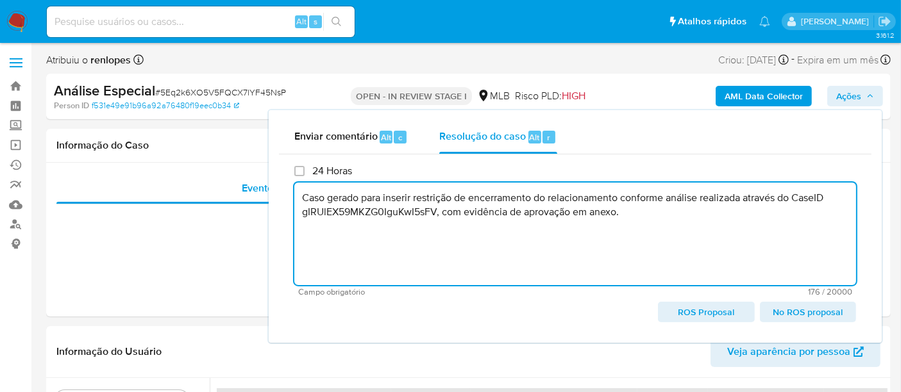
drag, startPoint x: 484, startPoint y: 212, endPoint x: 301, endPoint y: 203, distance: 182.3
click at [301, 203] on textarea "Caso gerado para inserir restrição de encerramento do relacionamento conforme a…" at bounding box center [575, 234] width 562 height 103
type textarea "Caso gerado para inserir restrição de encerramento do relacionamento conforme a…"
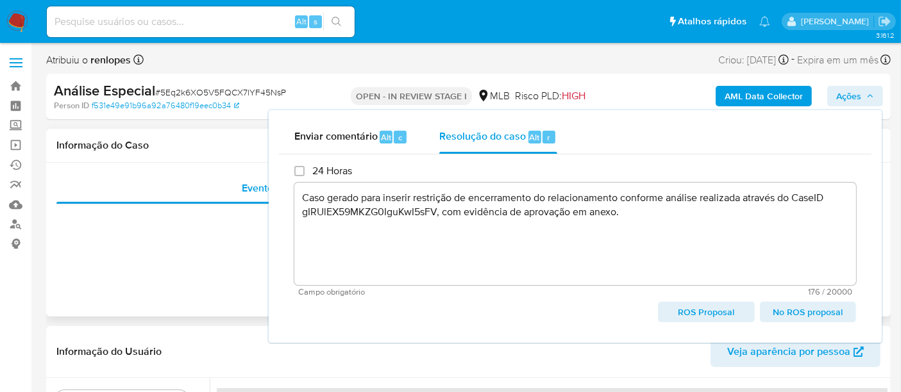
click at [204, 153] on div "Informação do Caso" at bounding box center [468, 146] width 845 height 34
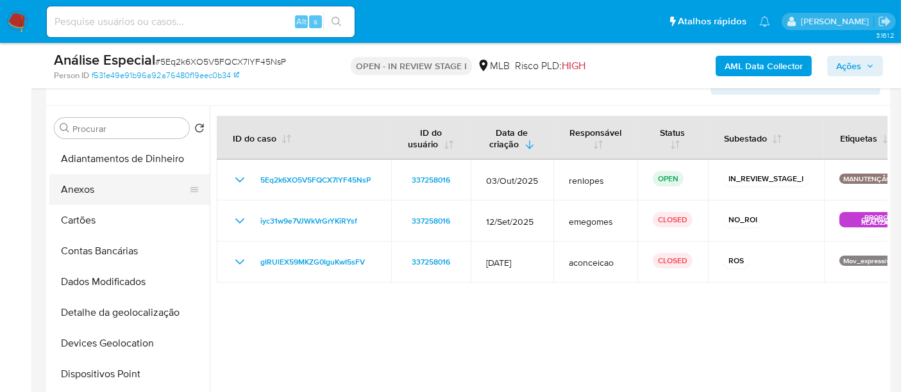
scroll to position [214, 0]
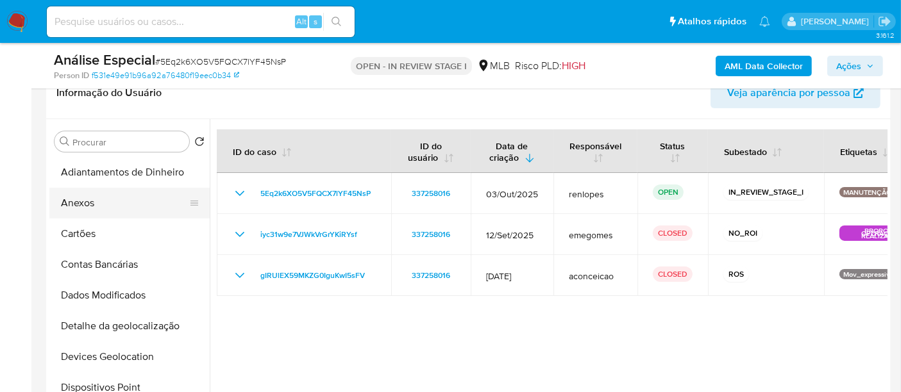
click at [82, 201] on button "Anexos" at bounding box center [124, 203] width 150 height 31
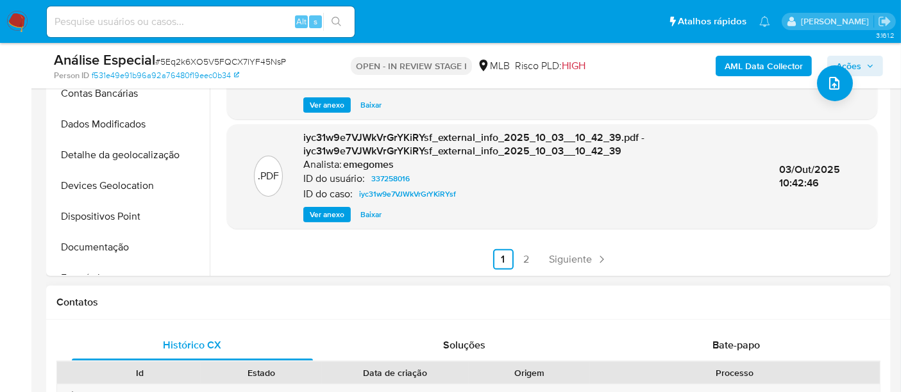
scroll to position [427, 0]
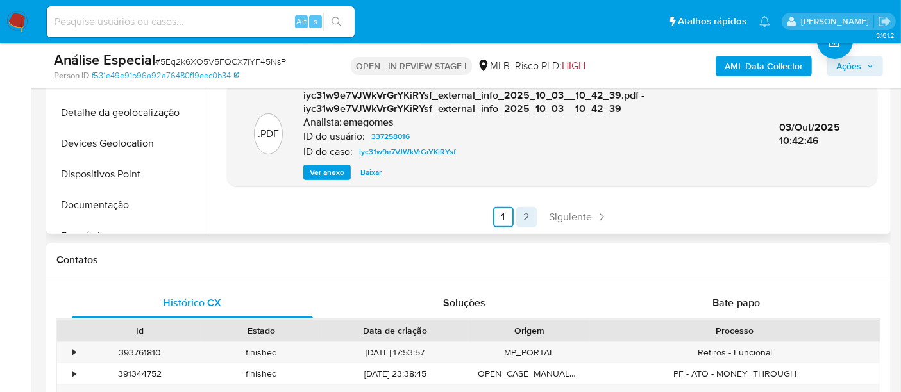
click at [524, 216] on link "2" at bounding box center [526, 217] width 21 height 21
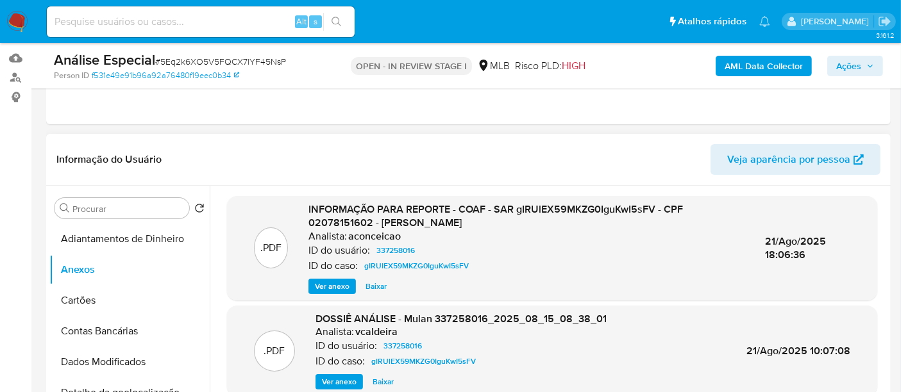
scroll to position [142, 0]
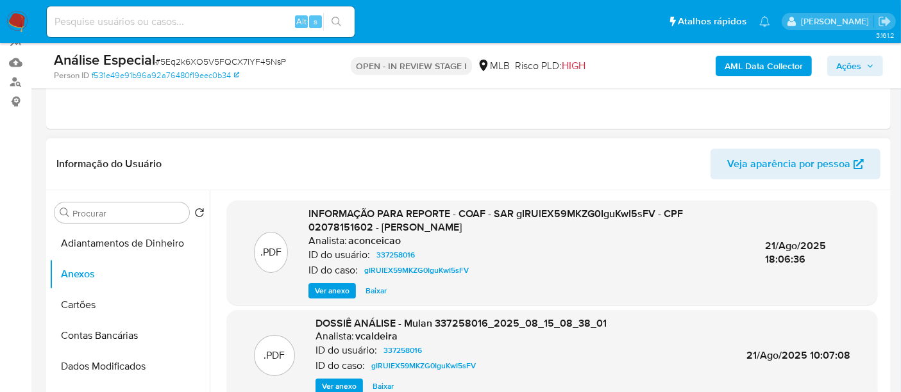
click at [315, 287] on span "Ver anexo" at bounding box center [332, 291] width 35 height 13
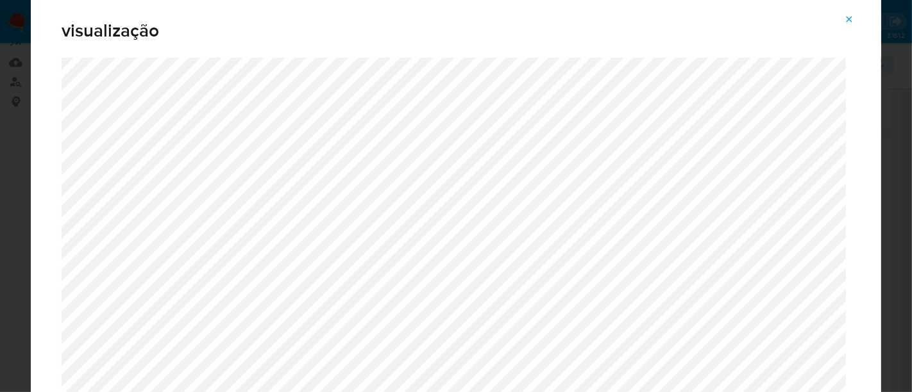
click at [846, 22] on icon "Attachment preview" at bounding box center [849, 19] width 10 height 10
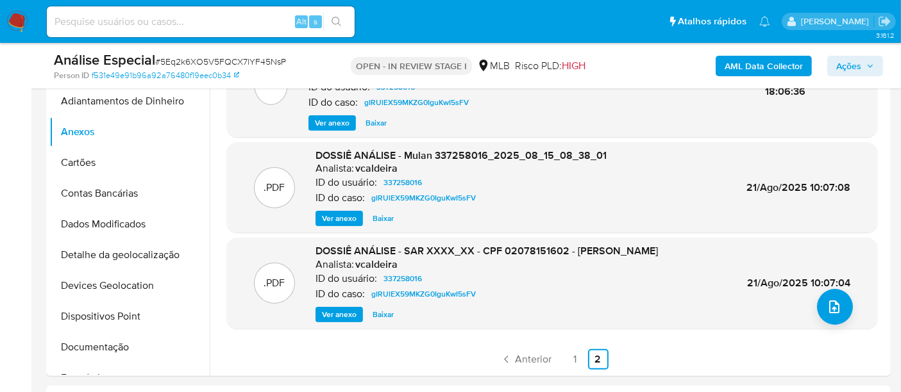
scroll to position [40, 0]
click at [566, 356] on link "1" at bounding box center [575, 359] width 21 height 21
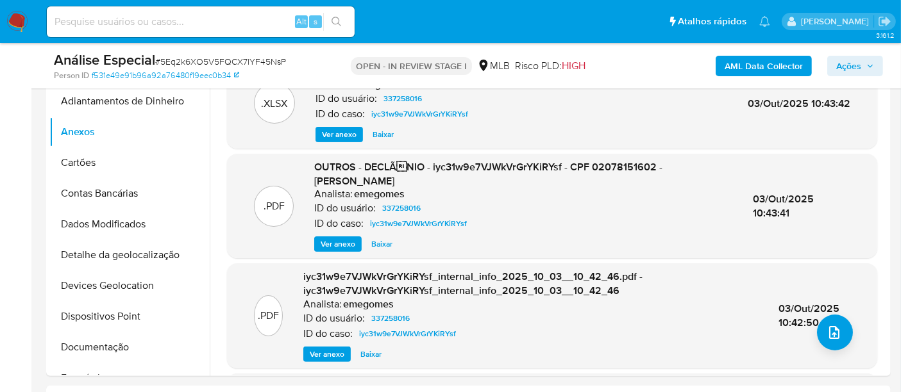
scroll to position [214, 0]
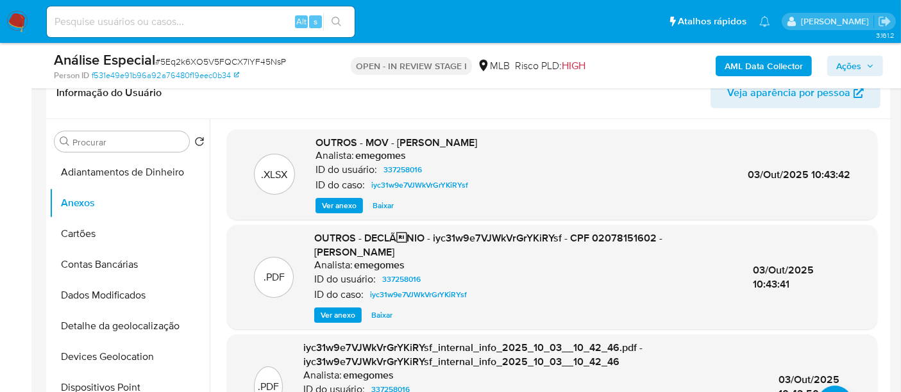
click at [333, 314] on span "Ver anexo" at bounding box center [338, 315] width 35 height 13
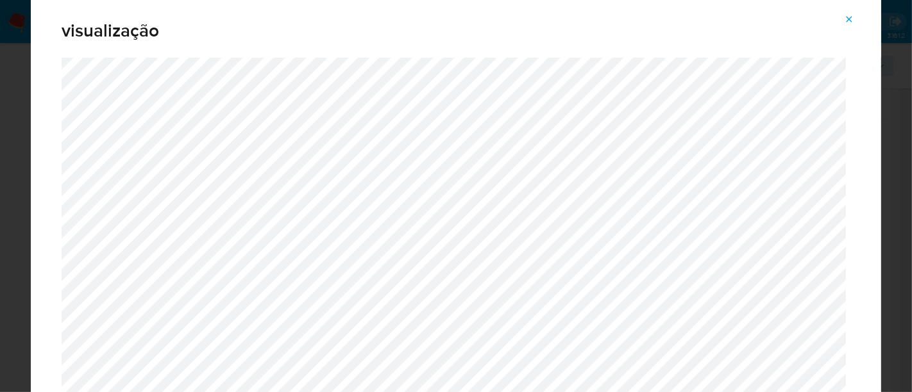
click at [845, 19] on icon "Attachment preview" at bounding box center [849, 19] width 10 height 10
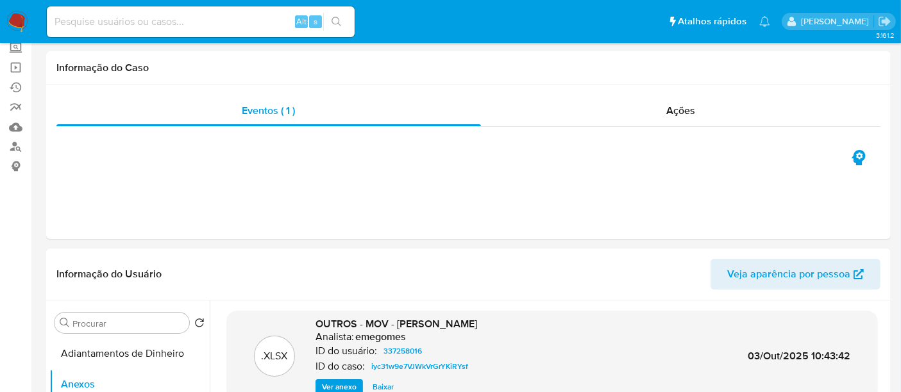
scroll to position [0, 0]
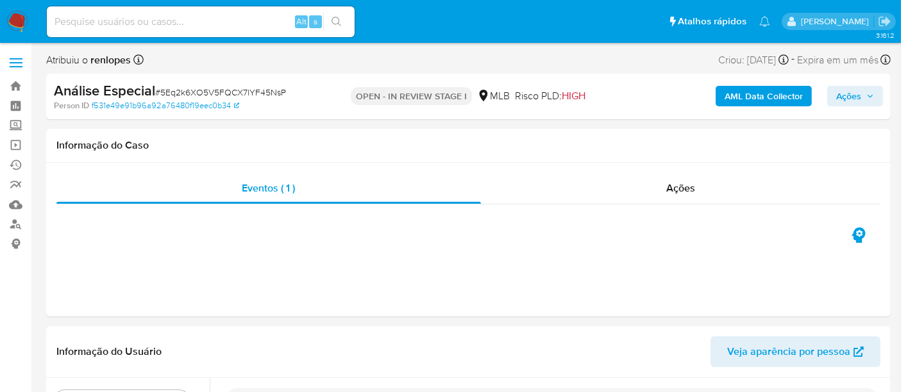
click at [839, 97] on span "Ações" at bounding box center [848, 96] width 25 height 21
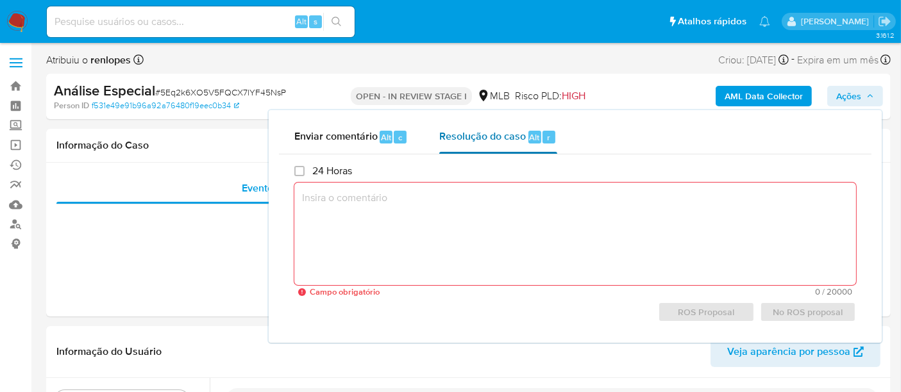
click at [494, 145] on div "Resolução do caso Alt r" at bounding box center [497, 137] width 117 height 33
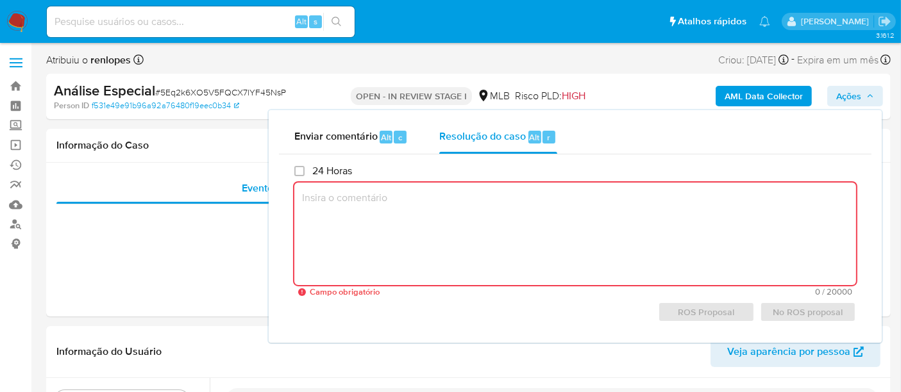
click at [475, 212] on textarea at bounding box center [575, 234] width 562 height 103
paste textarea "Caso gerado para inserir restrição de encerramento do relacionamento conforme a…"
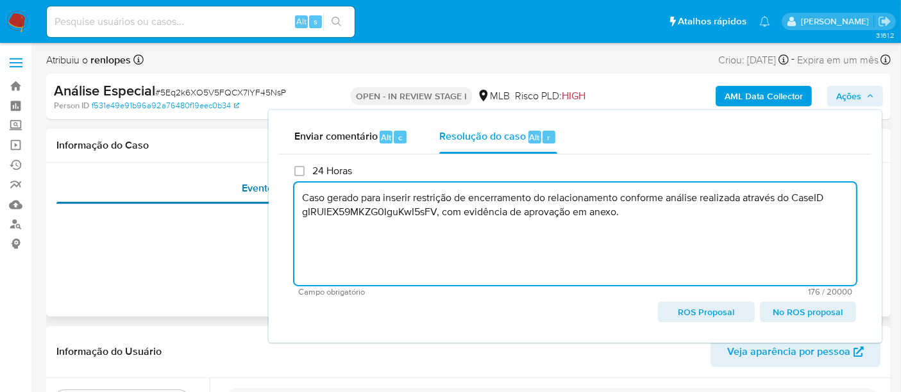
type textarea "Caso gerado para inserir restrição de encerramento do relacionamento conforme a…"
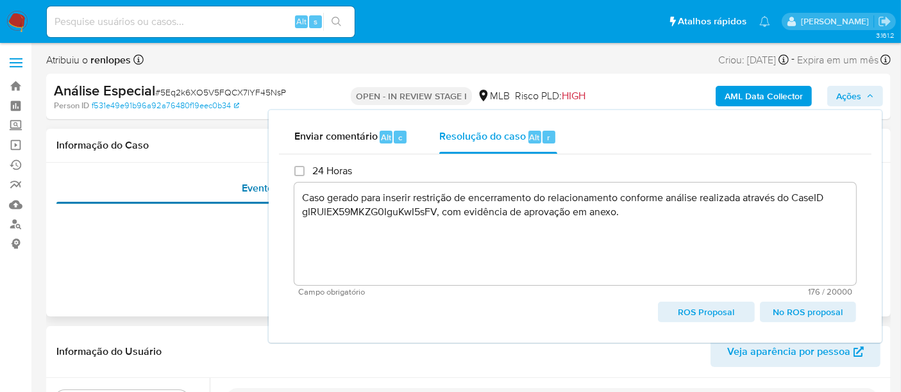
click at [193, 173] on div "Eventos ( 1 )" at bounding box center [268, 188] width 425 height 31
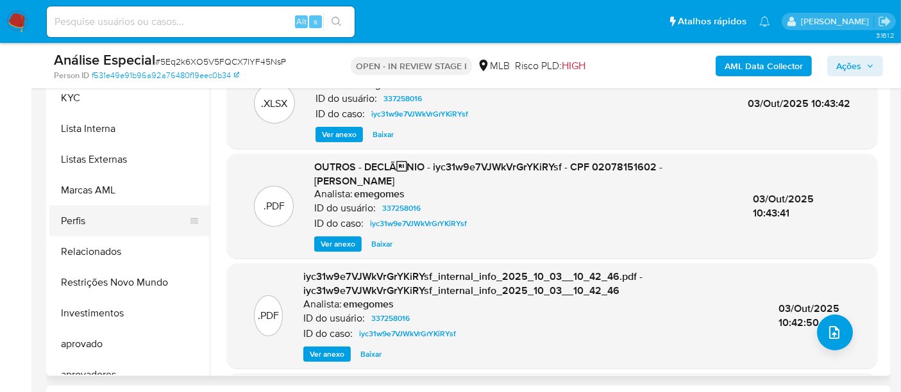
scroll to position [641, 0]
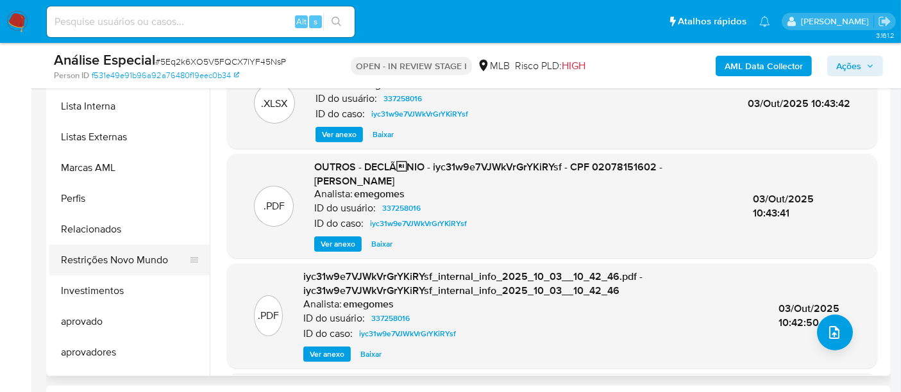
click at [122, 264] on button "Restrições Novo Mundo" at bounding box center [124, 260] width 150 height 31
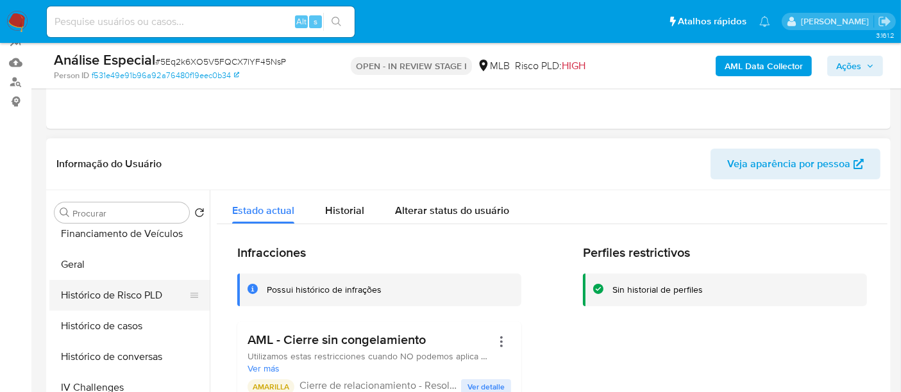
scroll to position [450, 0]
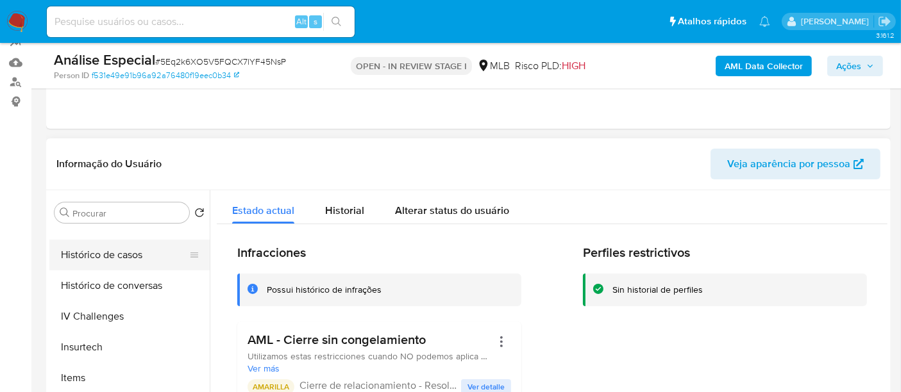
click at [114, 257] on button "Histórico de casos" at bounding box center [124, 255] width 150 height 31
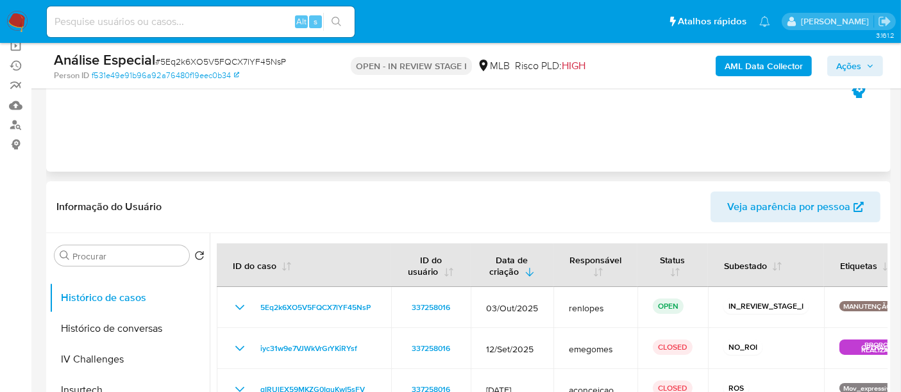
scroll to position [71, 0]
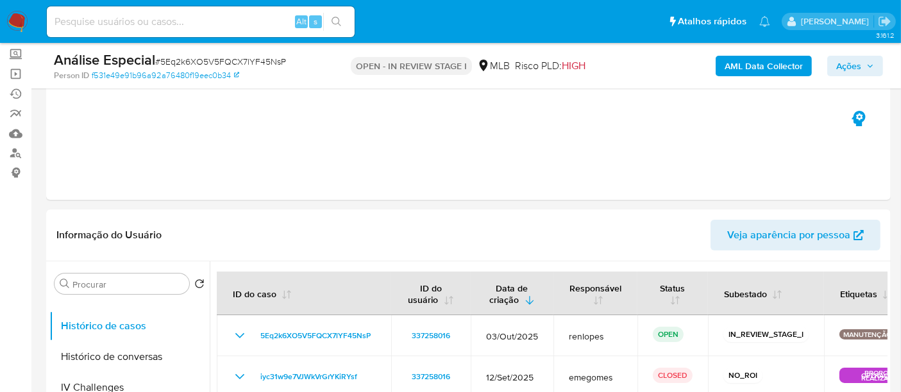
click at [864, 60] on span "Ações" at bounding box center [855, 66] width 38 height 18
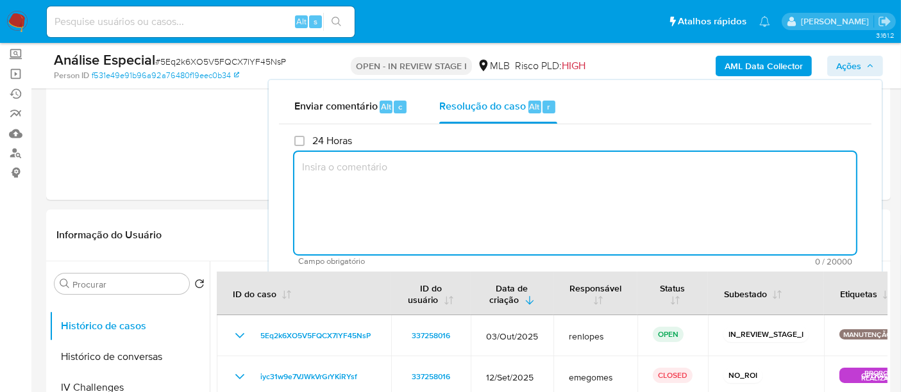
click at [473, 172] on textarea at bounding box center [575, 203] width 562 height 103
paste textarea "Caso gerado para inserir restrição de encerramento do relacionamento conforme a…"
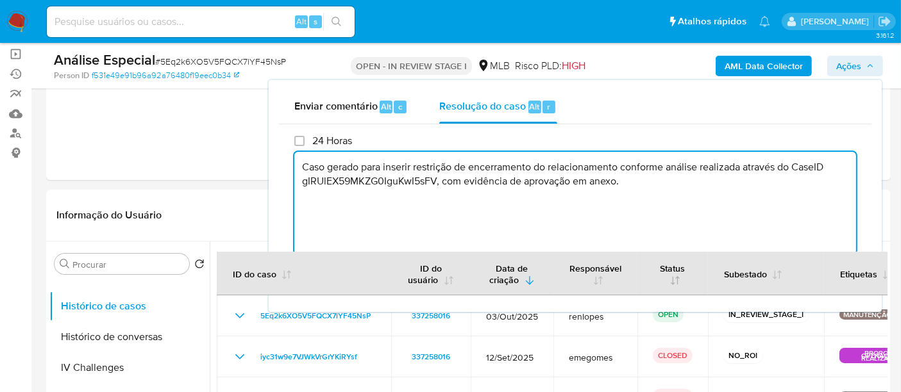
scroll to position [0, 0]
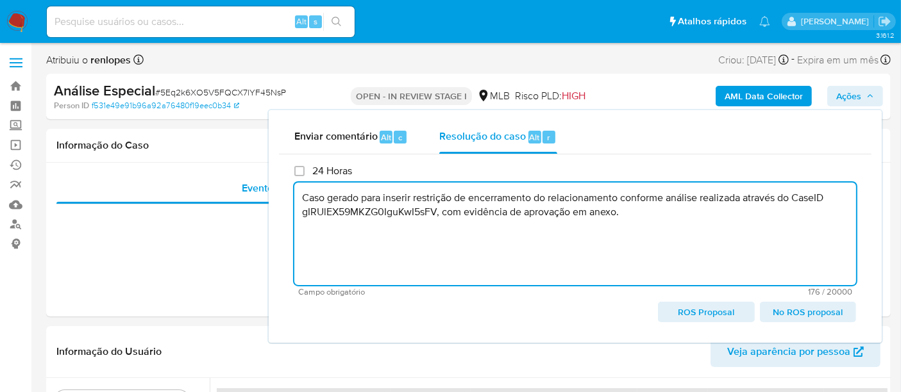
click at [786, 313] on span "No ROS proposal" at bounding box center [808, 312] width 78 height 18
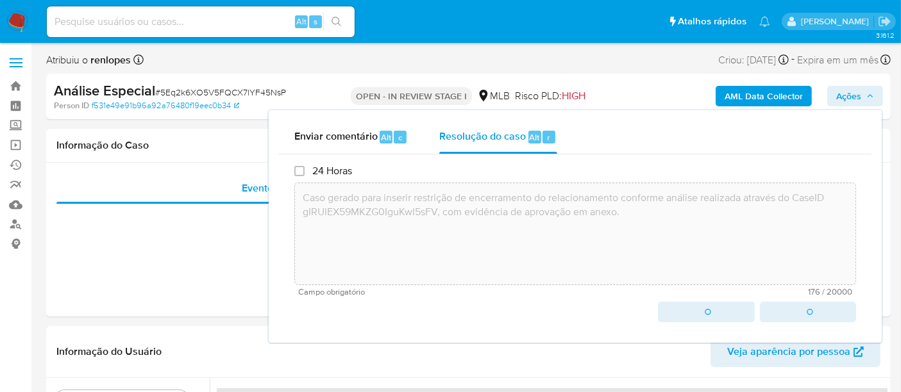
type textarea "Caso gerado para inserir restrição de encerramento do relacionamento conforme a…"
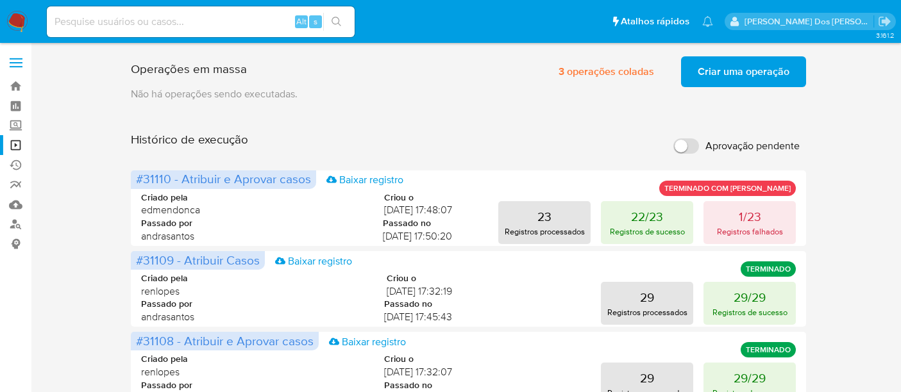
scroll to position [96, 0]
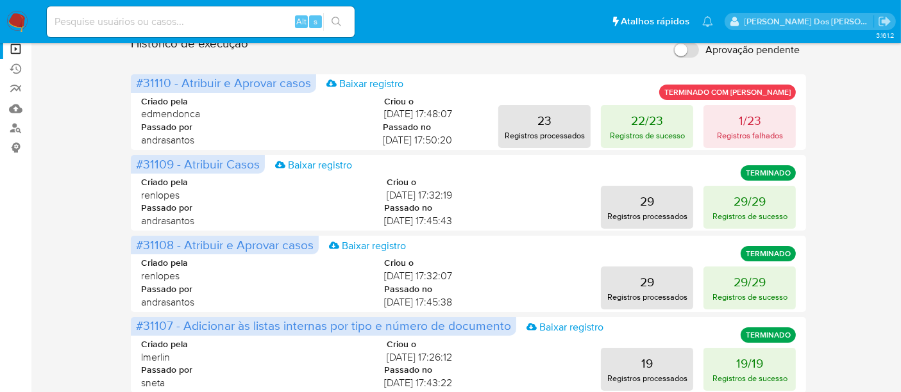
click at [157, 17] on input at bounding box center [201, 21] width 308 height 17
paste input "9q61tifaXsNklD6q8gEfVMKS"
type input "9q61tifaXsNklD6q8gEfVMKS"
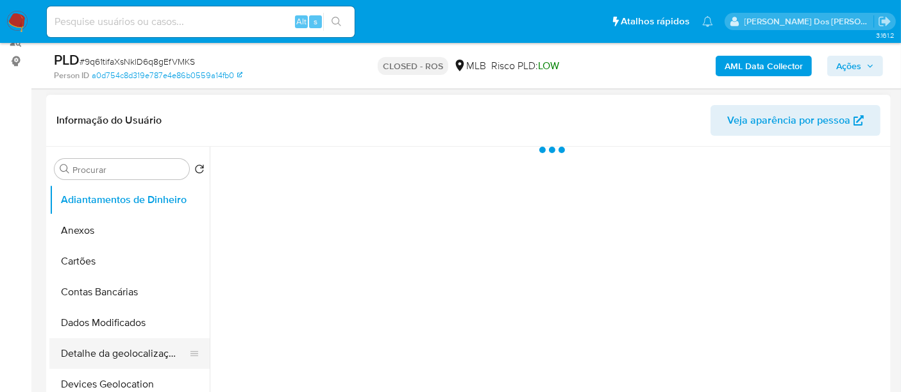
scroll to position [285, 0]
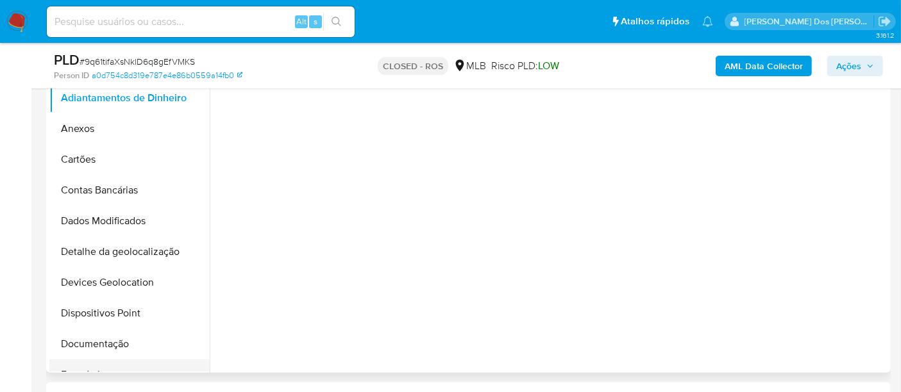
select select "10"
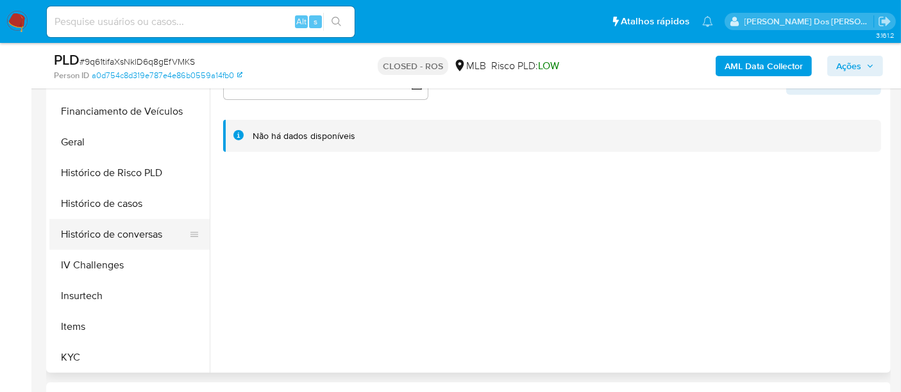
scroll to position [569, 0]
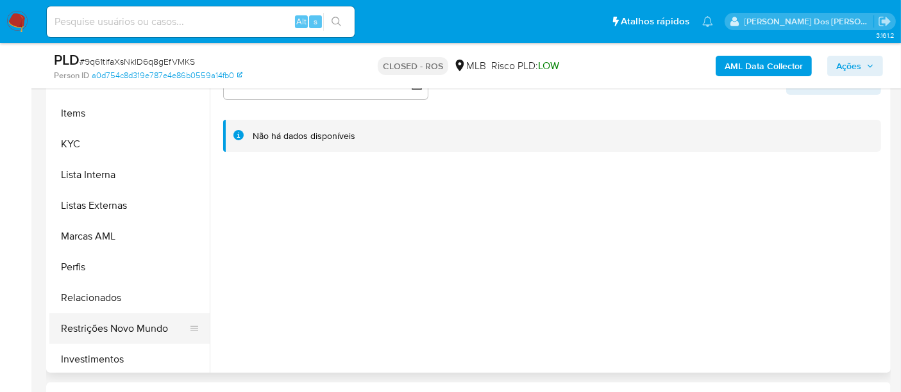
click at [110, 330] on button "Restrições Novo Mundo" at bounding box center [124, 329] width 150 height 31
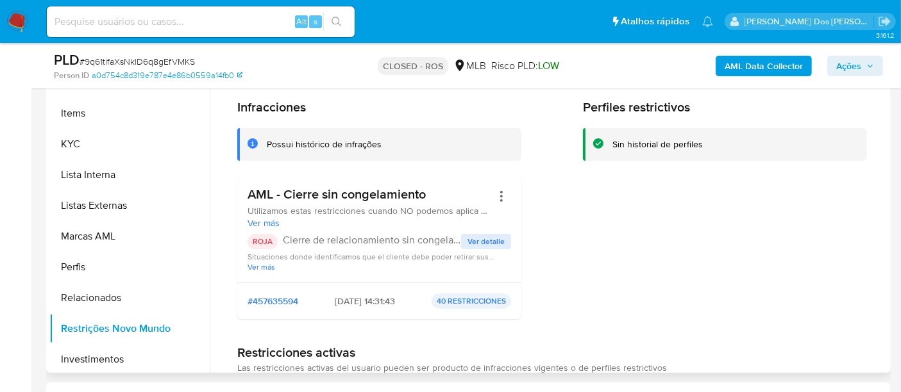
click at [497, 242] on span "Ver detalle" at bounding box center [485, 241] width 37 height 13
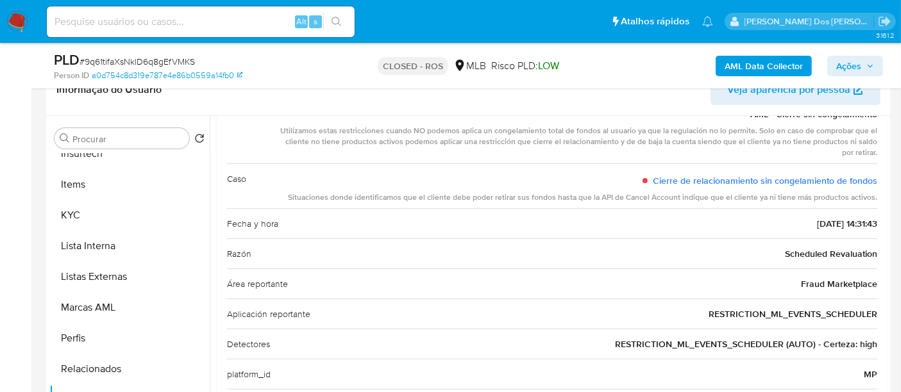
scroll to position [0, 0]
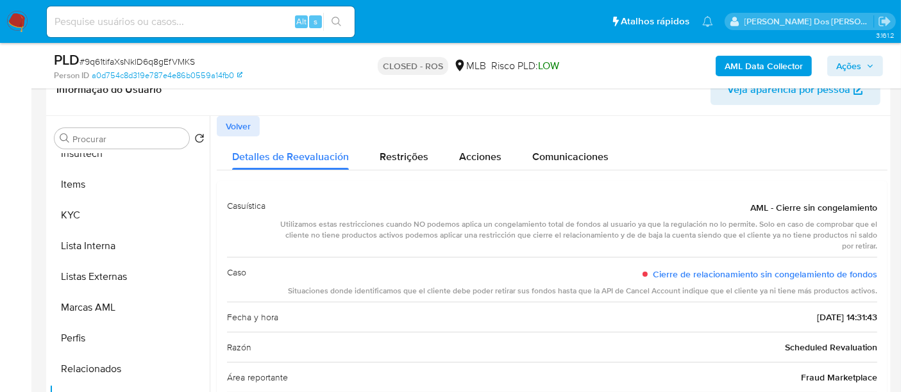
click at [248, 124] on span "Volver" at bounding box center [238, 126] width 25 height 18
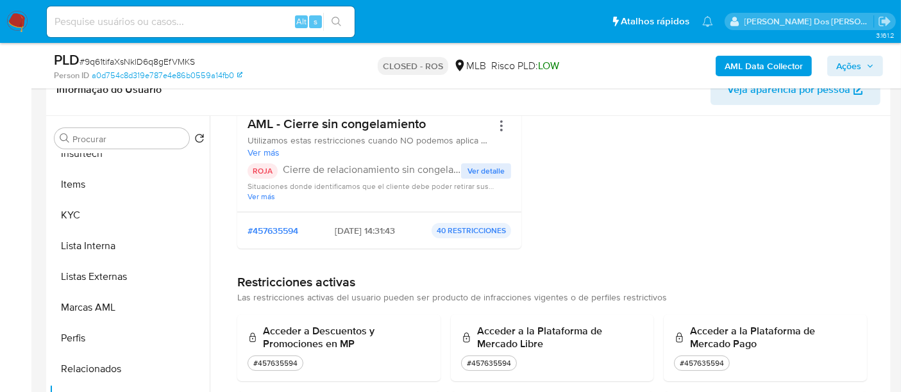
scroll to position [142, 0]
click at [473, 172] on span "Ver detalle" at bounding box center [485, 170] width 37 height 13
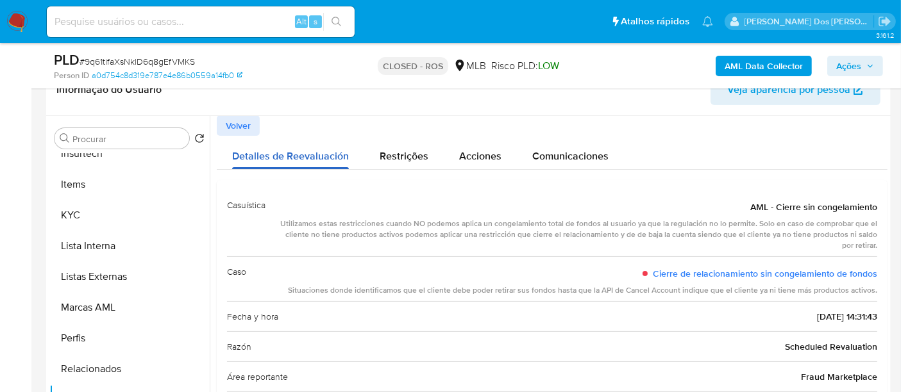
scroll to position [0, 0]
click at [240, 121] on span "Volver" at bounding box center [238, 126] width 25 height 18
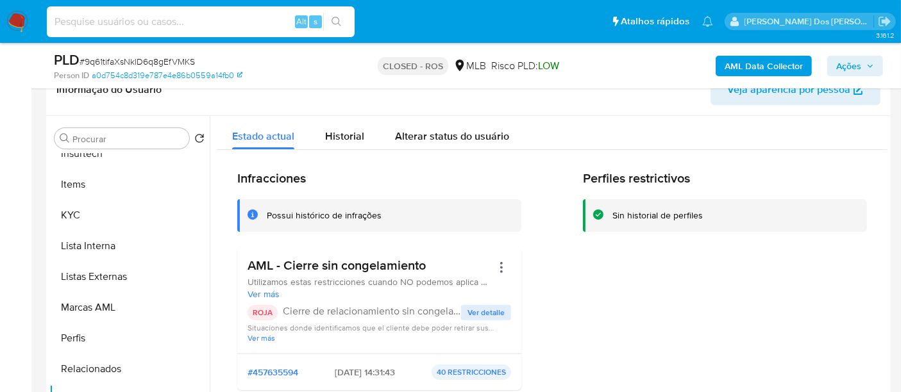
click at [192, 22] on input at bounding box center [201, 21] width 308 height 17
paste input "4xT0vb6nDqwHQEYNUVHyFXEe"
type input "4xT0vb6nDqwHQEYNUVHyFXEe"
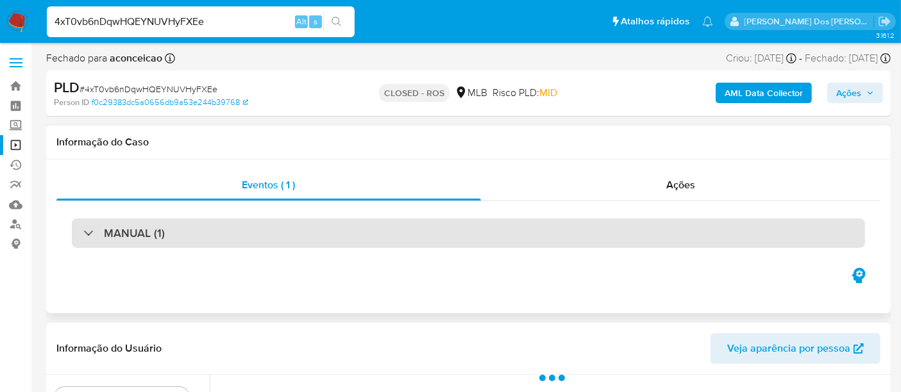
select select "10"
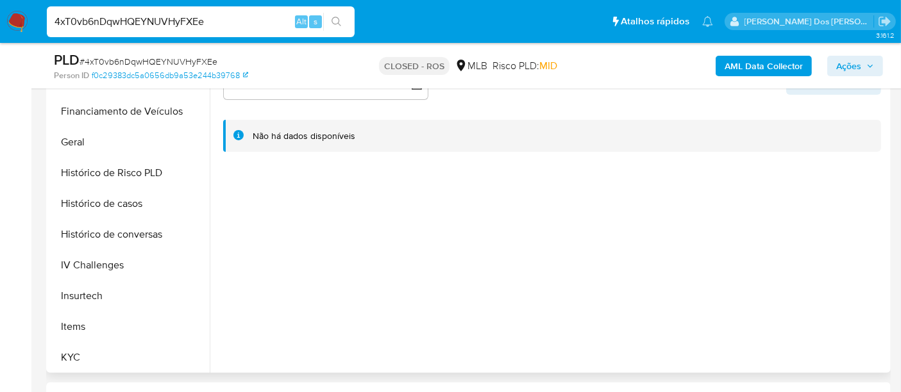
scroll to position [569, 0]
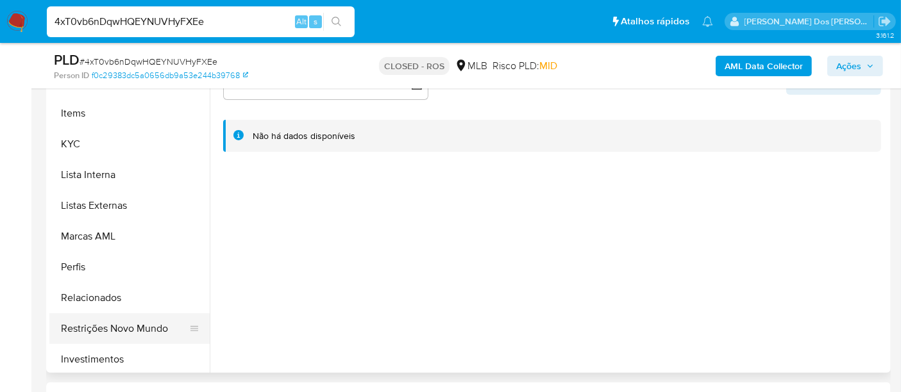
click at [136, 326] on button "Restrições Novo Mundo" at bounding box center [124, 329] width 150 height 31
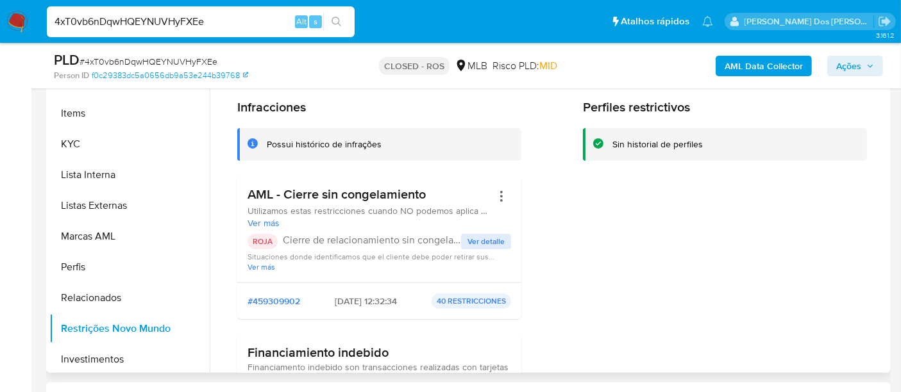
click at [487, 237] on span "Ver detalle" at bounding box center [485, 241] width 37 height 13
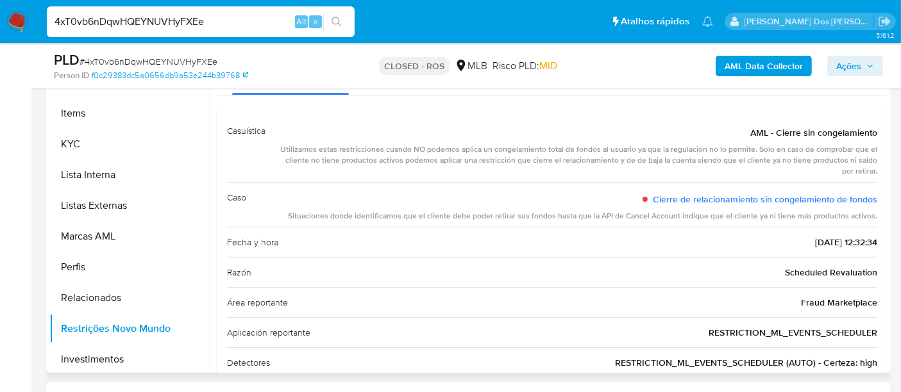
scroll to position [0, 0]
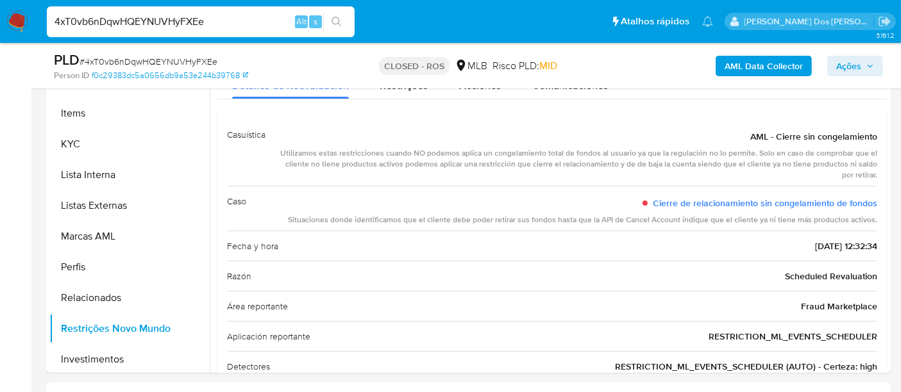
click at [207, 19] on input "4xT0vb6nDqwHQEYNUVHyFXEe" at bounding box center [201, 21] width 308 height 17
paste input "cgAZImwrLifHmTx3s4pCaf6l"
type input "cgAZImwrLifHmTx3s4pCaf6l"
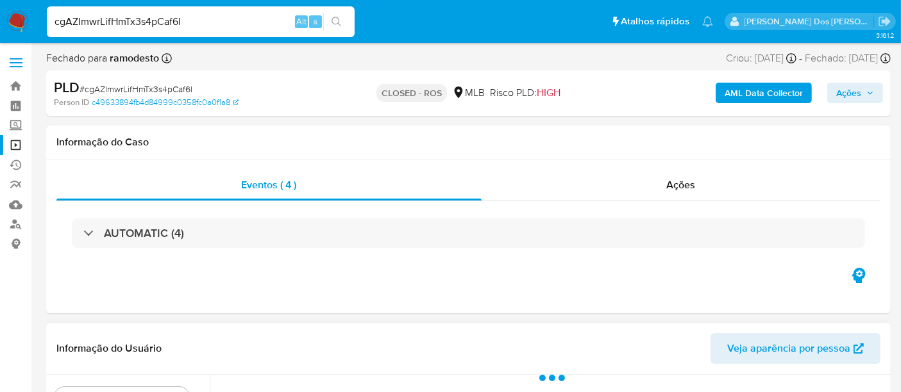
scroll to position [285, 0]
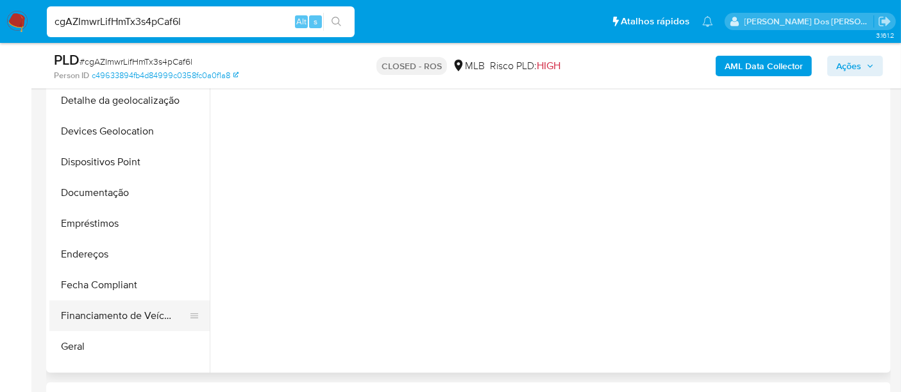
select select "10"
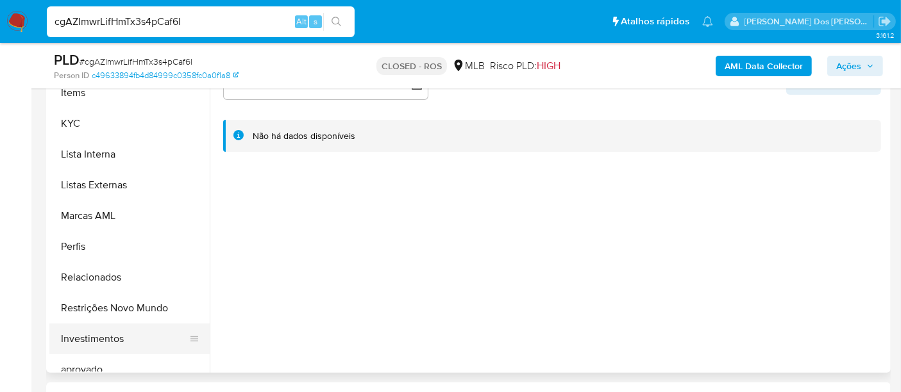
scroll to position [641, 0]
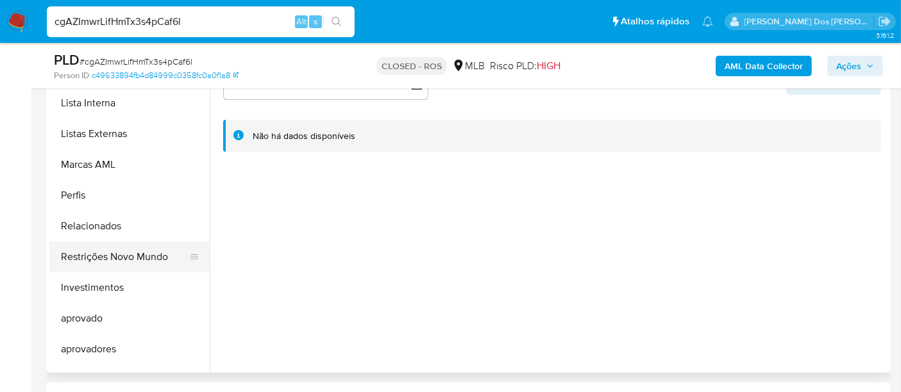
click at [117, 255] on button "Restrições Novo Mundo" at bounding box center [124, 257] width 150 height 31
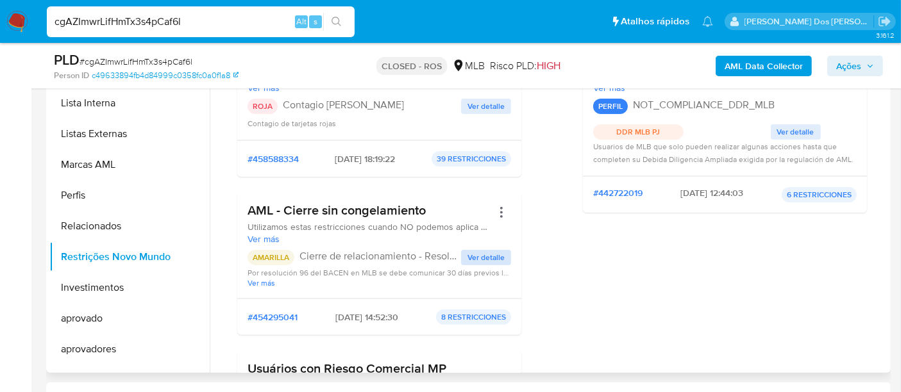
scroll to position [142, 0]
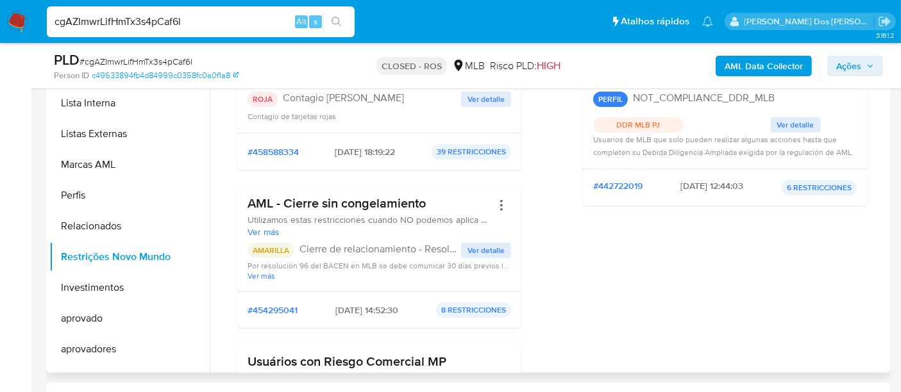
click at [478, 250] on span "Ver detalle" at bounding box center [485, 250] width 37 height 13
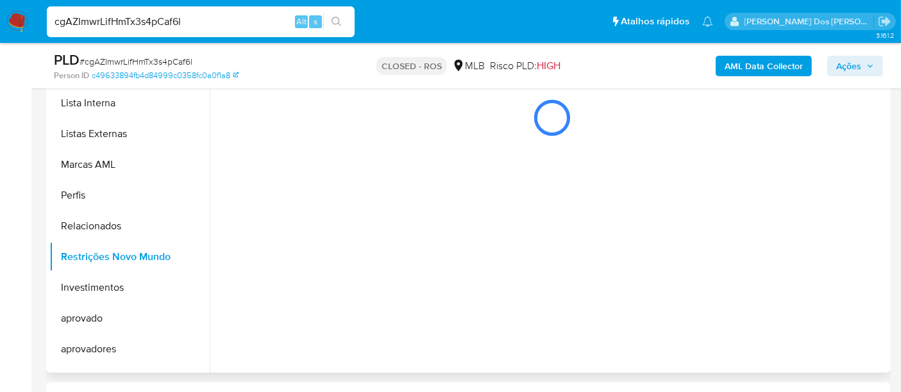
scroll to position [0, 0]
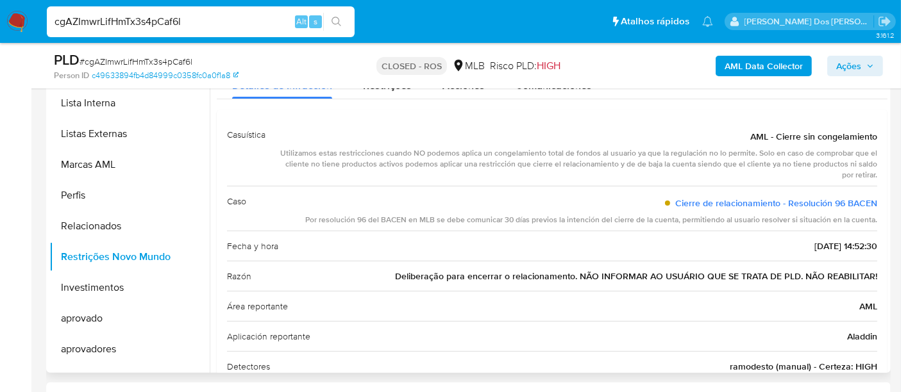
click at [585, 276] on span "Deliberação para encerrar o relacionamento. NÃO INFORMAR AO USUÁRIO QUE SE TRAT…" at bounding box center [636, 276] width 482 height 13
click at [21, 18] on img at bounding box center [17, 22] width 22 height 22
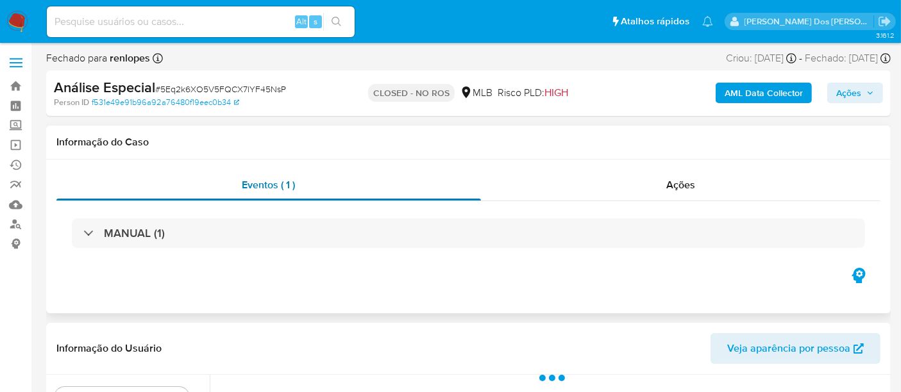
select select "10"
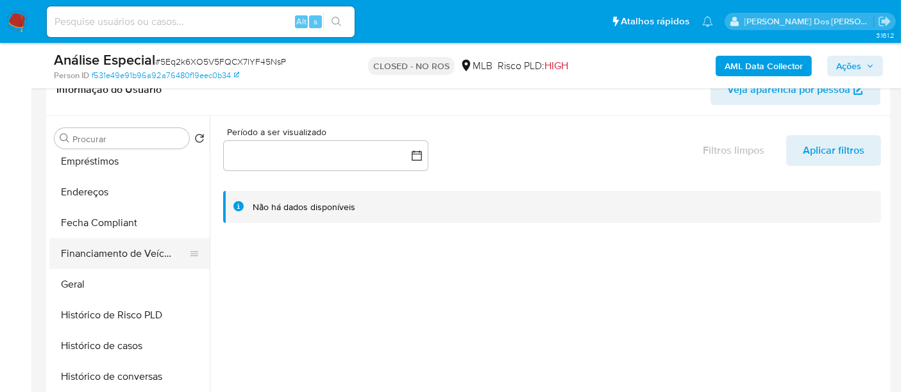
scroll to position [356, 0]
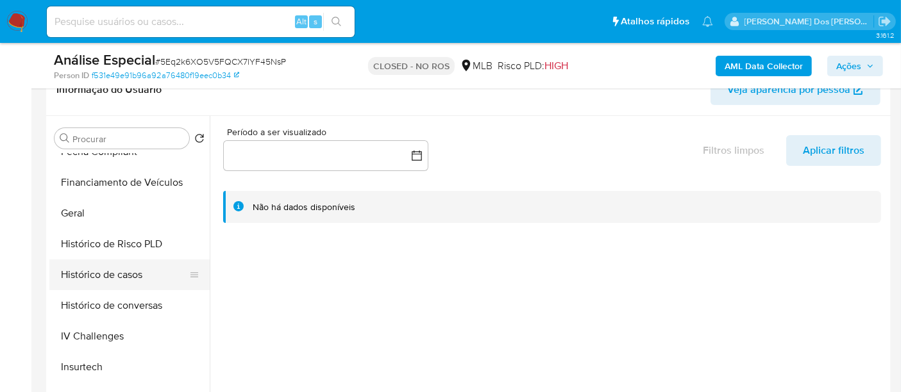
click at [122, 273] on button "Histórico de casos" at bounding box center [124, 275] width 150 height 31
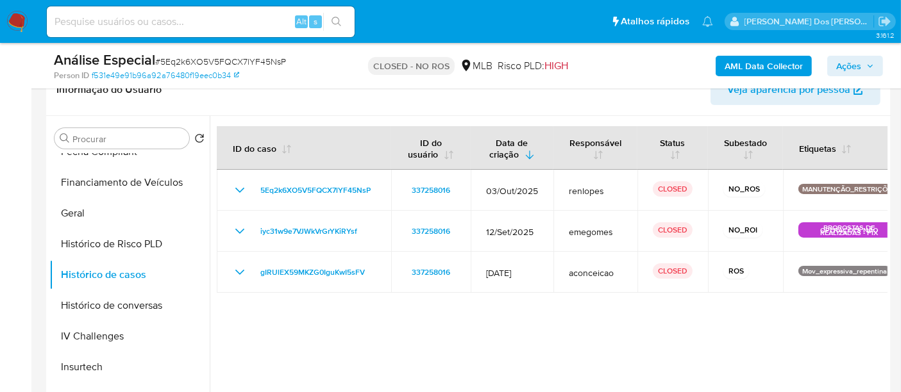
drag, startPoint x: 19, startPoint y: 20, endPoint x: 37, endPoint y: 20, distance: 18.6
click at [18, 20] on img at bounding box center [17, 22] width 22 height 22
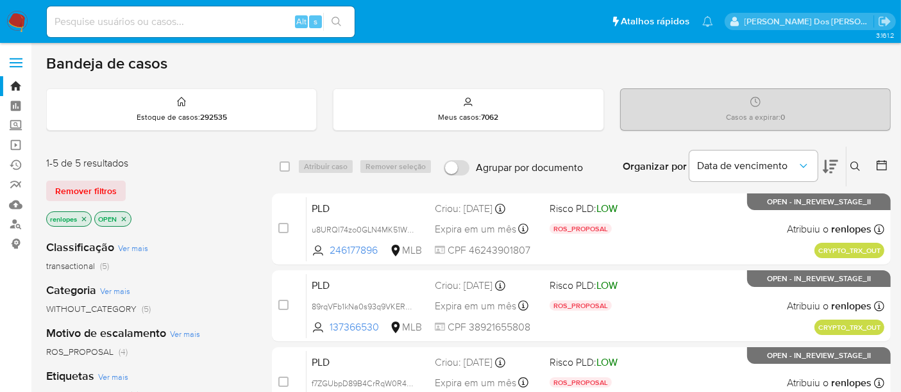
click at [150, 23] on input at bounding box center [201, 21] width 308 height 17
paste input "XBIJv4Q86XXGmjrgGqr1lT4T"
type input "XBIJv4Q86XXGmjrgGqr1lT4T"
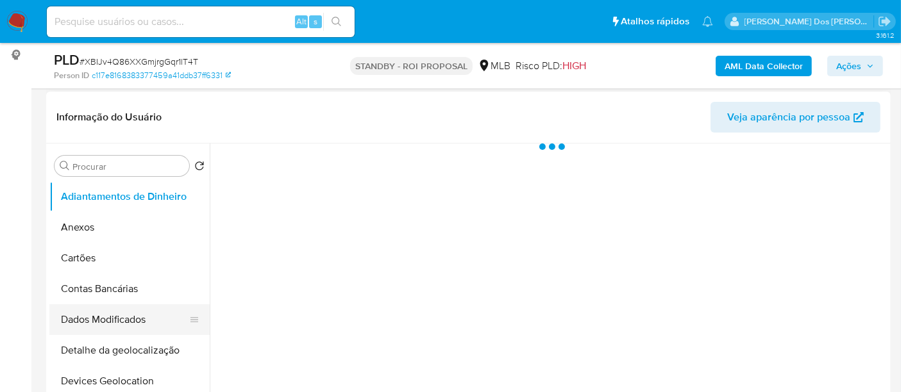
select select "10"
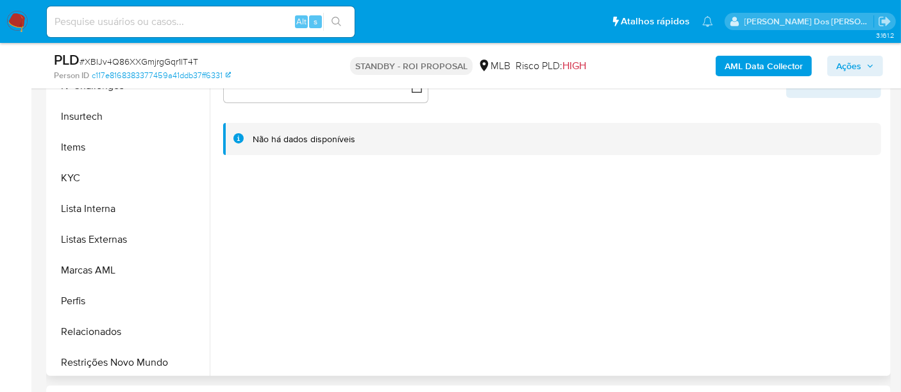
scroll to position [569, 0]
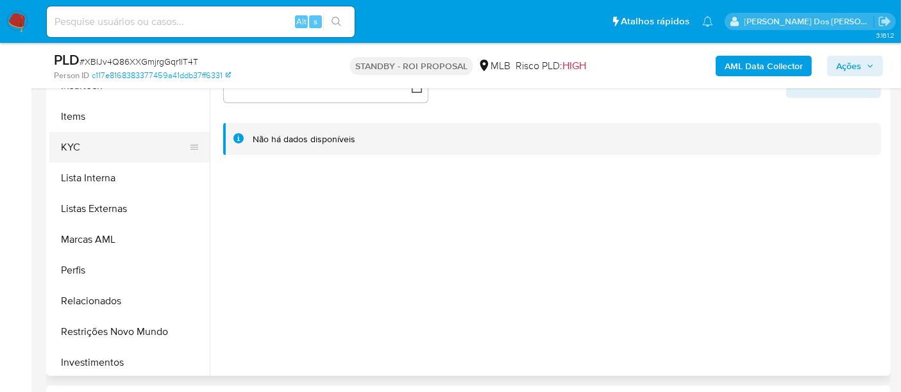
click at [80, 144] on button "KYC" at bounding box center [124, 147] width 150 height 31
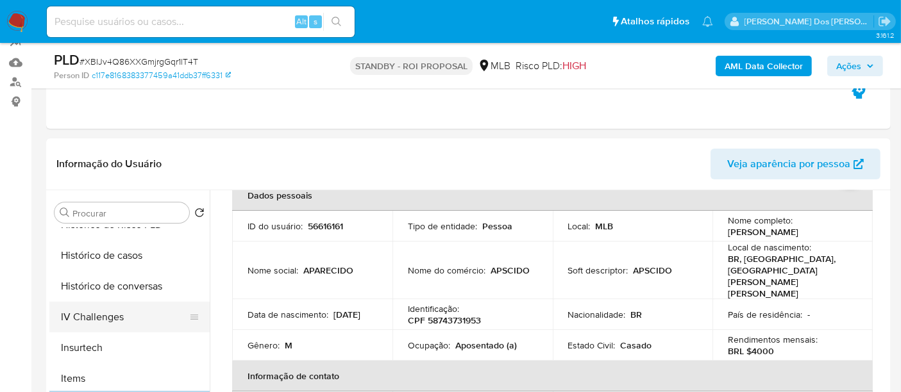
scroll to position [427, 0]
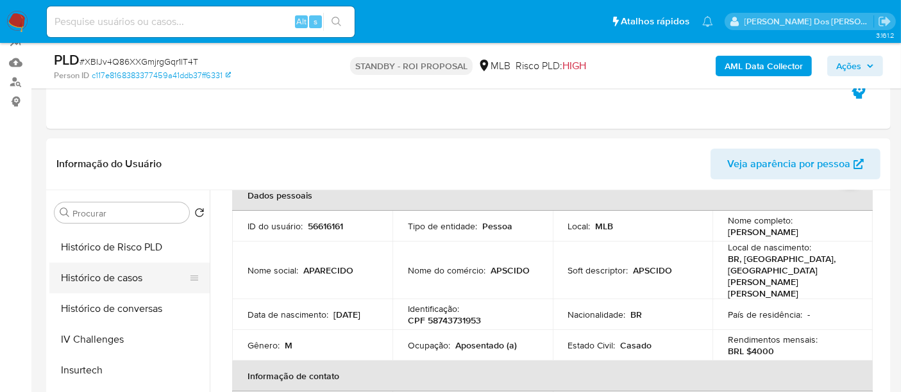
click at [82, 283] on button "Histórico de casos" at bounding box center [124, 278] width 150 height 31
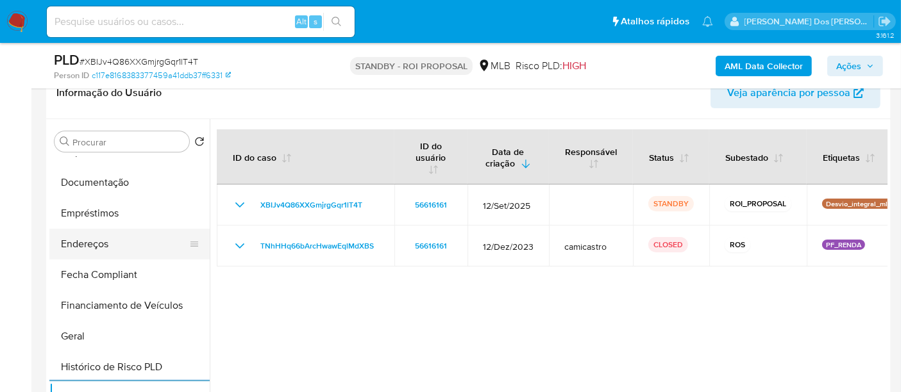
scroll to position [214, 0]
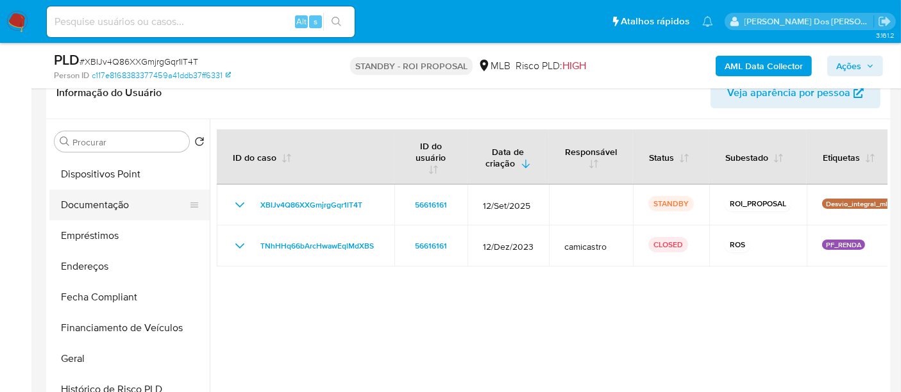
click at [106, 202] on button "Documentação" at bounding box center [124, 205] width 150 height 31
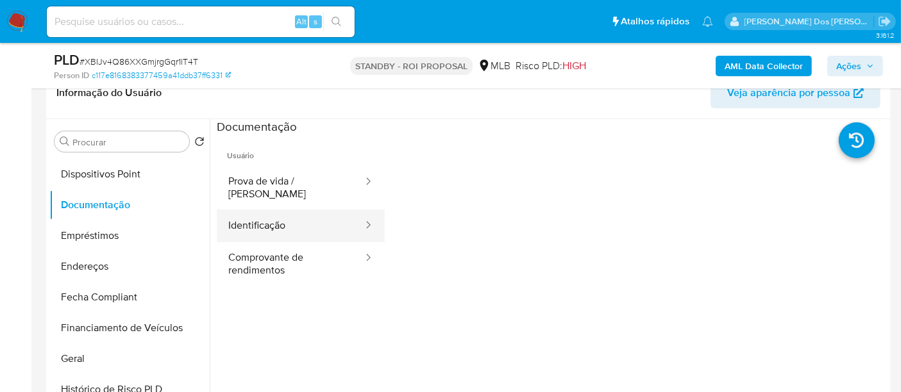
click at [280, 215] on button "Identificação" at bounding box center [290, 226] width 147 height 33
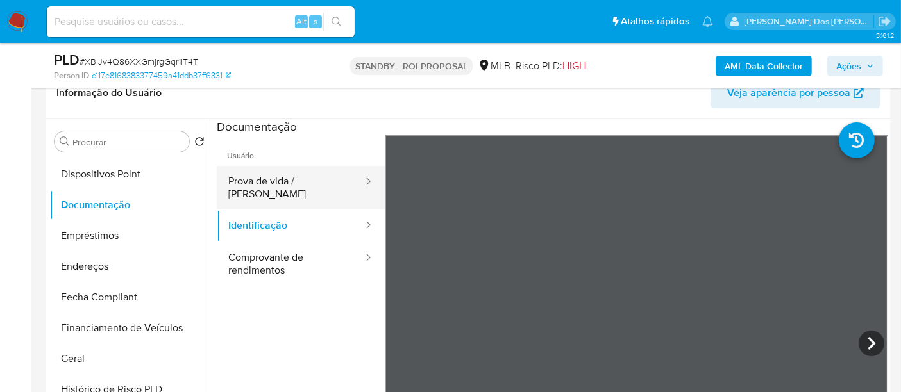
click at [262, 170] on button "Prova de vida / [PERSON_NAME]" at bounding box center [290, 188] width 147 height 44
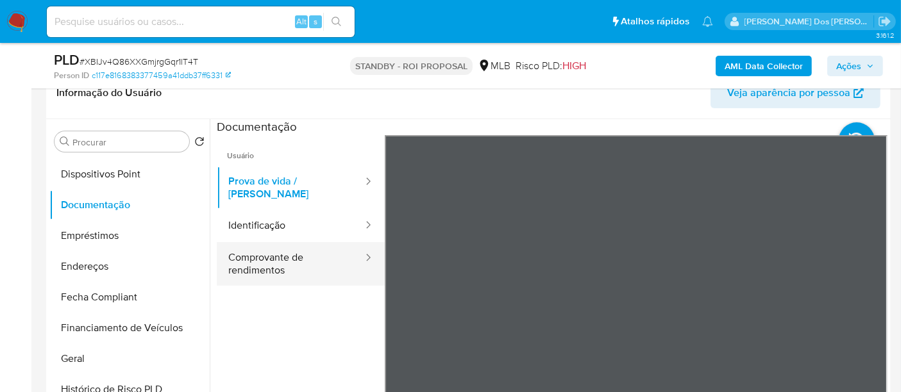
click at [271, 245] on button "Comprovante de rendimentos" at bounding box center [290, 264] width 147 height 44
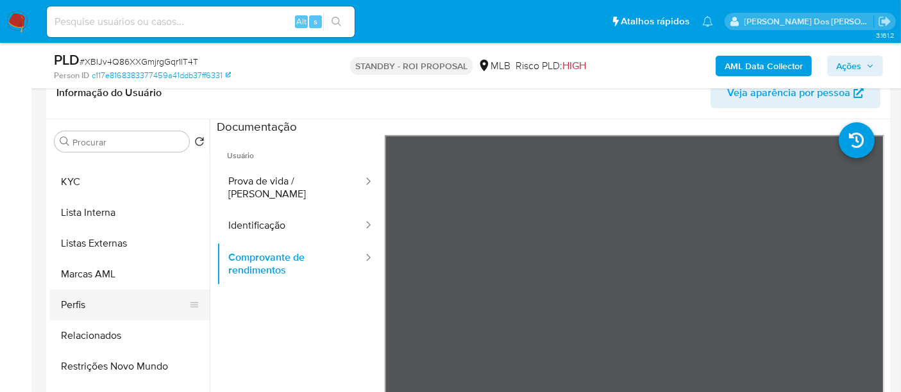
scroll to position [641, 0]
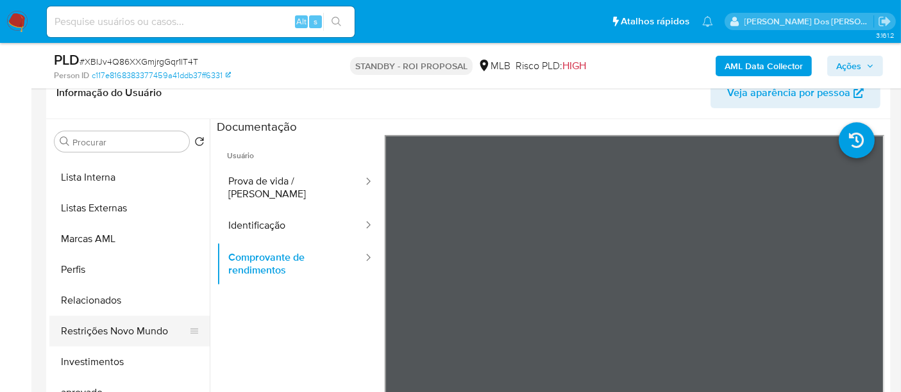
click at [133, 328] on button "Restrições Novo Mundo" at bounding box center [124, 331] width 150 height 31
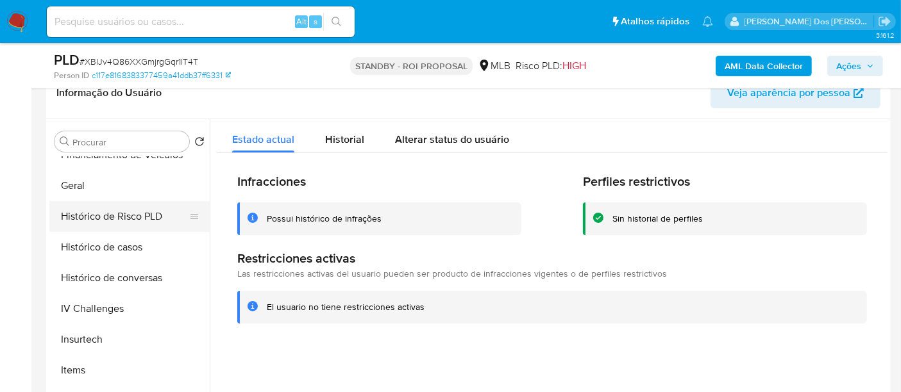
scroll to position [356, 0]
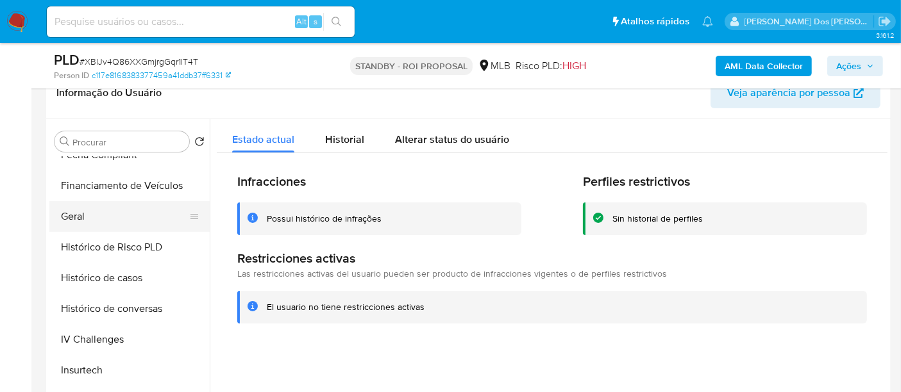
click at [69, 217] on button "Geral" at bounding box center [124, 216] width 150 height 31
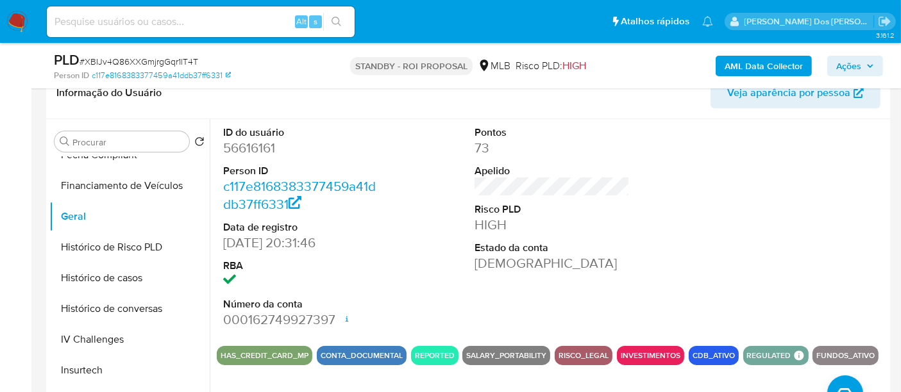
click at [176, 22] on input at bounding box center [201, 21] width 308 height 17
type input "simonelopes0610@gmail.com"
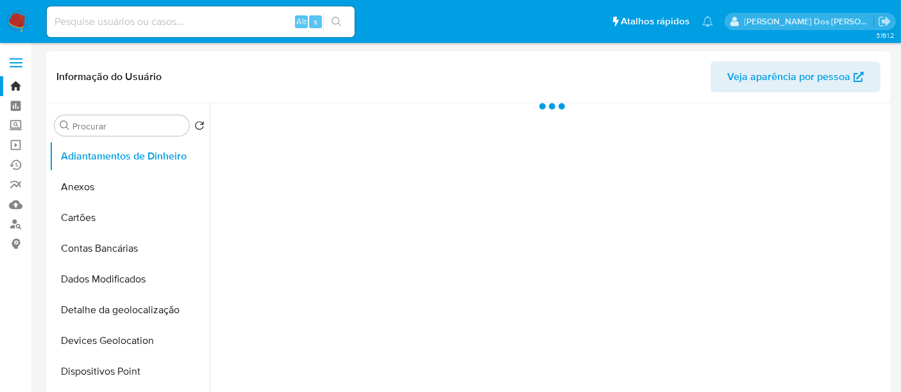
select select "10"
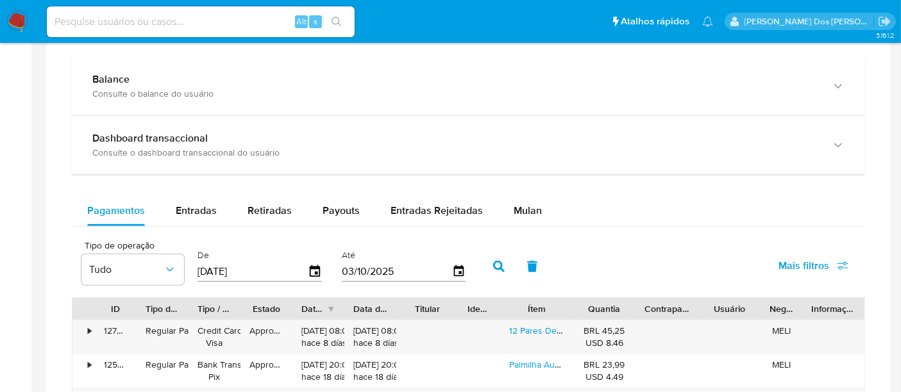
scroll to position [926, 0]
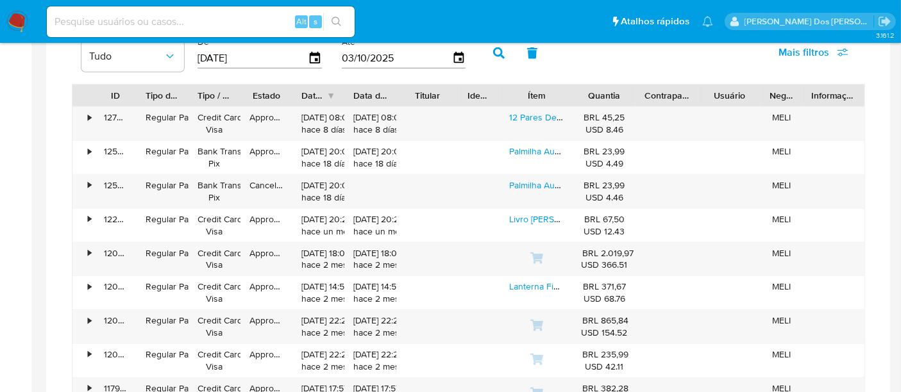
click at [205, 25] on input at bounding box center [201, 21] width 308 height 17
type input "renatolopesfilho1011@gmail.com"
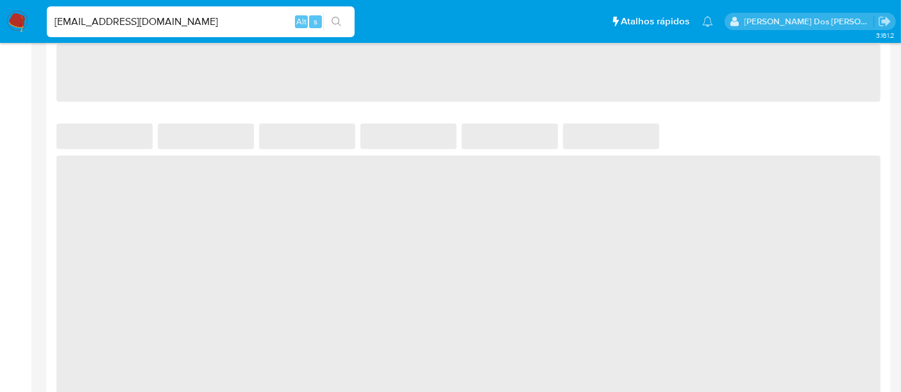
select select "10"
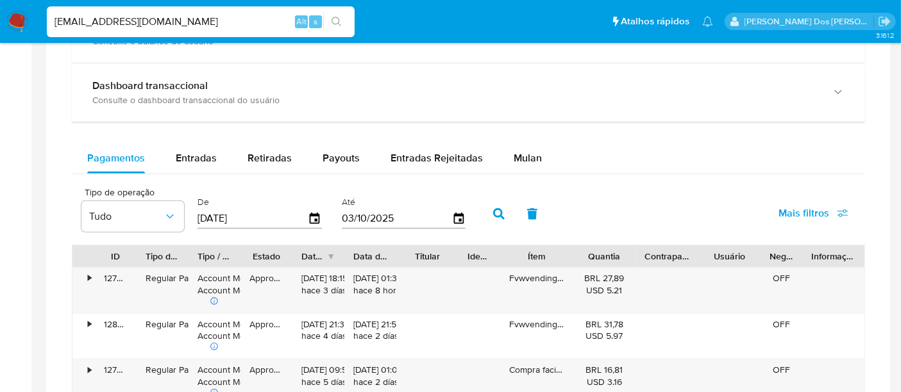
scroll to position [569, 0]
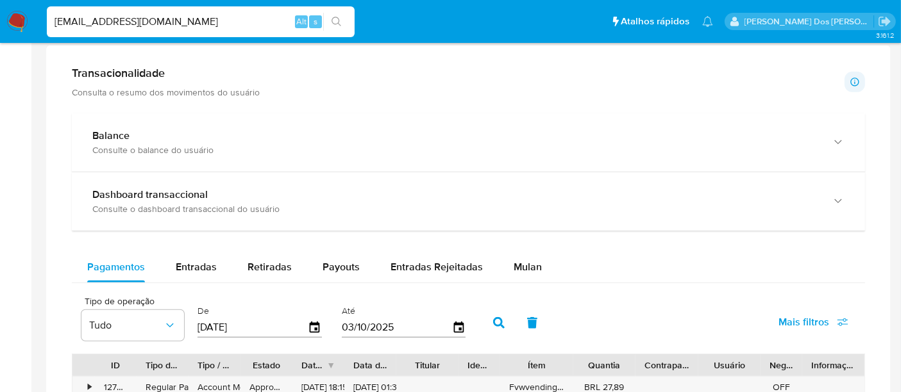
click at [216, 24] on input "renatolopesfilho1011@gmail.com" at bounding box center [201, 21] width 308 height 17
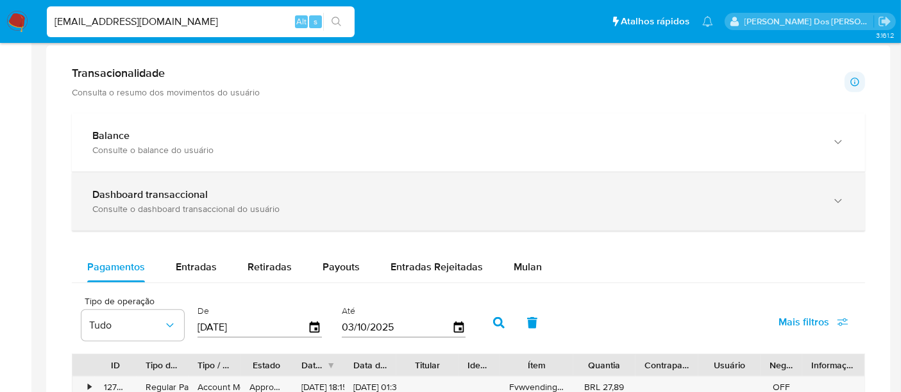
type input "msaluha@yahoo.com"
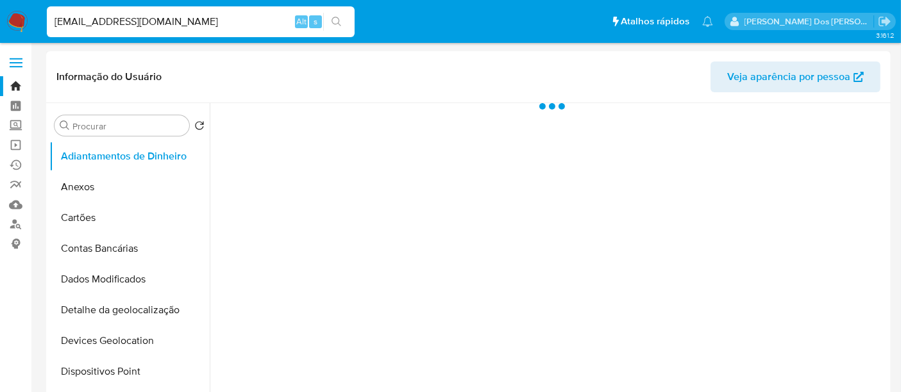
select select "10"
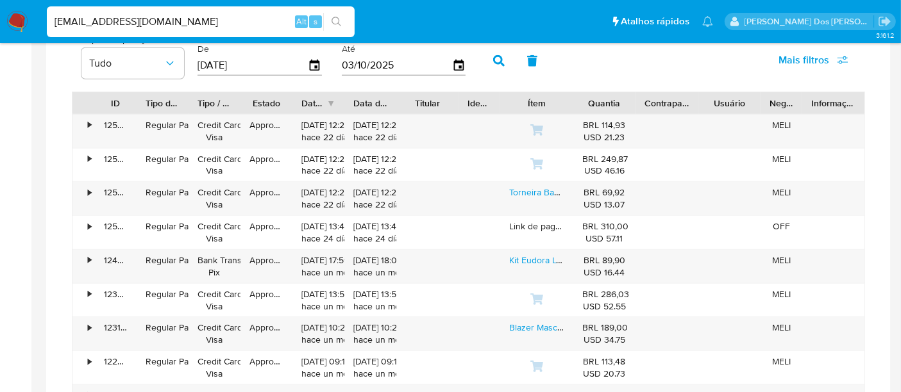
scroll to position [855, 0]
click at [159, 13] on input "msaluha@yahoo.com" at bounding box center [201, 21] width 308 height 17
click at [159, 15] on input "msaluha@yahoo.com" at bounding box center [201, 21] width 308 height 17
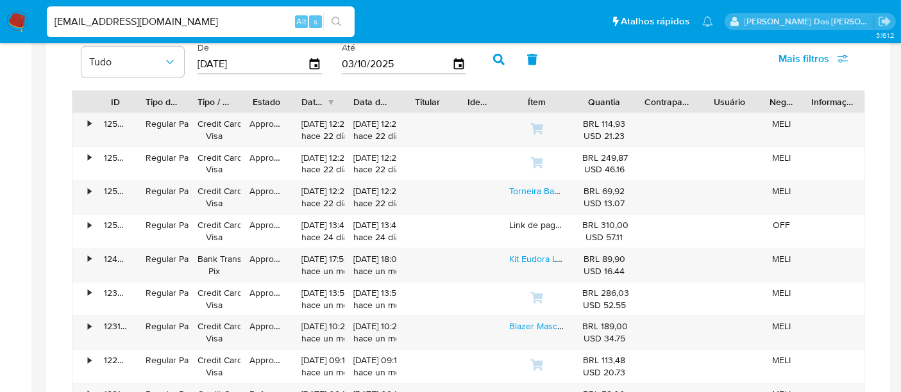
click at [159, 15] on input "msaluha@yahoo.com" at bounding box center [201, 21] width 308 height 17
click at [158, 15] on input "msaluha@yahoo.com" at bounding box center [201, 21] width 308 height 17
paste input "l9fzHWGEBLHz4VzzSkXOjUwO"
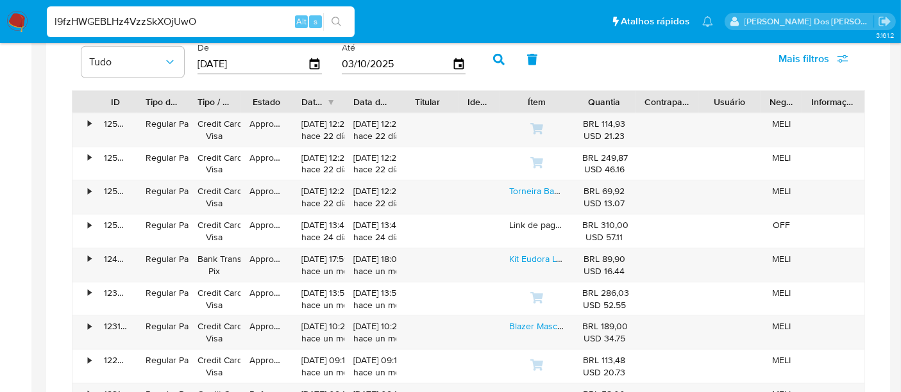
type input "l9fzHWGEBLHz4VzzSkXOjUwO"
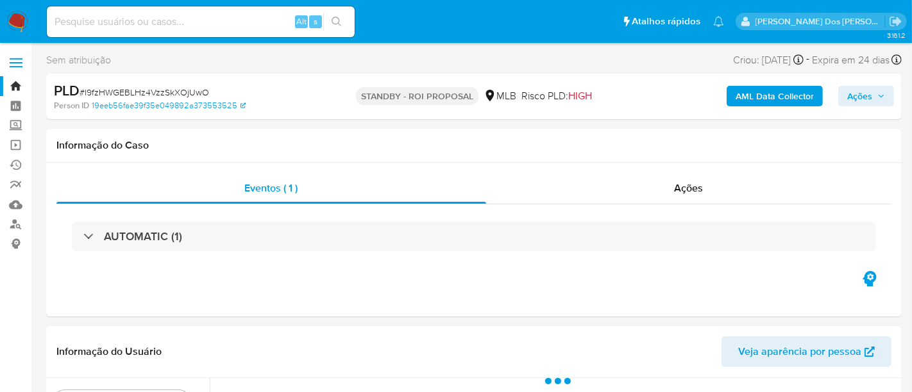
select select "10"
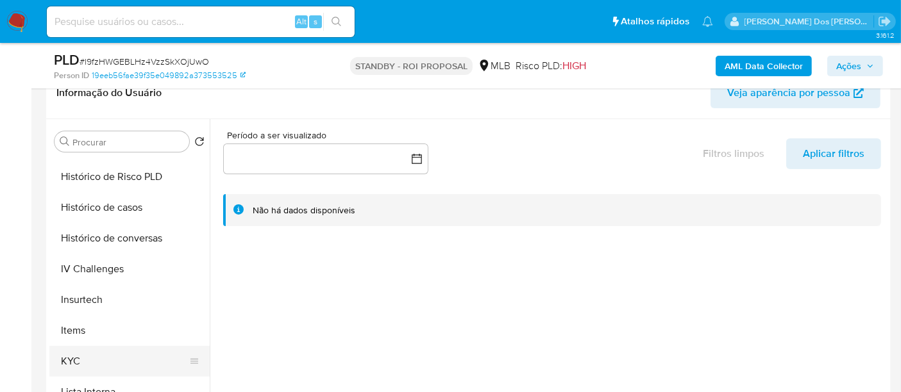
scroll to position [498, 0]
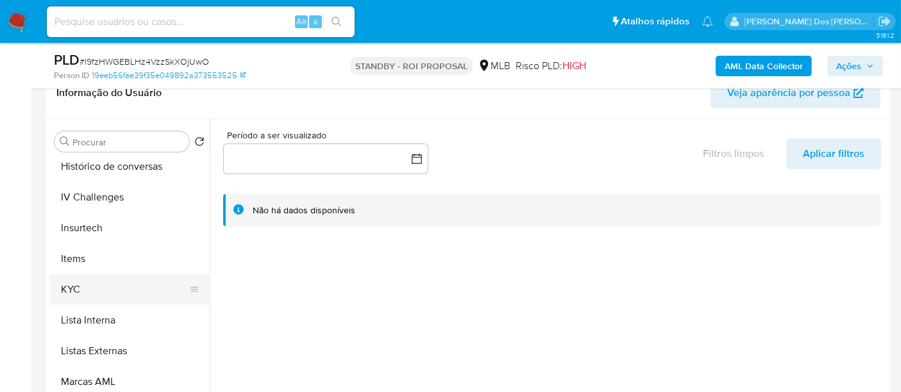
click at [77, 288] on button "KYC" at bounding box center [124, 289] width 150 height 31
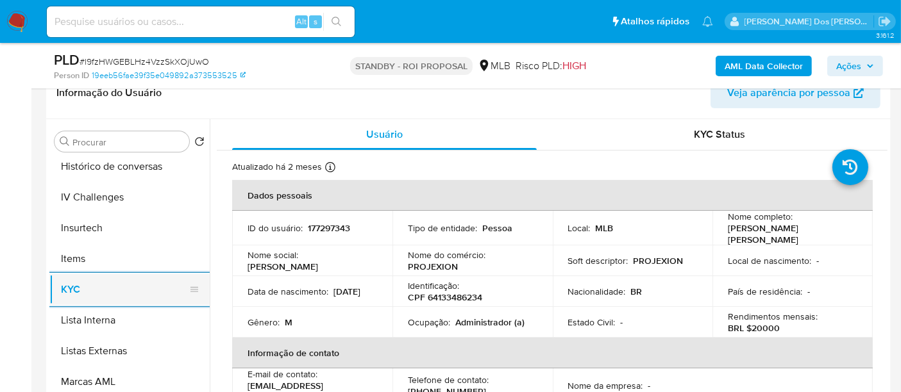
scroll to position [426, 0]
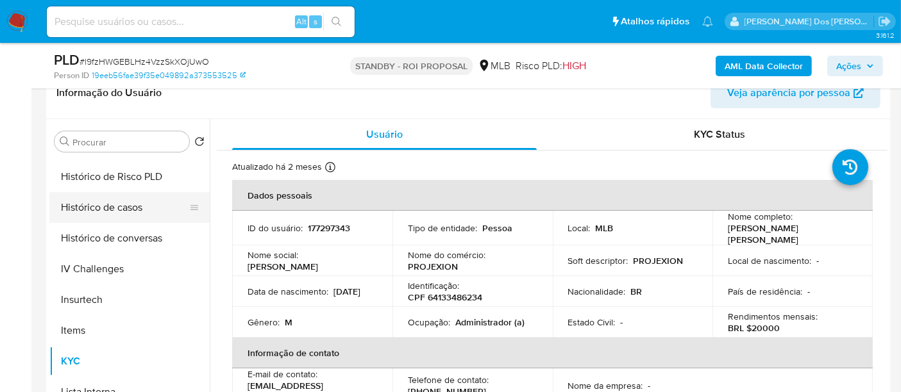
click at [115, 208] on button "Histórico de casos" at bounding box center [124, 207] width 150 height 31
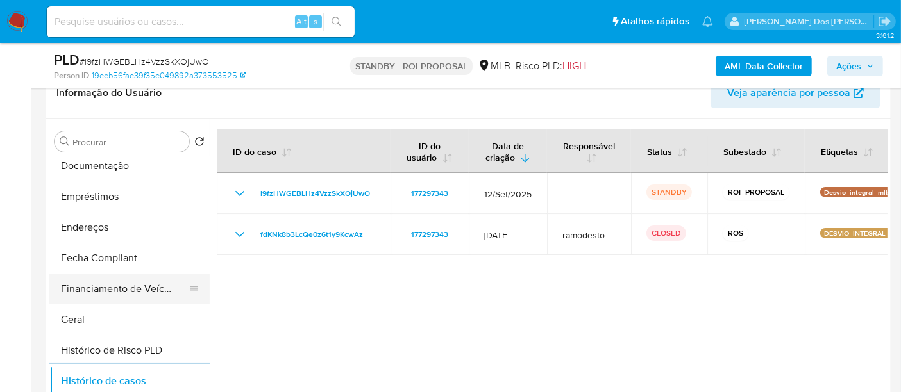
scroll to position [213, 0]
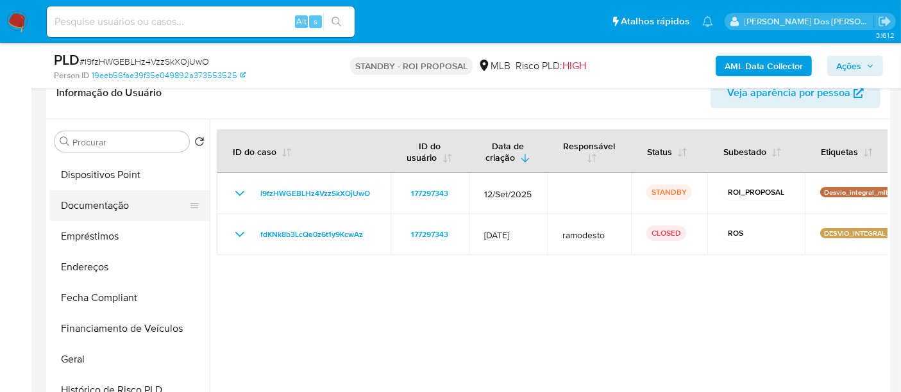
click at [104, 207] on button "Documentação" at bounding box center [124, 205] width 150 height 31
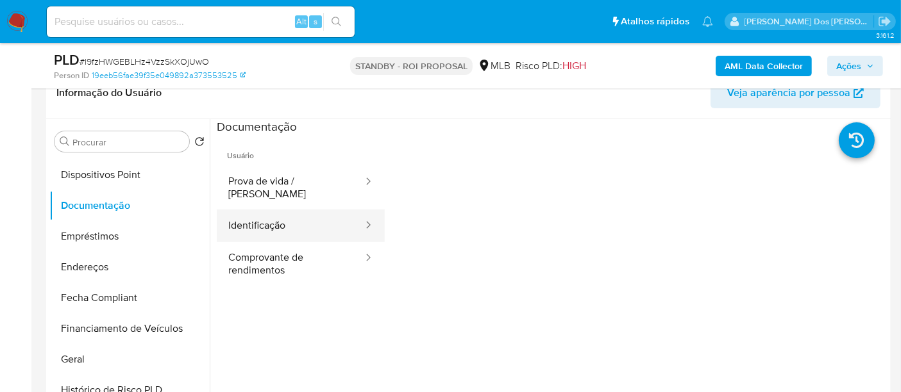
click at [263, 219] on button "Identificação" at bounding box center [290, 226] width 147 height 33
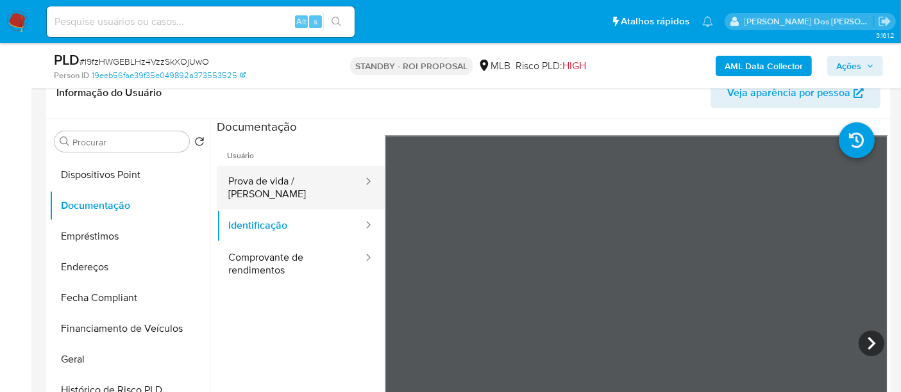
click at [269, 187] on button "Prova de vida / Selfie" at bounding box center [290, 188] width 147 height 44
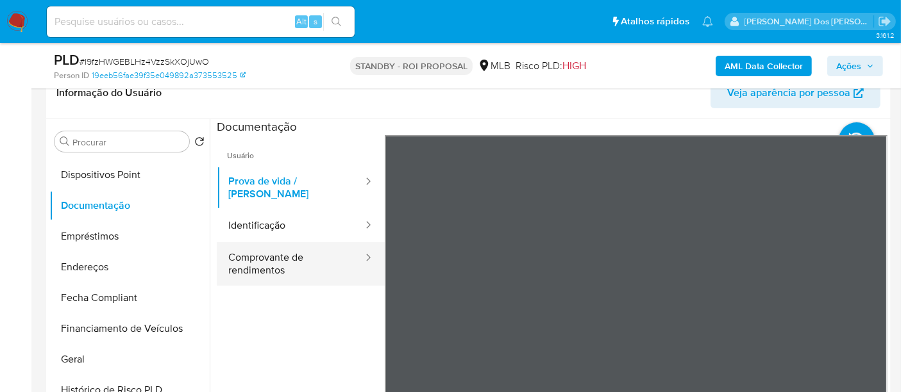
click at [273, 254] on button "Comprovante de rendimentos" at bounding box center [290, 264] width 147 height 44
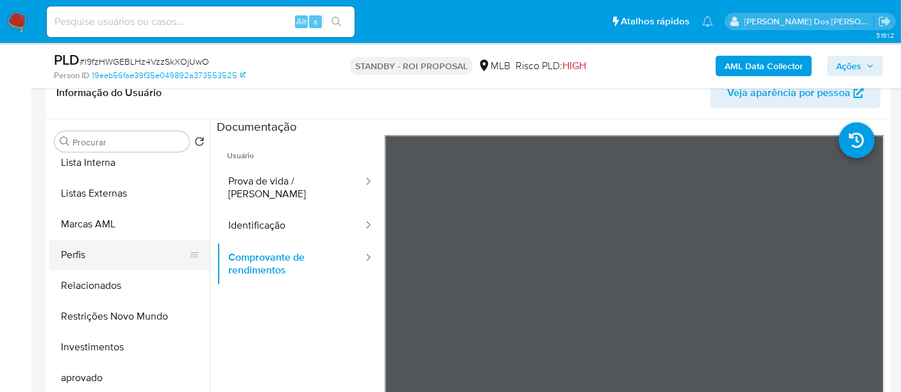
scroll to position [664, 0]
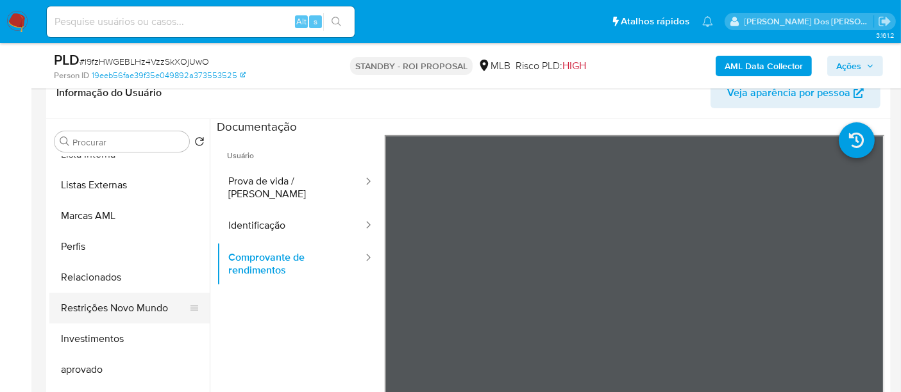
click at [128, 303] on button "Restrições Novo Mundo" at bounding box center [124, 308] width 150 height 31
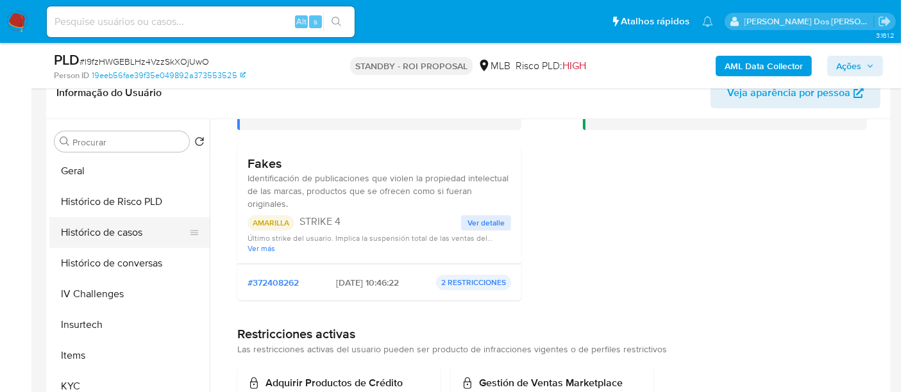
scroll to position [379, 0]
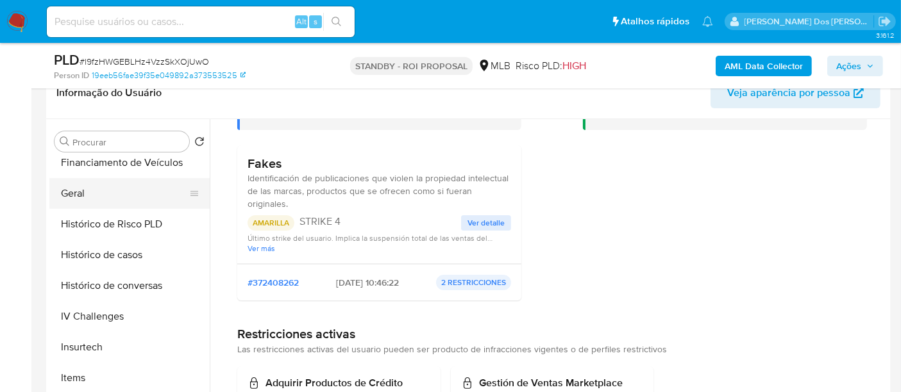
click at [73, 197] on button "Geral" at bounding box center [124, 193] width 150 height 31
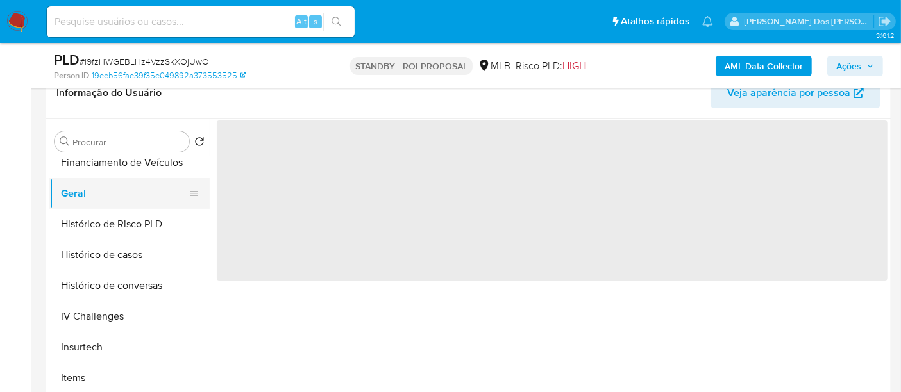
scroll to position [0, 0]
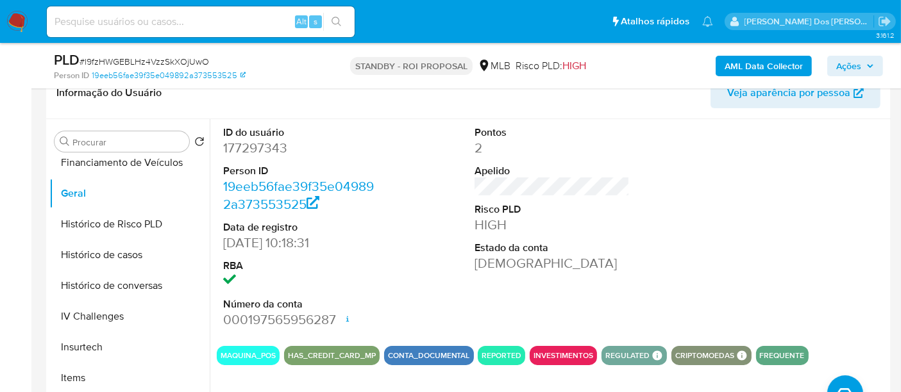
click at [214, 16] on input at bounding box center [201, 21] width 308 height 17
paste input "h7yp2IolDUXBV6ZVloAPYb6b"
type input "h7yp2IolDUXBV6ZVloAPYb6b"
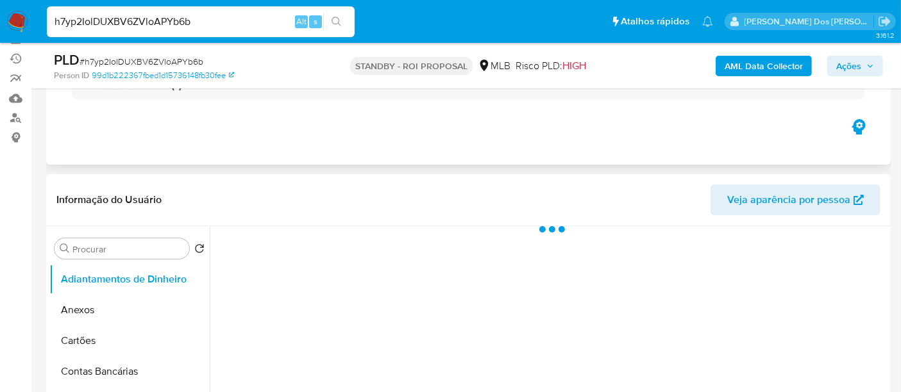
scroll to position [214, 0]
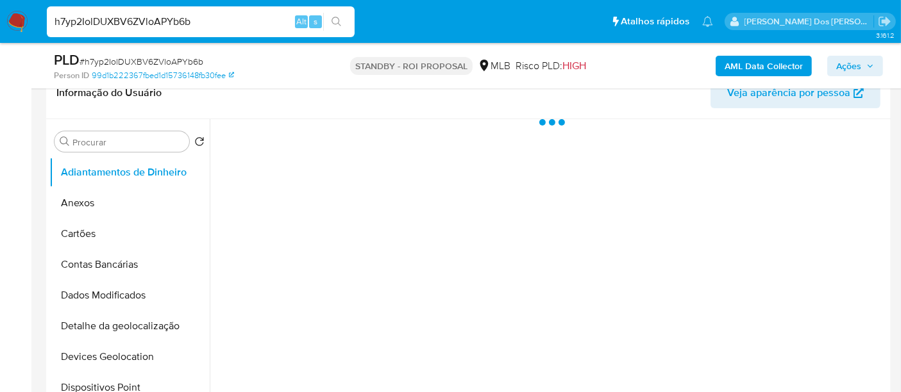
select select "10"
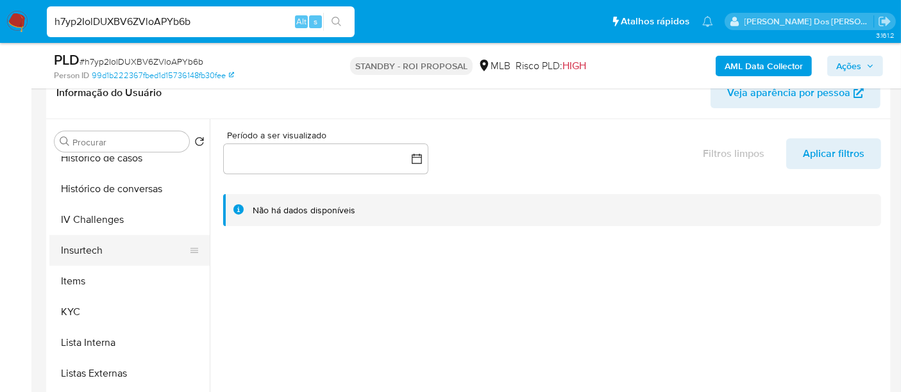
scroll to position [498, 0]
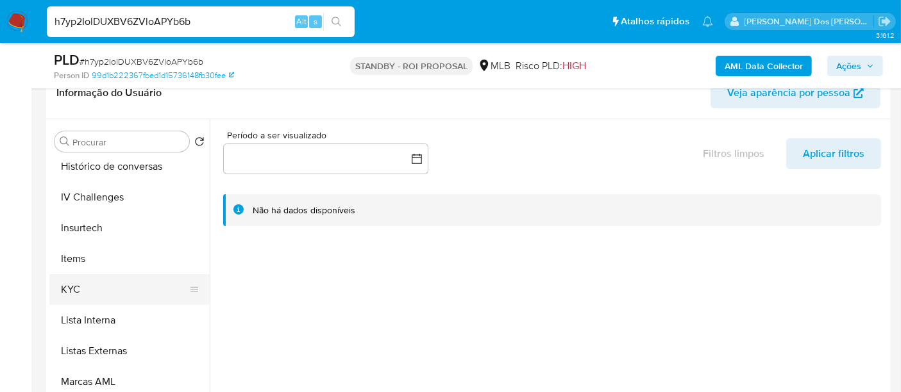
click at [80, 283] on button "KYC" at bounding box center [124, 289] width 150 height 31
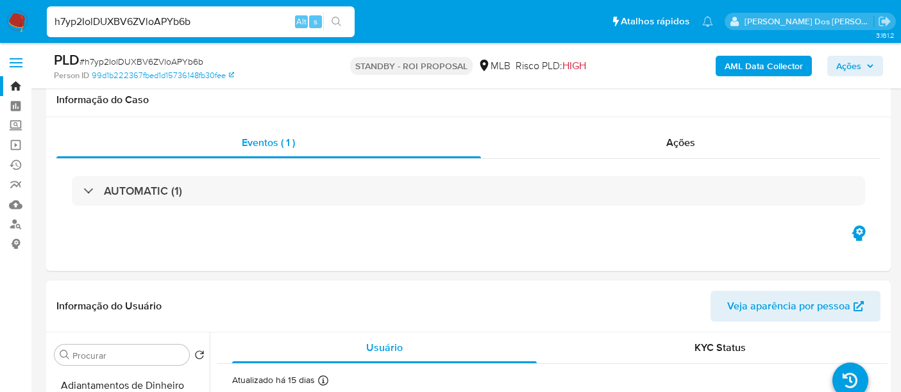
select select "10"
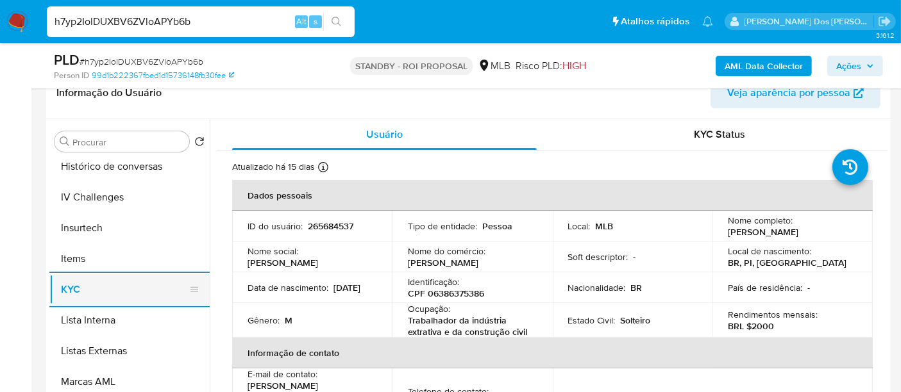
scroll to position [426, 0]
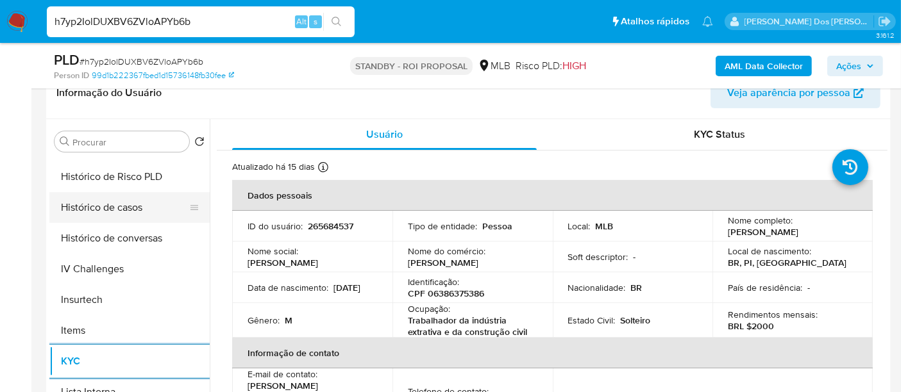
click at [114, 208] on button "Histórico de casos" at bounding box center [124, 207] width 150 height 31
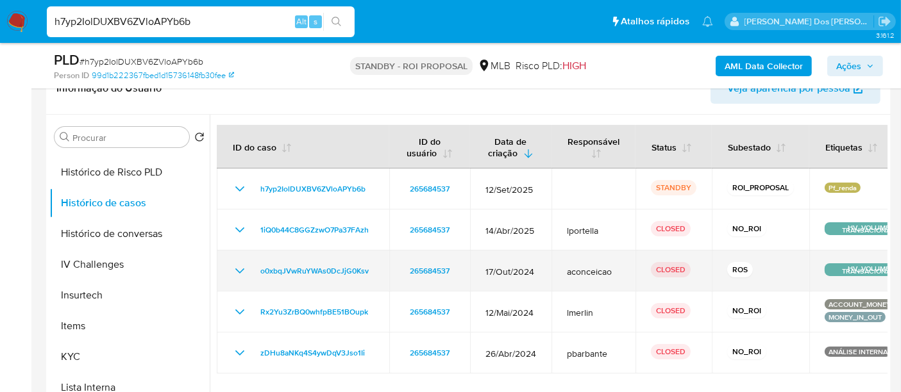
scroll to position [285, 0]
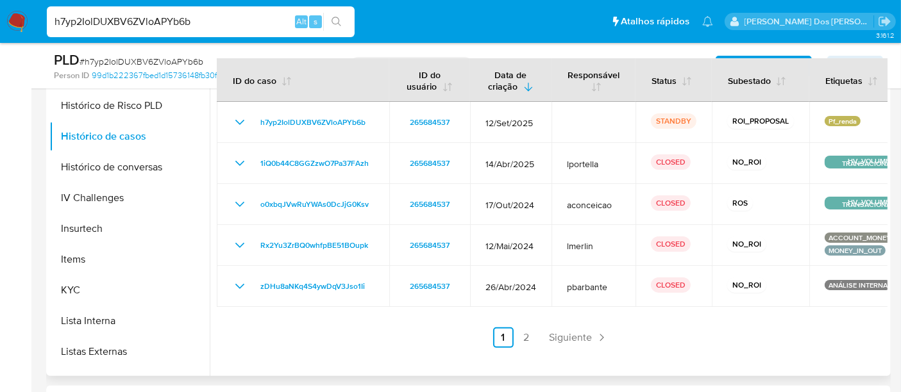
click at [525, 339] on link "2" at bounding box center [526, 338] width 21 height 21
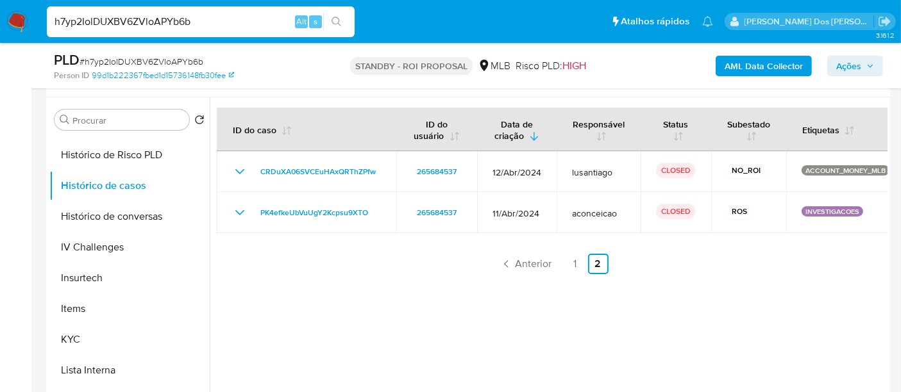
scroll to position [214, 0]
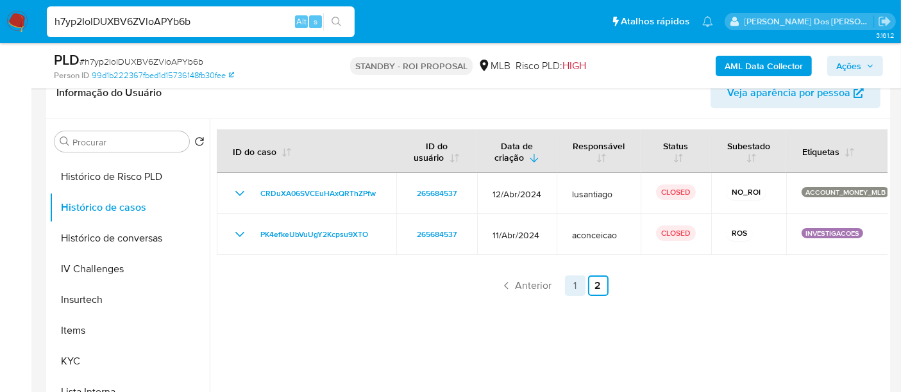
click at [568, 290] on link "1" at bounding box center [575, 286] width 21 height 21
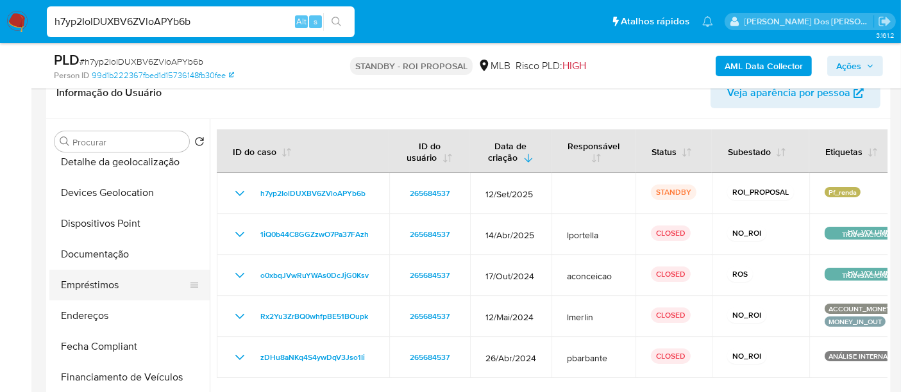
scroll to position [142, 0]
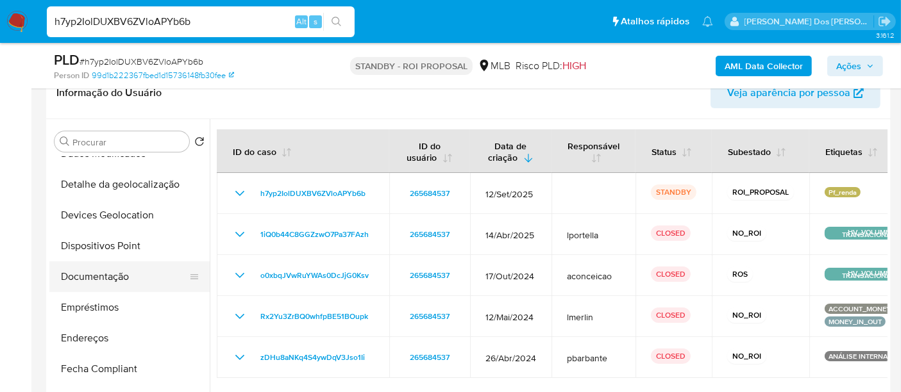
click at [122, 279] on button "Documentação" at bounding box center [124, 277] width 150 height 31
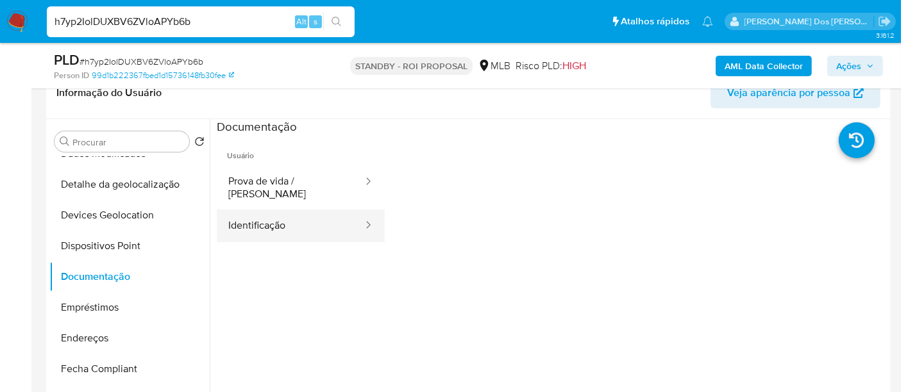
click at [265, 215] on button "Identificação" at bounding box center [290, 226] width 147 height 33
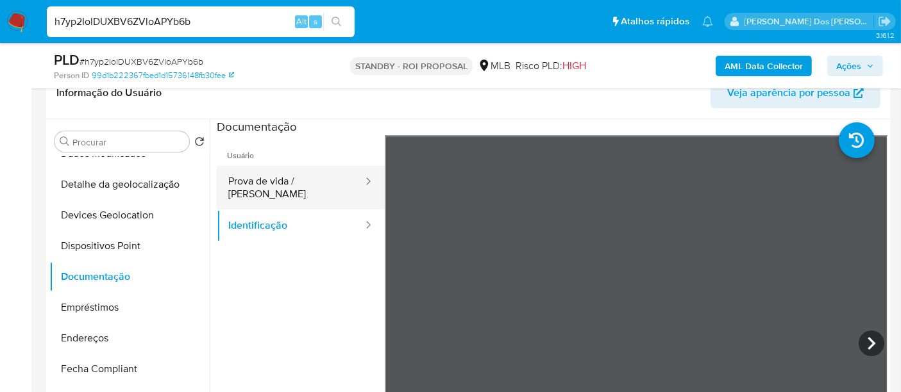
click at [278, 178] on button "Prova de vida / [PERSON_NAME]" at bounding box center [290, 188] width 147 height 44
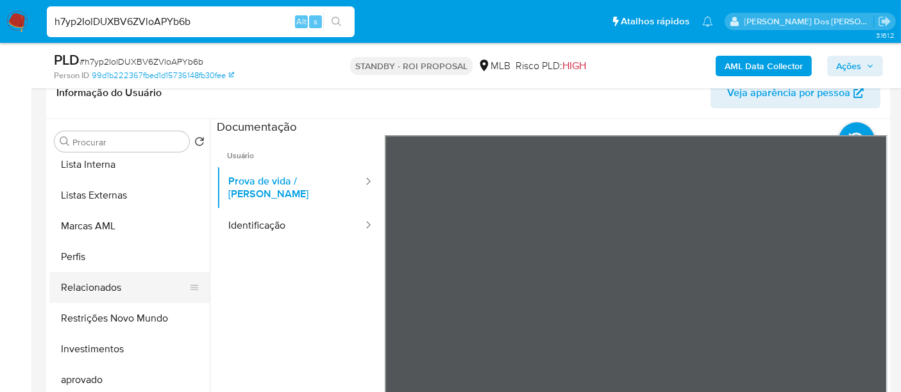
scroll to position [664, 0]
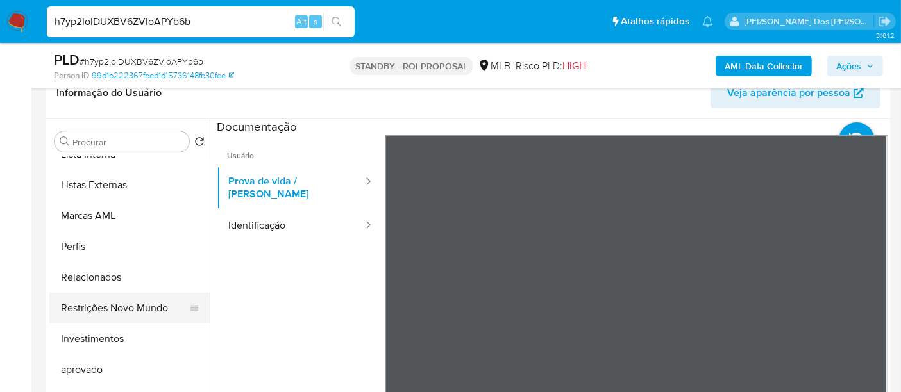
click at [130, 309] on button "Restrições Novo Mundo" at bounding box center [124, 308] width 150 height 31
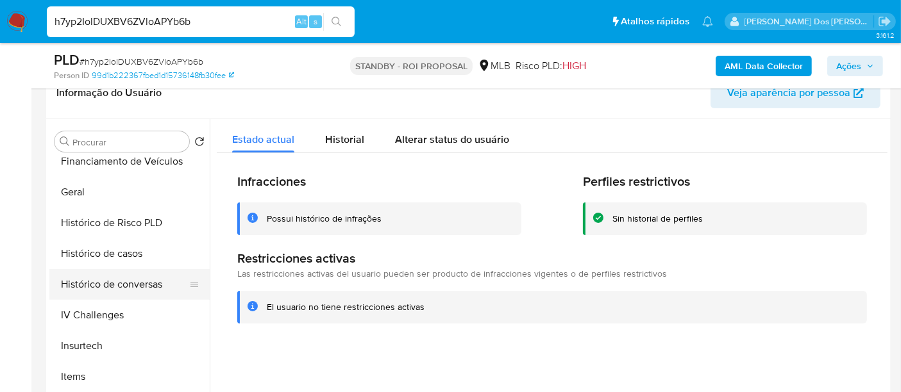
scroll to position [379, 0]
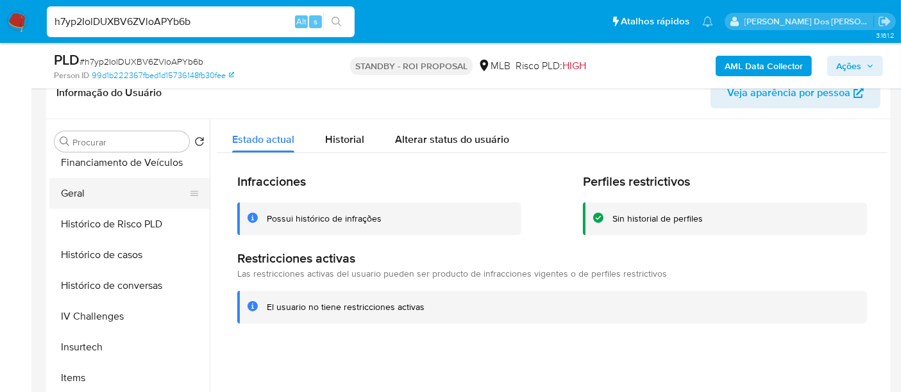
click at [80, 192] on button "Geral" at bounding box center [124, 193] width 150 height 31
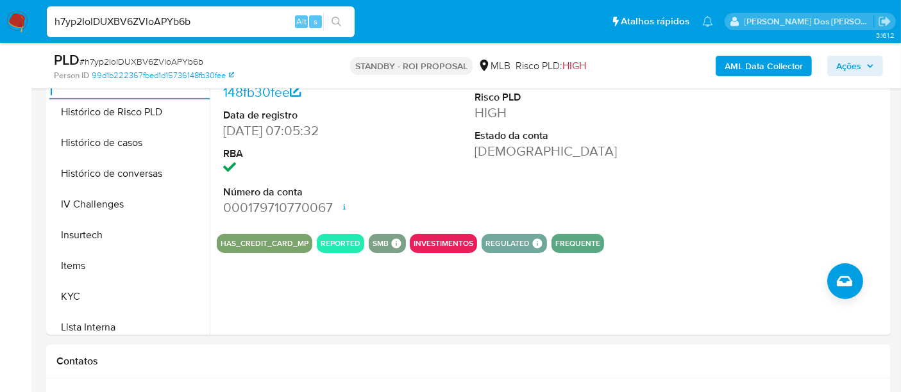
scroll to position [427, 0]
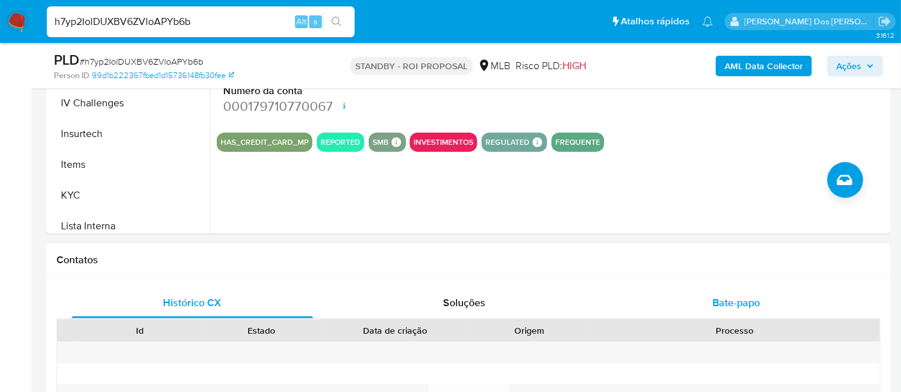
click at [724, 300] on span "Bate-papo" at bounding box center [735, 303] width 47 height 15
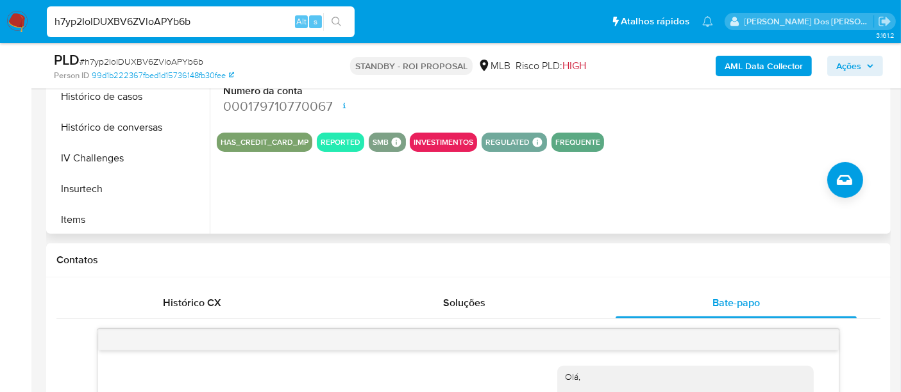
scroll to position [379, 0]
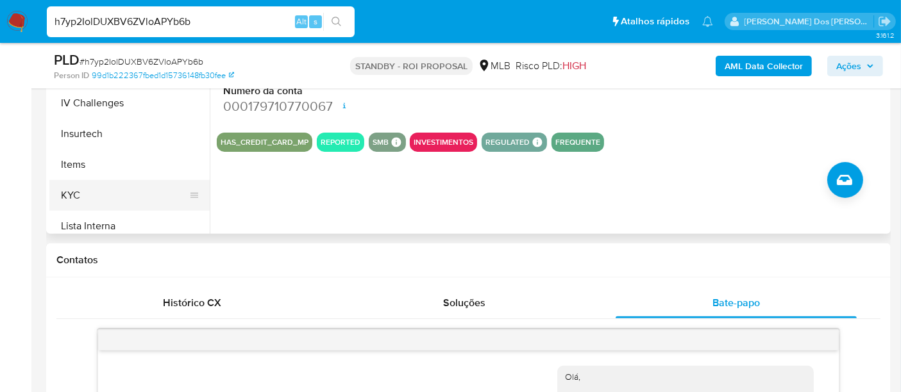
click at [78, 188] on button "KYC" at bounding box center [124, 195] width 150 height 31
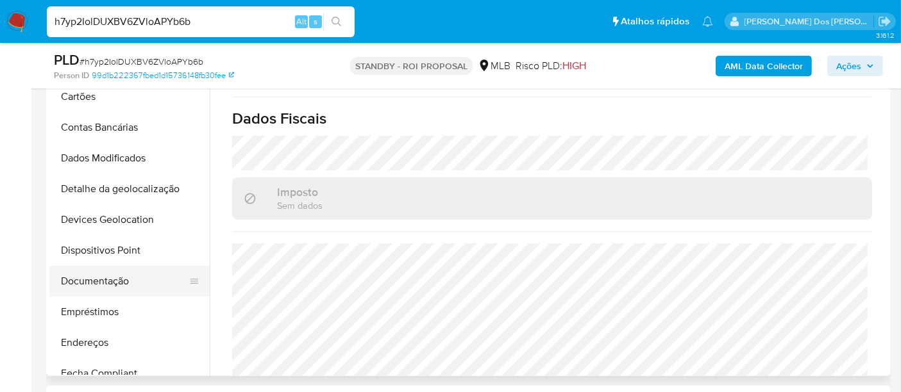
scroll to position [142, 0]
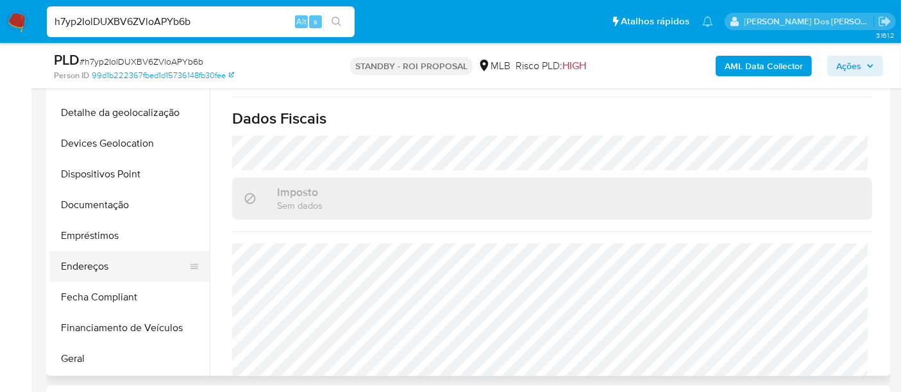
click at [88, 264] on button "Endereços" at bounding box center [124, 266] width 150 height 31
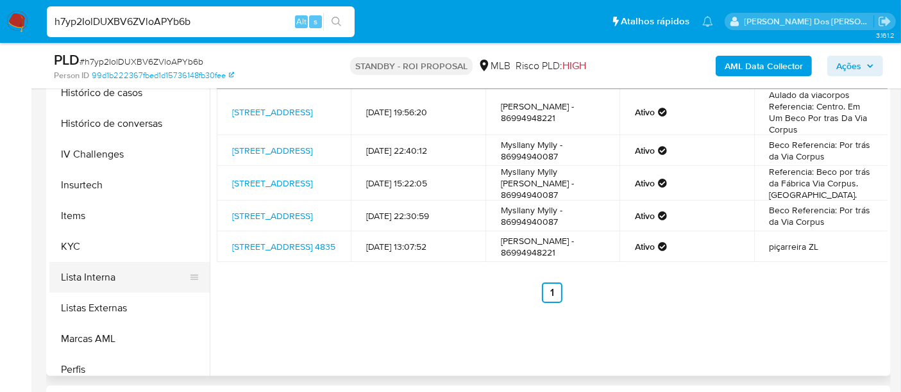
scroll to position [498, 0]
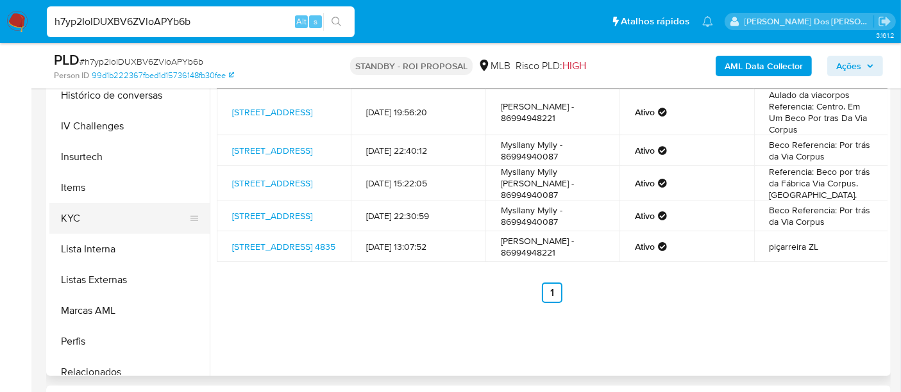
click at [69, 223] on button "KYC" at bounding box center [124, 218] width 150 height 31
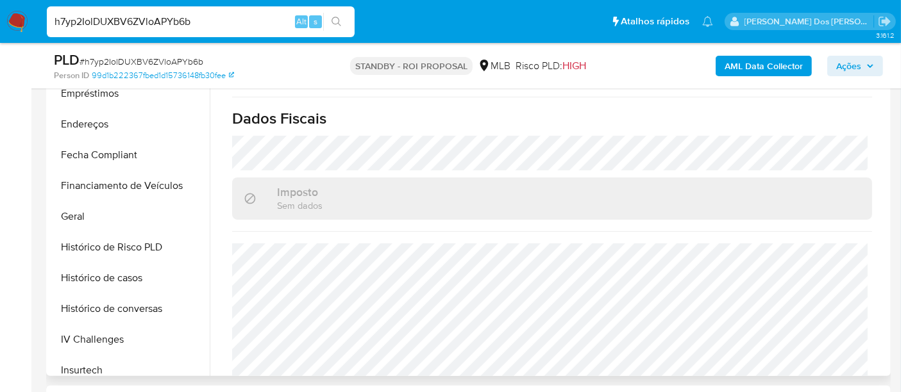
scroll to position [214, 0]
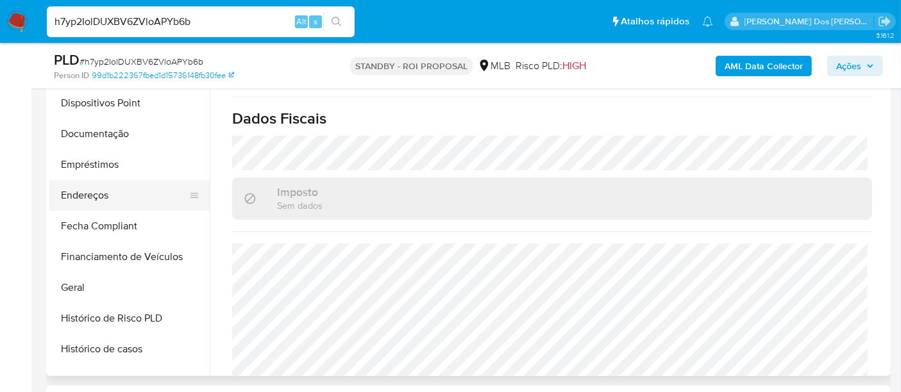
click at [87, 194] on button "Endereços" at bounding box center [124, 195] width 150 height 31
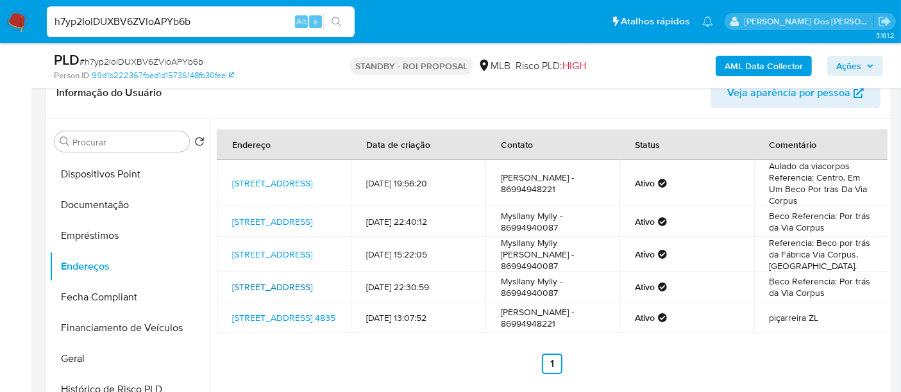
click at [273, 287] on link "[STREET_ADDRESS]" at bounding box center [272, 287] width 80 height 13
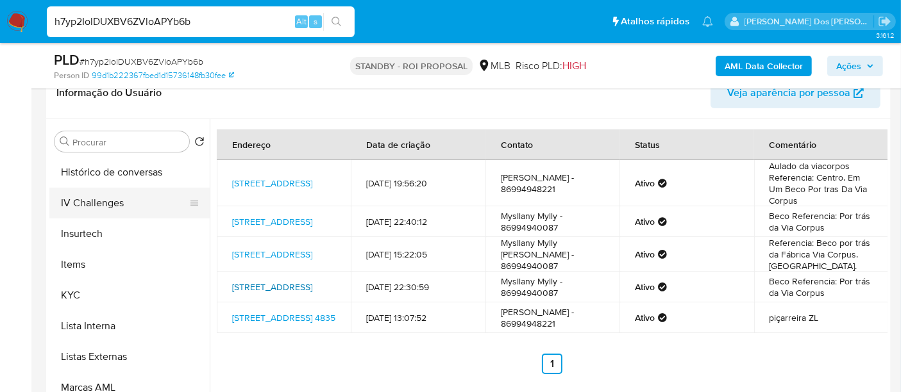
scroll to position [498, 0]
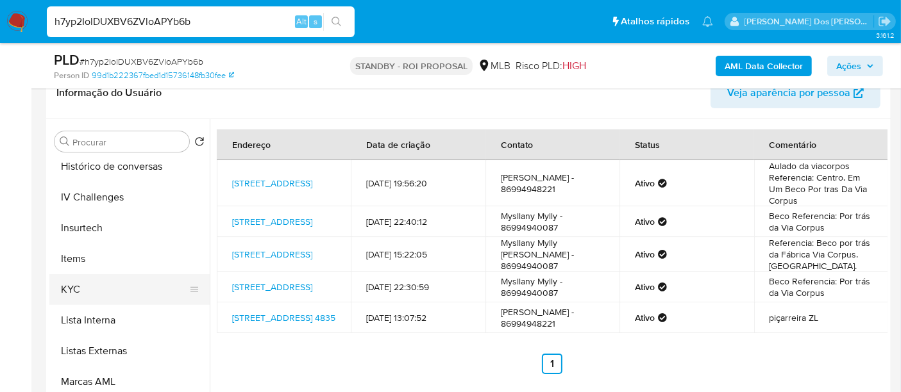
click at [80, 285] on button "KYC" at bounding box center [124, 289] width 150 height 31
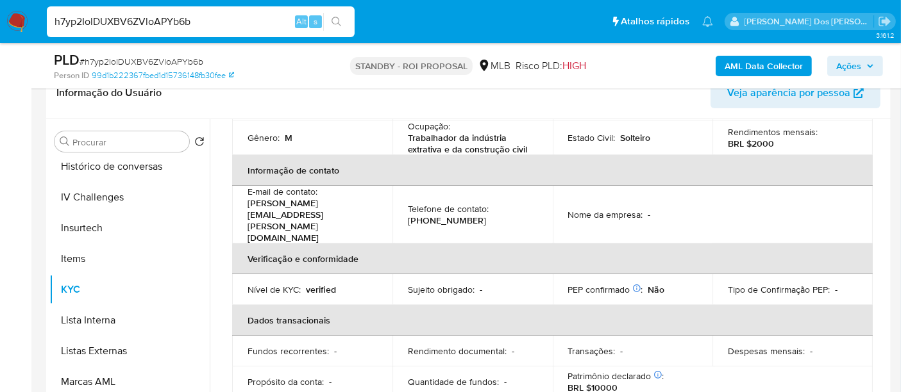
scroll to position [214, 0]
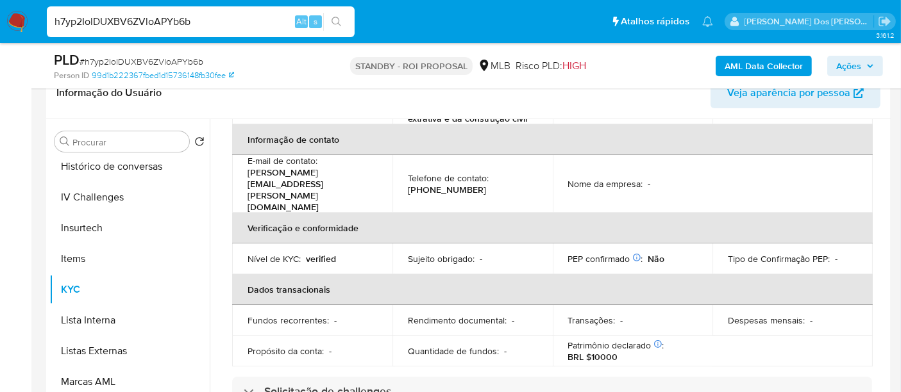
click at [168, 16] on input "h7yp2IolDUXBV6ZVloAPYb6b" at bounding box center [201, 21] width 308 height 17
paste input "9wDHn7GYmmHNxpxVj6yOCUia"
type input "9wDHn7GYmmHNxpxVj6yOCUia"
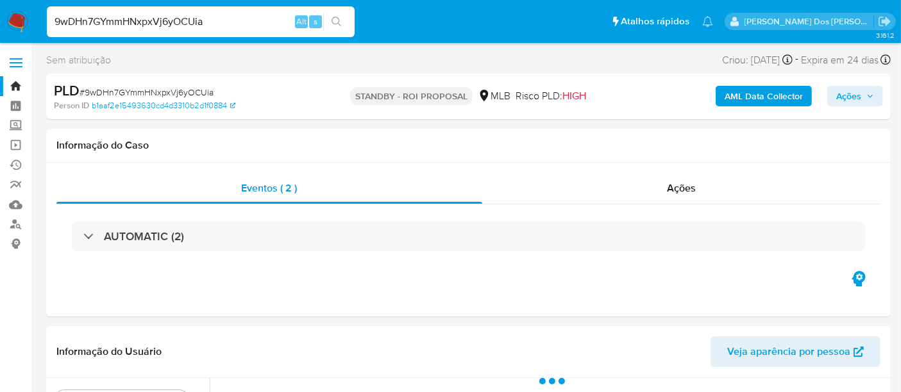
select select "10"
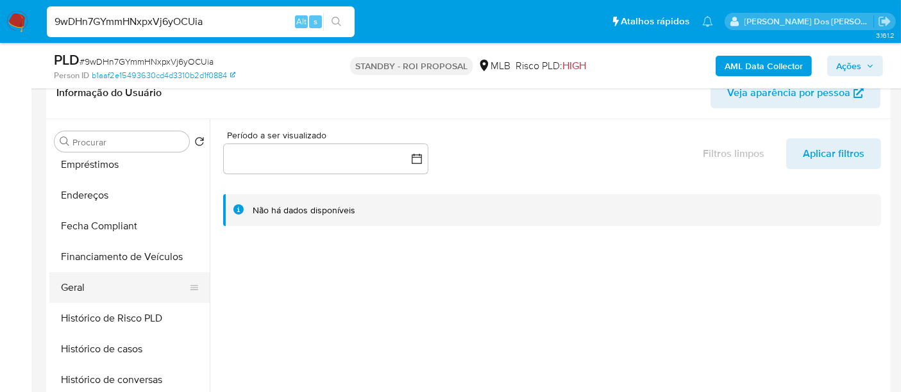
scroll to position [427, 0]
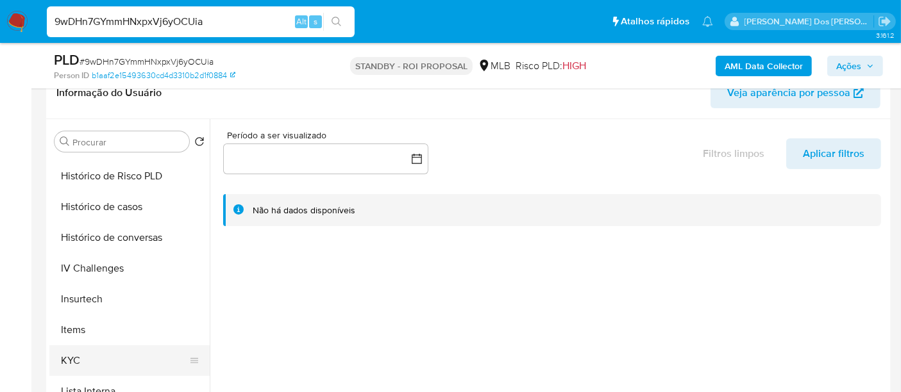
click at [70, 353] on button "KYC" at bounding box center [124, 361] width 150 height 31
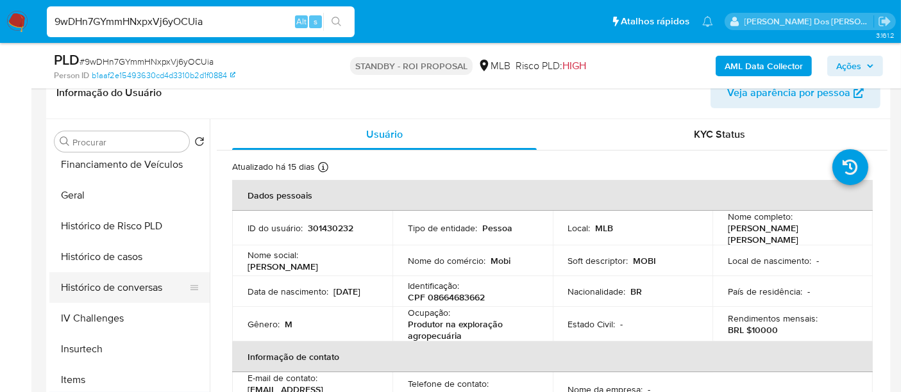
scroll to position [356, 0]
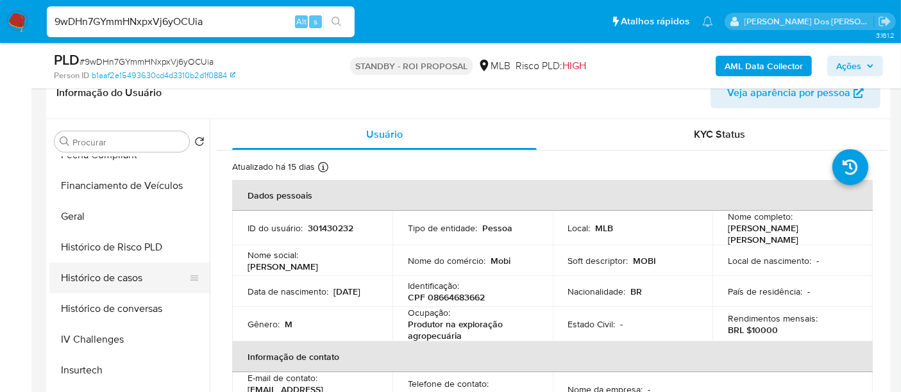
click at [108, 283] on button "Histórico de casos" at bounding box center [124, 278] width 150 height 31
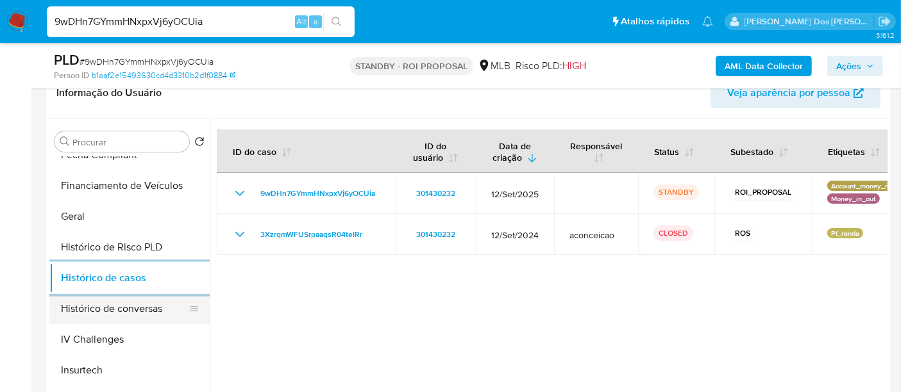
scroll to position [214, 0]
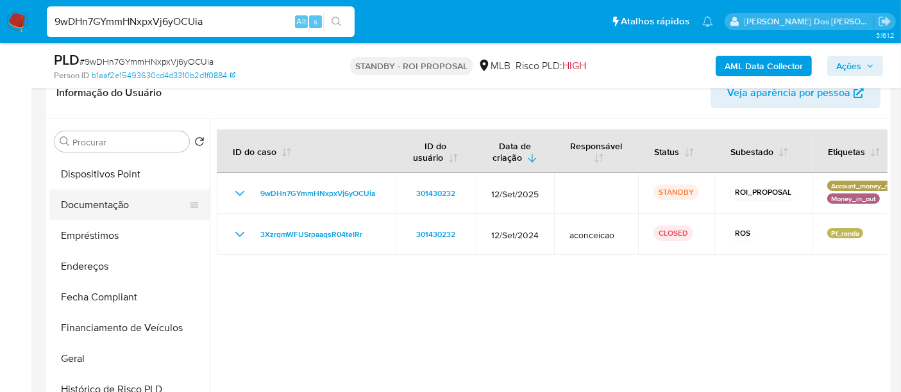
click at [110, 213] on button "Documentação" at bounding box center [124, 205] width 150 height 31
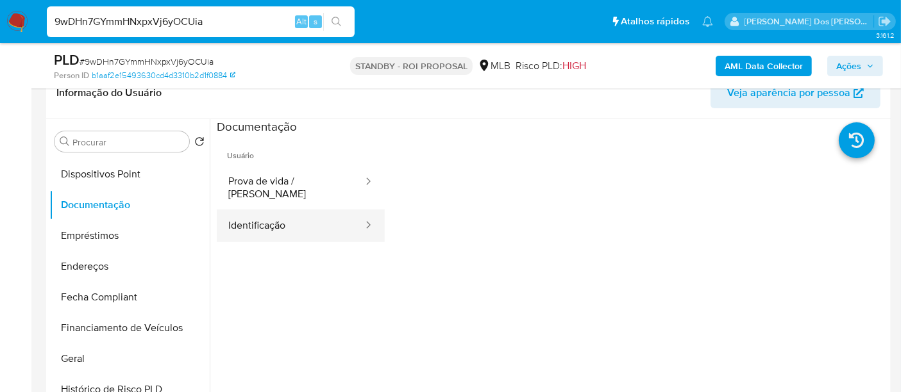
click at [295, 219] on button "Identificação" at bounding box center [290, 226] width 147 height 33
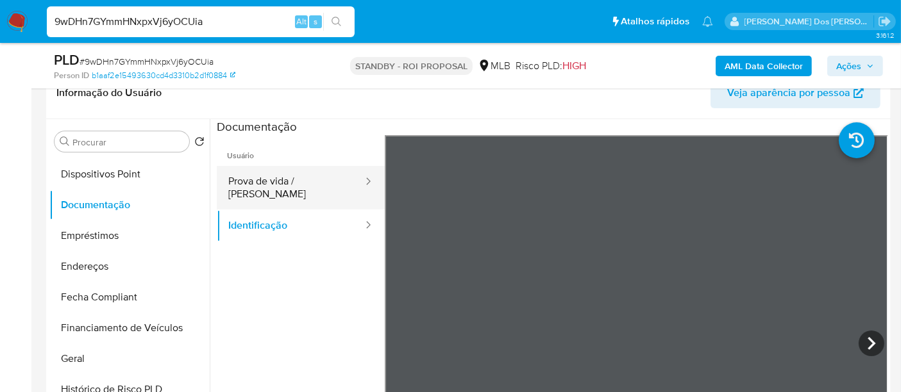
click at [314, 182] on button "Prova de vida / [PERSON_NAME]" at bounding box center [290, 188] width 147 height 44
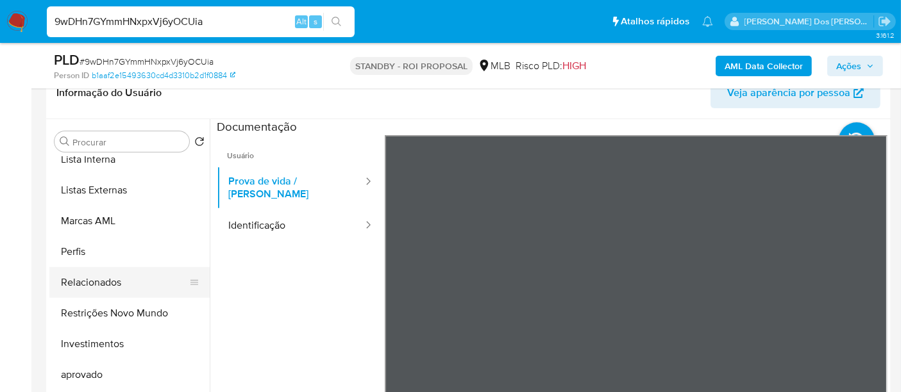
scroll to position [664, 0]
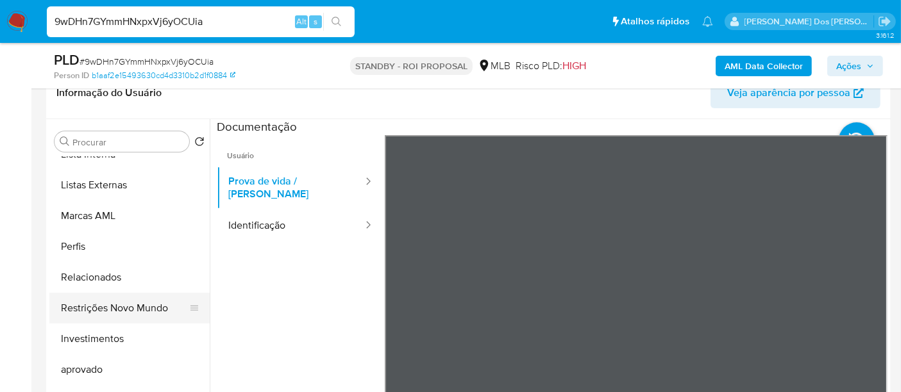
click at [124, 310] on button "Restrições Novo Mundo" at bounding box center [124, 308] width 150 height 31
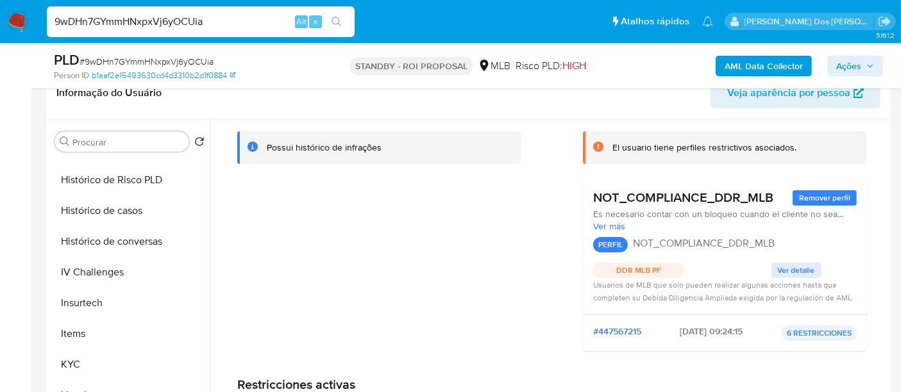
scroll to position [379, 0]
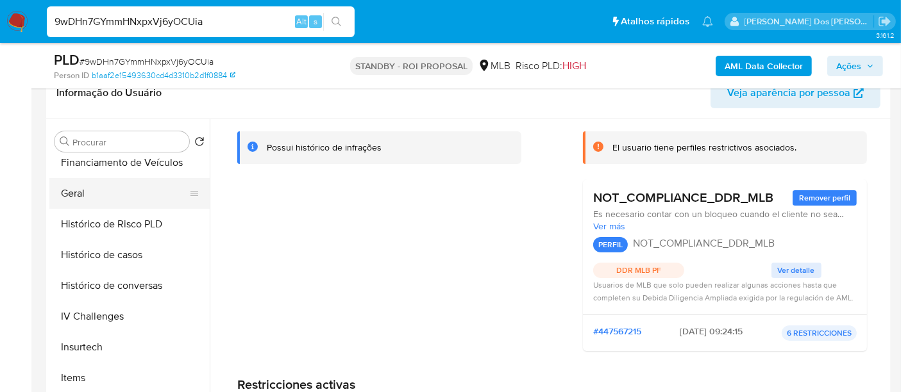
click at [69, 197] on button "Geral" at bounding box center [124, 193] width 150 height 31
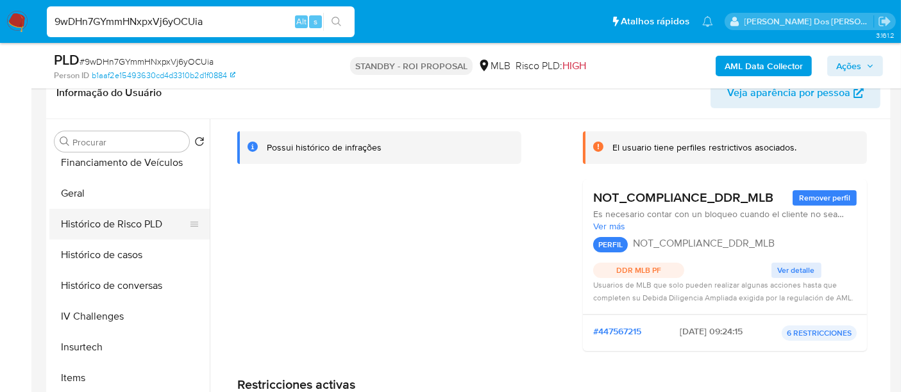
scroll to position [0, 0]
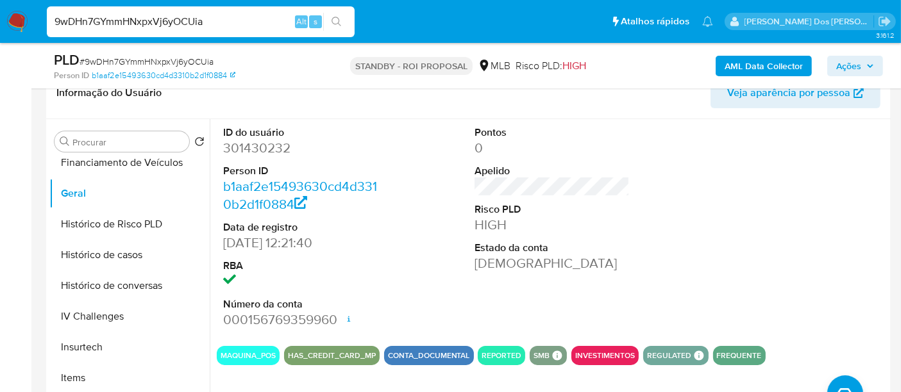
click at [198, 22] on input "9wDHn7GYmmHNxpxVj6yOCUia" at bounding box center [201, 21] width 308 height 17
click at [197, 22] on input "9wDHn7GYmmHNxpxVj6yOCUia" at bounding box center [201, 21] width 308 height 17
paste input "An2HTbbt14mOWS3i85QUSlHf"
type input "An2HTbbt14mOWS3i85QUSlHf"
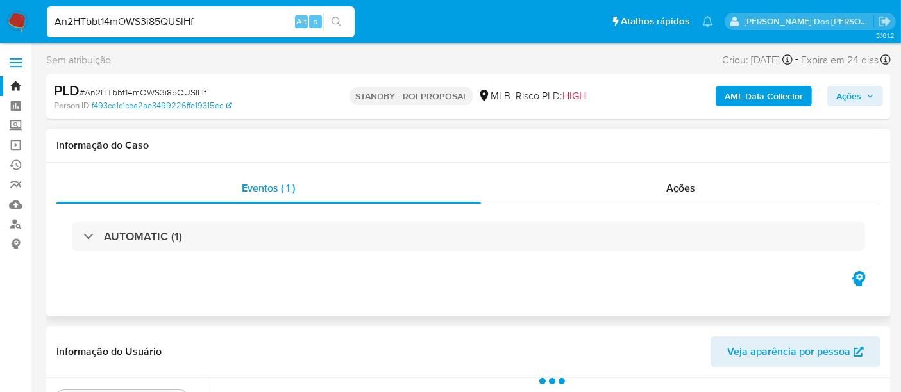
select select "10"
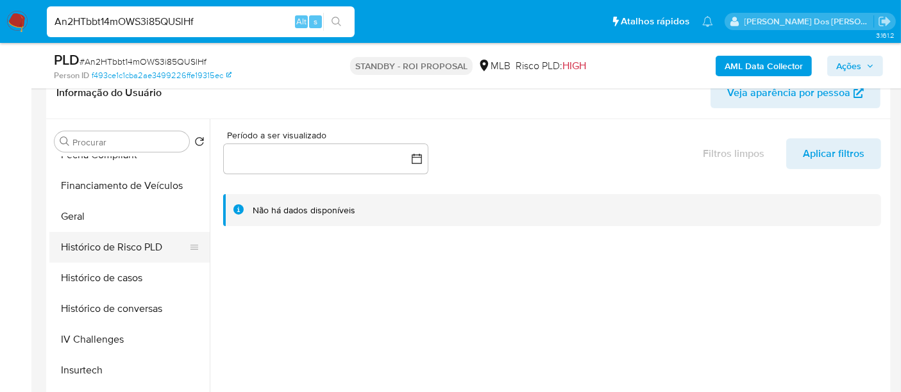
scroll to position [498, 0]
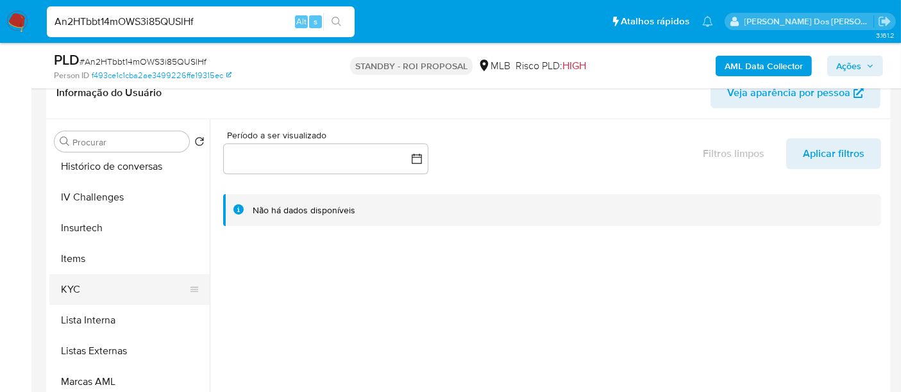
click at [75, 296] on button "KYC" at bounding box center [124, 289] width 150 height 31
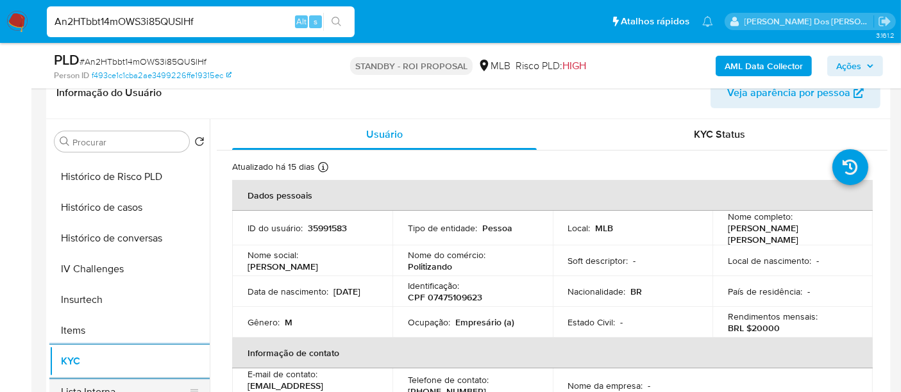
scroll to position [356, 0]
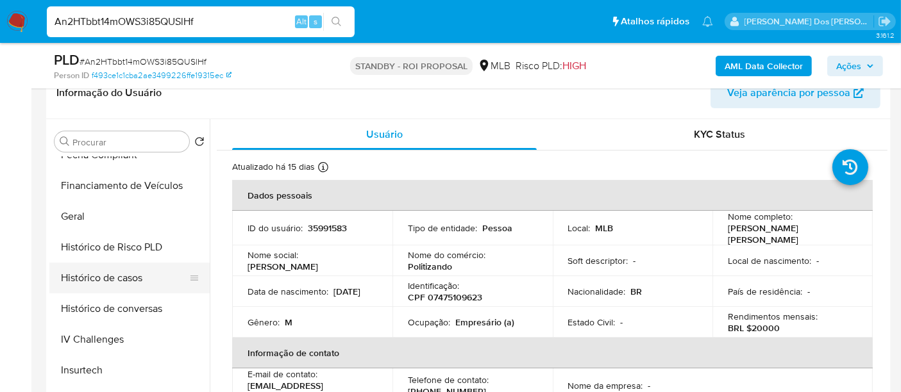
click at [106, 278] on button "Histórico de casos" at bounding box center [124, 278] width 150 height 31
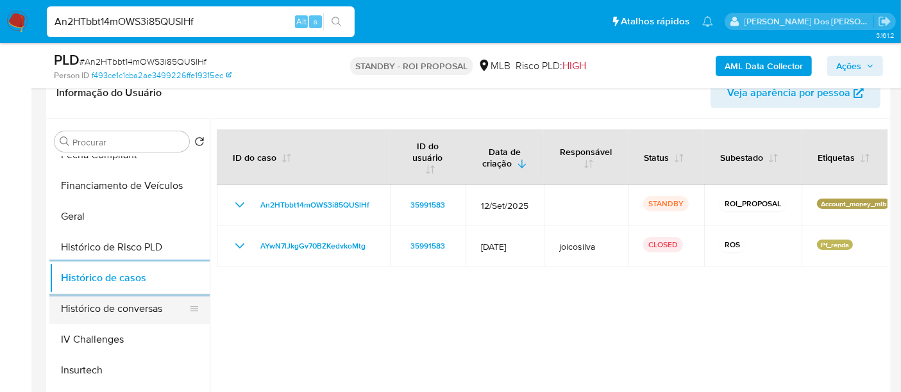
scroll to position [214, 0]
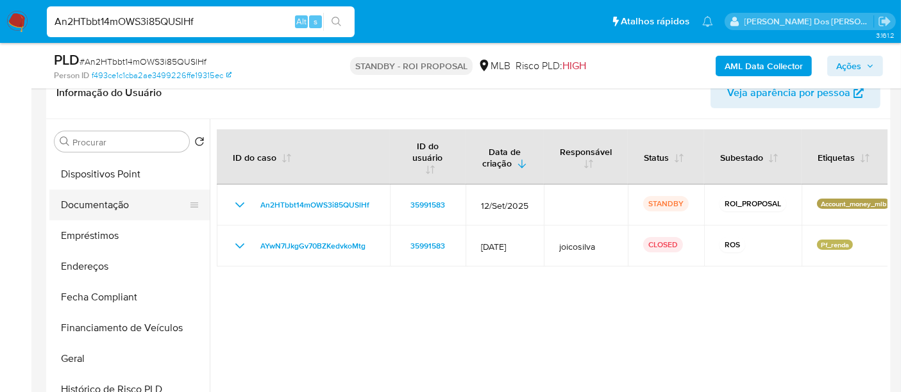
click at [112, 203] on button "Documentação" at bounding box center [124, 205] width 150 height 31
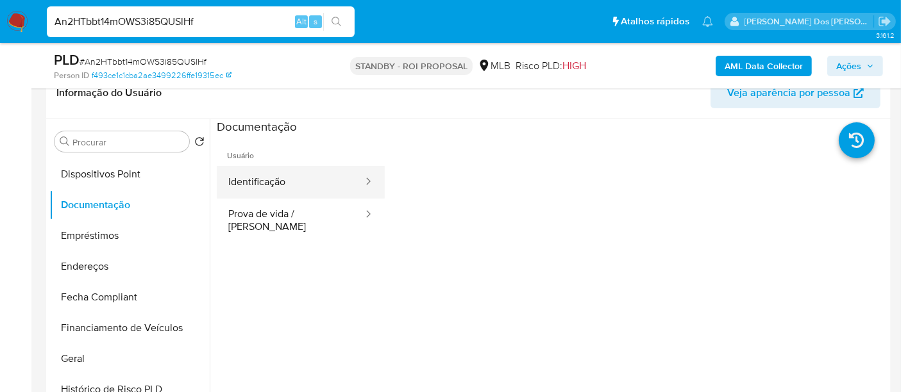
click at [285, 187] on button "Identificação" at bounding box center [290, 182] width 147 height 33
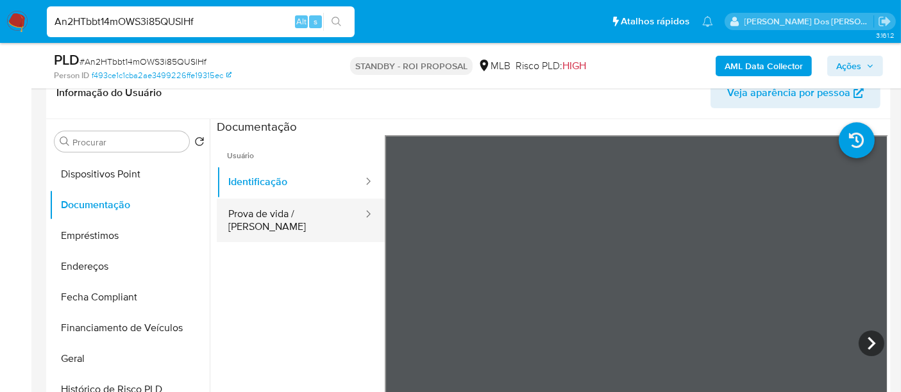
click at [317, 215] on button "Prova de vida / [PERSON_NAME]" at bounding box center [290, 221] width 147 height 44
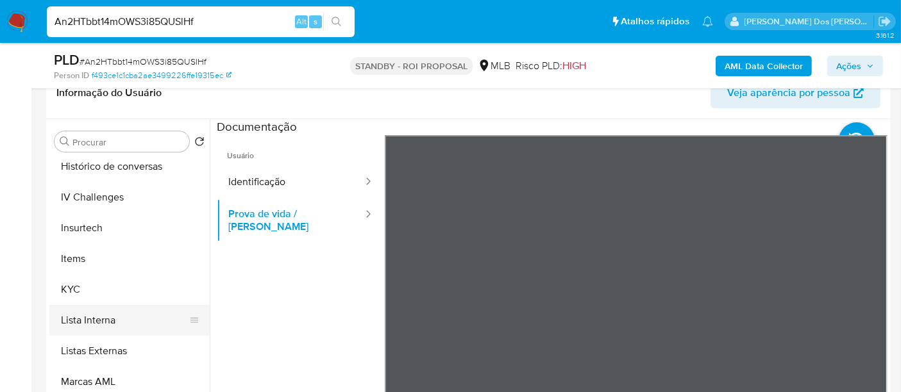
scroll to position [664, 0]
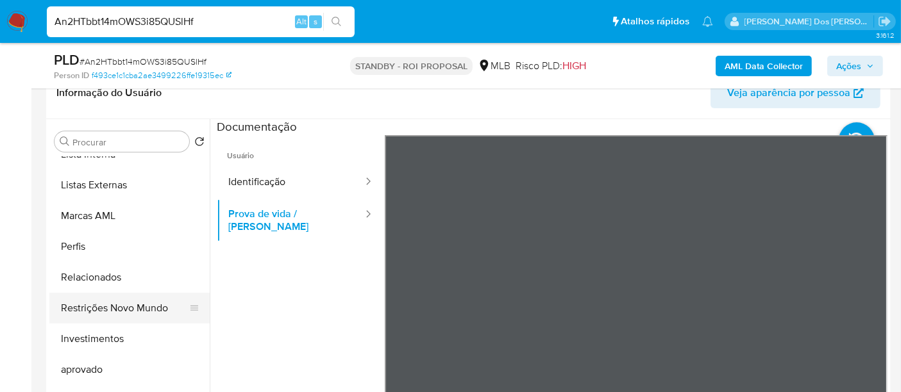
drag, startPoint x: 114, startPoint y: 303, endPoint x: 152, endPoint y: 303, distance: 38.5
click at [115, 303] on button "Restrições Novo Mundo" at bounding box center [124, 308] width 150 height 31
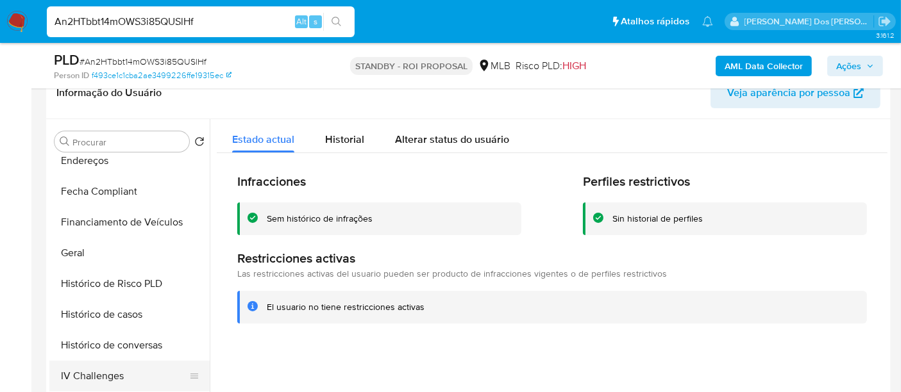
scroll to position [308, 0]
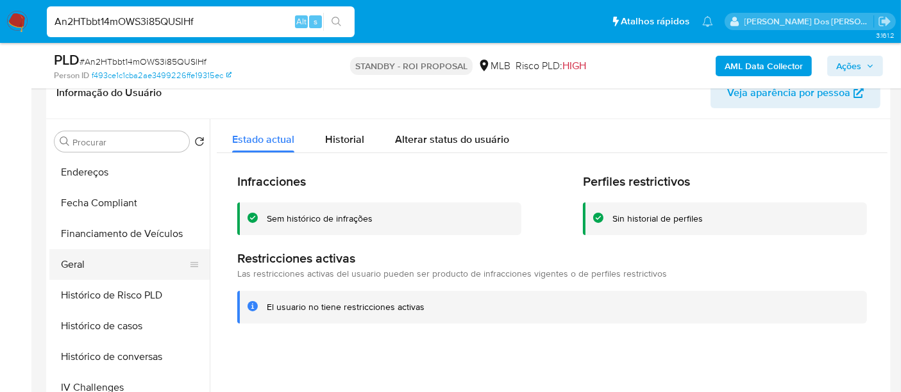
click at [73, 263] on button "Geral" at bounding box center [124, 264] width 150 height 31
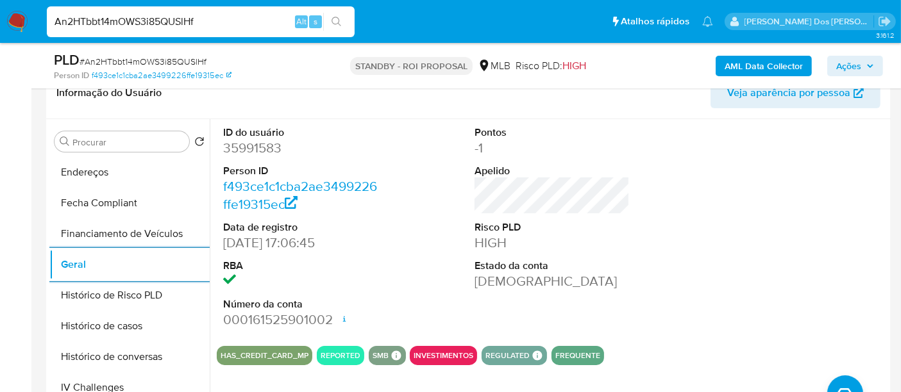
click at [238, 24] on input "An2HTbbt14mOWS3i85QUSlHf" at bounding box center [201, 21] width 308 height 17
paste input "vGDwyI1LTBO0zIgkVFeYVjIB"
type input "vGDwyI1LTBO0zIgkVFeYVjIB"
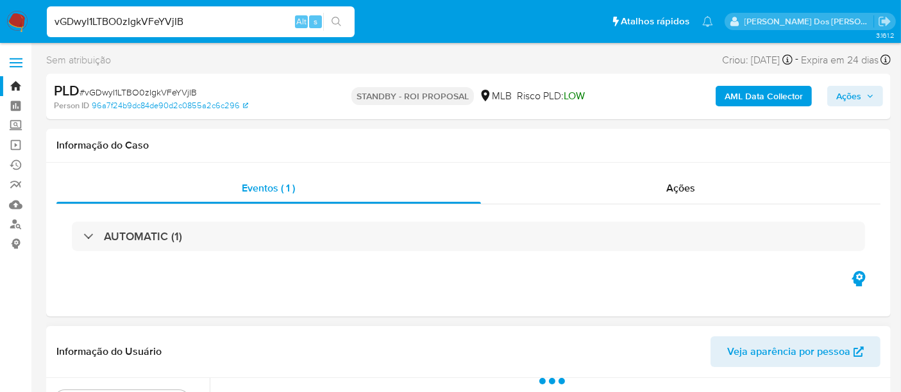
select select "10"
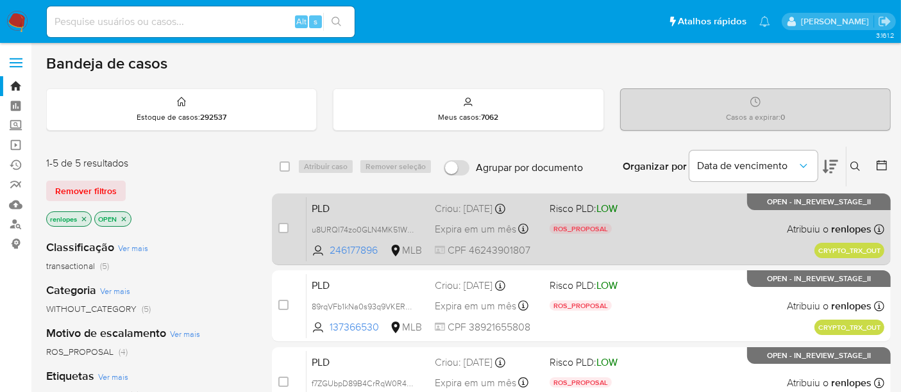
click at [477, 229] on span "Expira em um mês" at bounding box center [475, 230] width 81 height 14
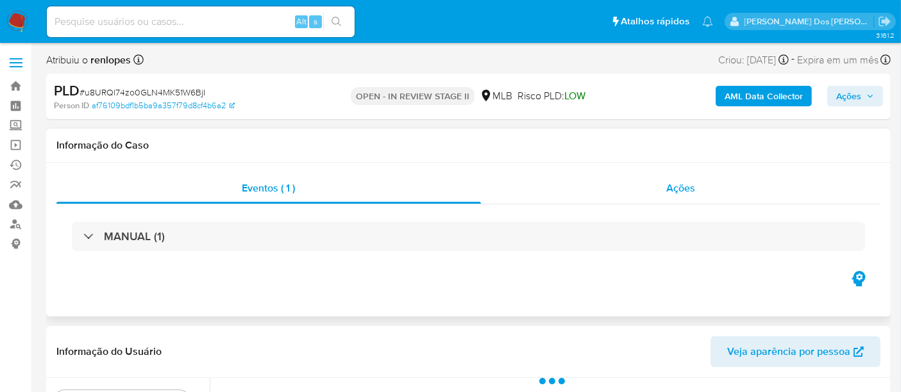
click at [677, 189] on span "Ações" at bounding box center [680, 188] width 29 height 15
select select "10"
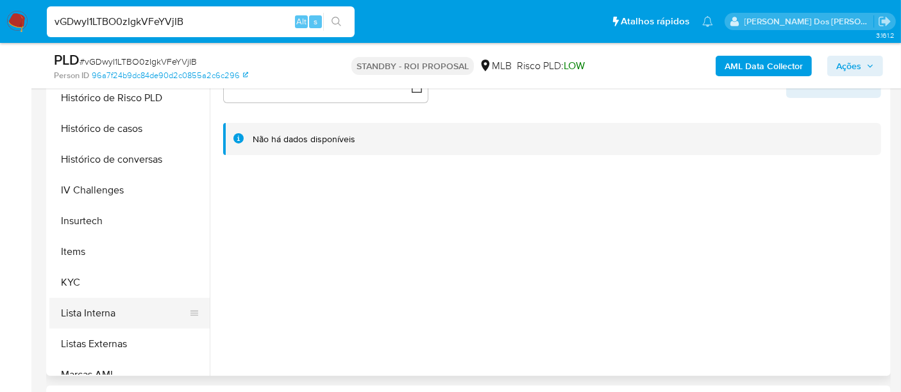
scroll to position [498, 0]
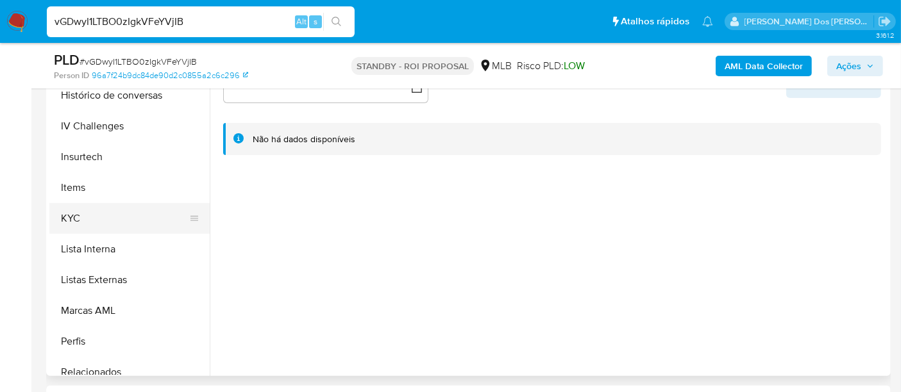
click at [75, 213] on button "KYC" at bounding box center [124, 218] width 150 height 31
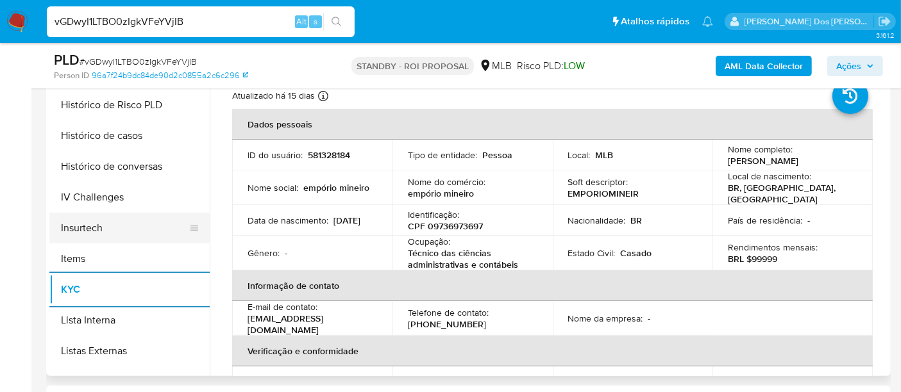
scroll to position [356, 0]
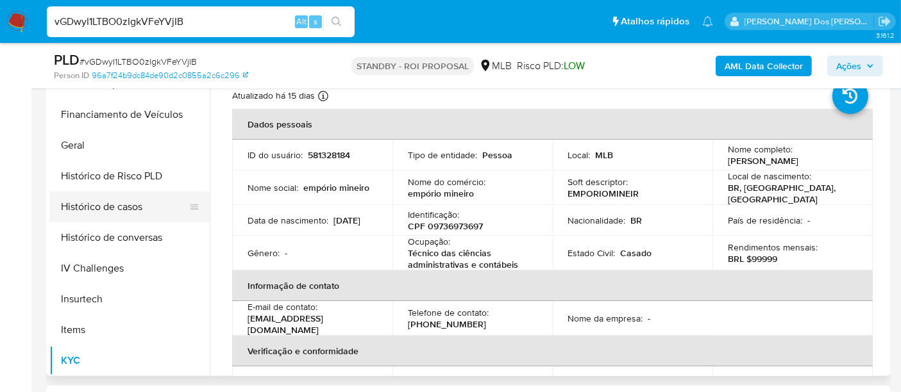
drag, startPoint x: 89, startPoint y: 212, endPoint x: 105, endPoint y: 211, distance: 16.0
click at [88, 211] on button "Histórico de casos" at bounding box center [124, 207] width 150 height 31
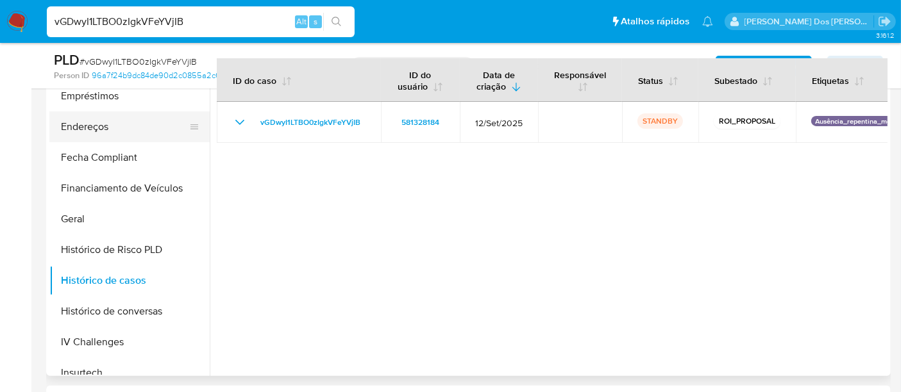
scroll to position [142, 0]
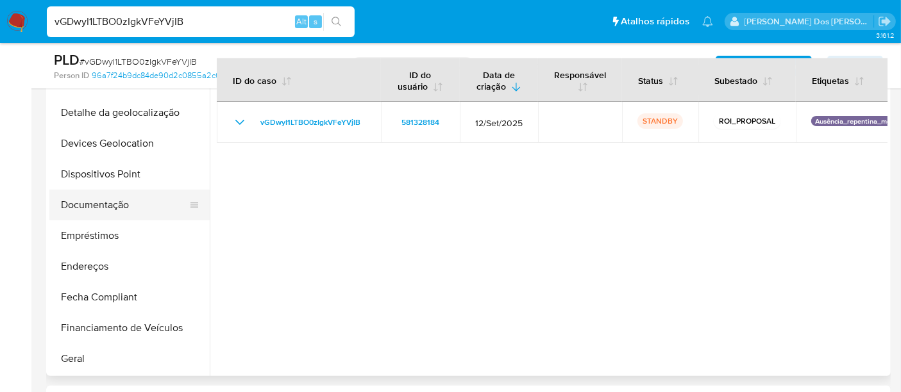
click at [101, 209] on button "Documentação" at bounding box center [124, 205] width 150 height 31
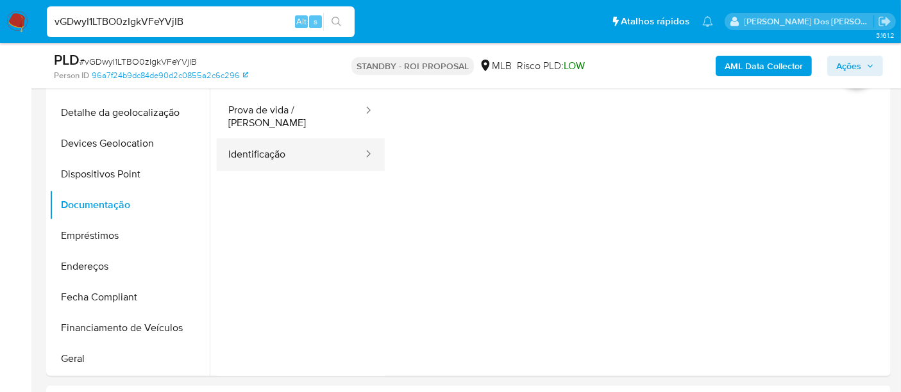
click at [281, 149] on button "Identificação" at bounding box center [290, 155] width 147 height 33
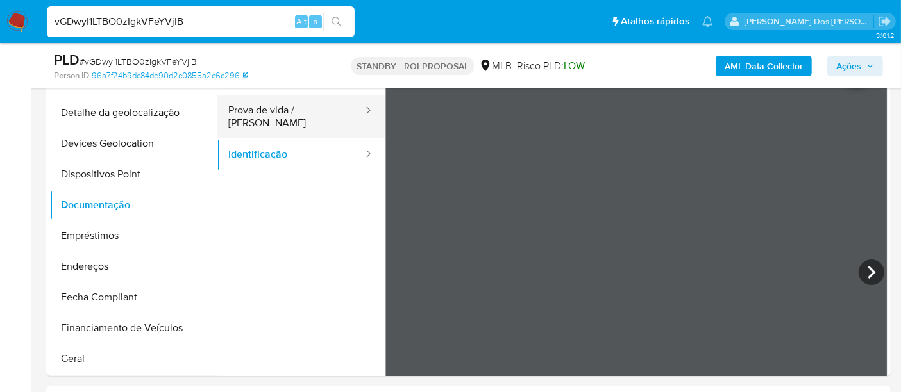
click at [303, 111] on button "Prova de vida / [PERSON_NAME]" at bounding box center [290, 117] width 147 height 44
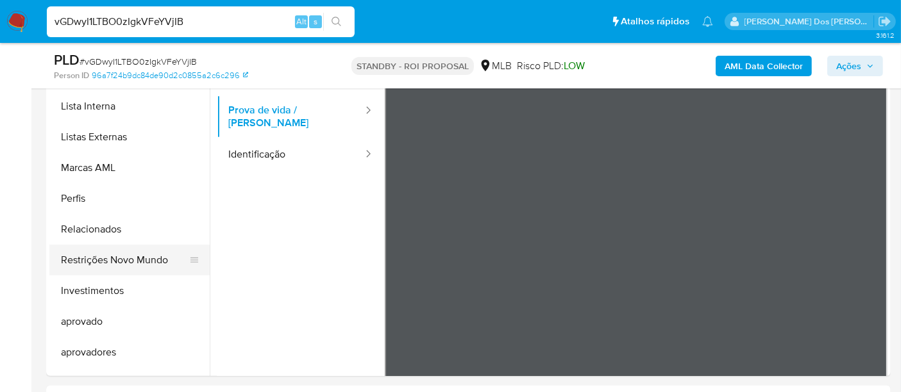
scroll to position [664, 0]
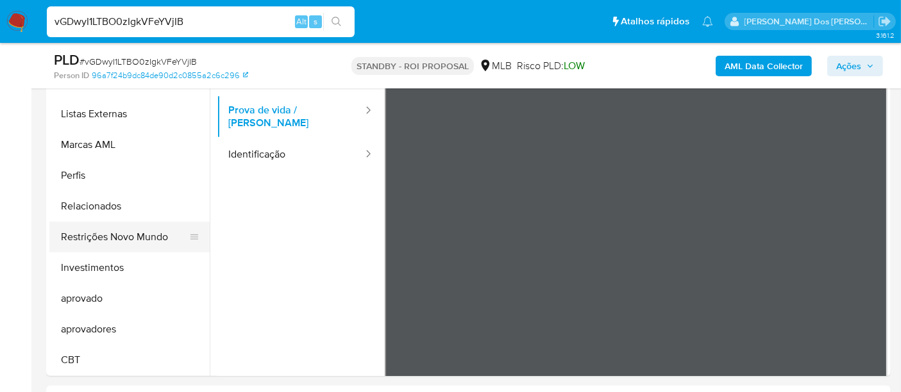
click at [122, 237] on button "Restrições Novo Mundo" at bounding box center [124, 237] width 150 height 31
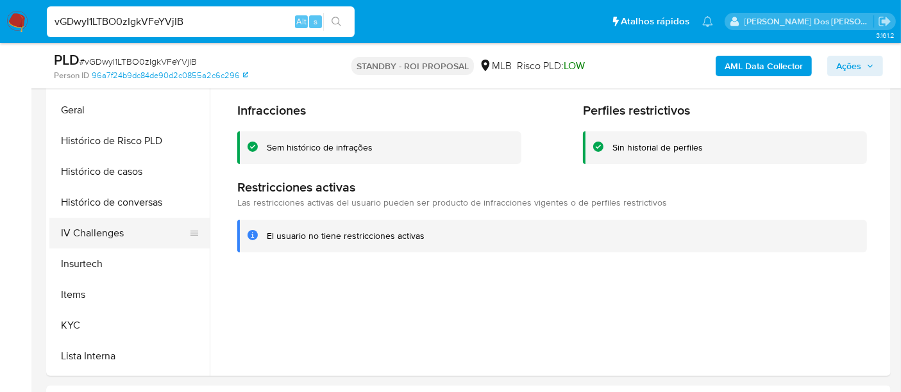
scroll to position [379, 0]
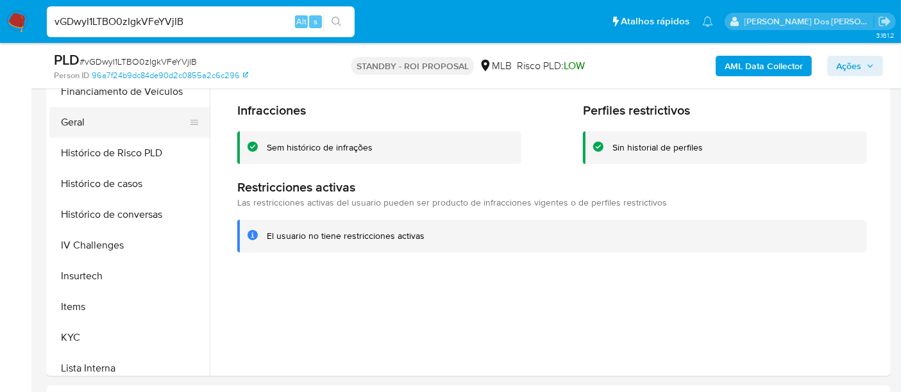
click at [69, 125] on button "Geral" at bounding box center [124, 122] width 150 height 31
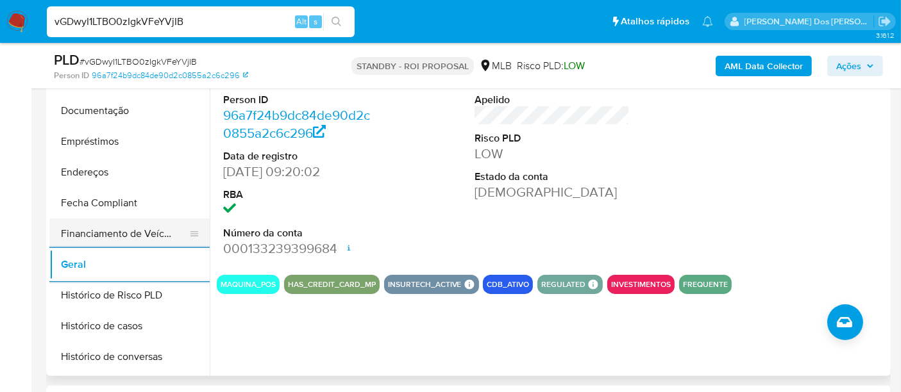
scroll to position [165, 0]
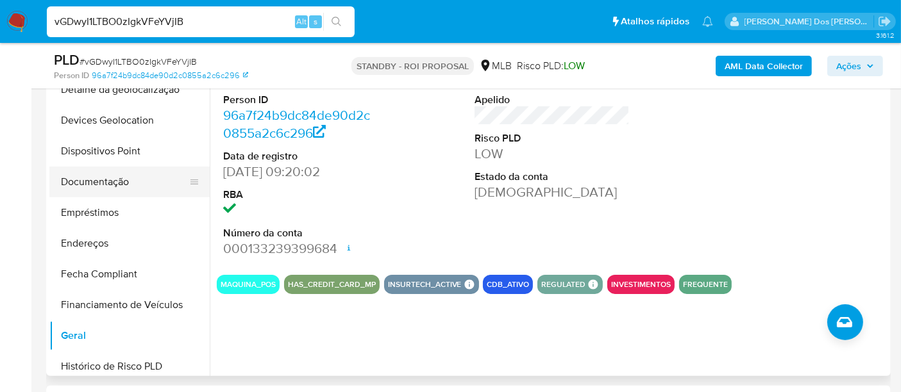
click at [108, 176] on button "Documentação" at bounding box center [124, 182] width 150 height 31
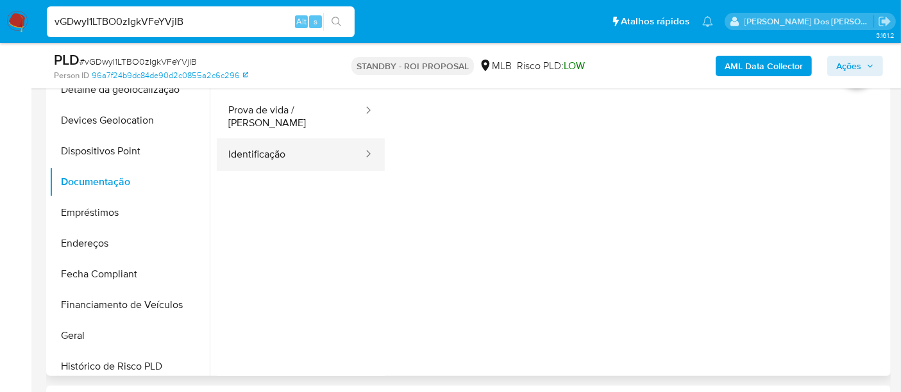
click at [266, 140] on button "Identificação" at bounding box center [290, 155] width 147 height 33
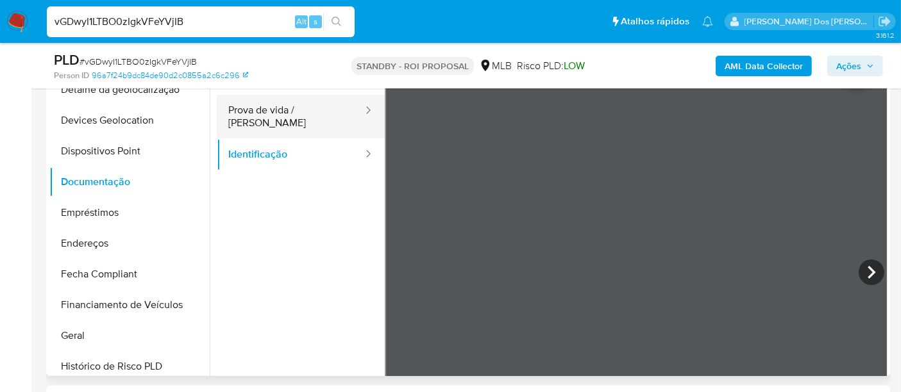
click at [297, 111] on button "Prova de vida / [PERSON_NAME]" at bounding box center [290, 117] width 147 height 44
